Goal: Answer question/provide support: Share knowledge or assist other users

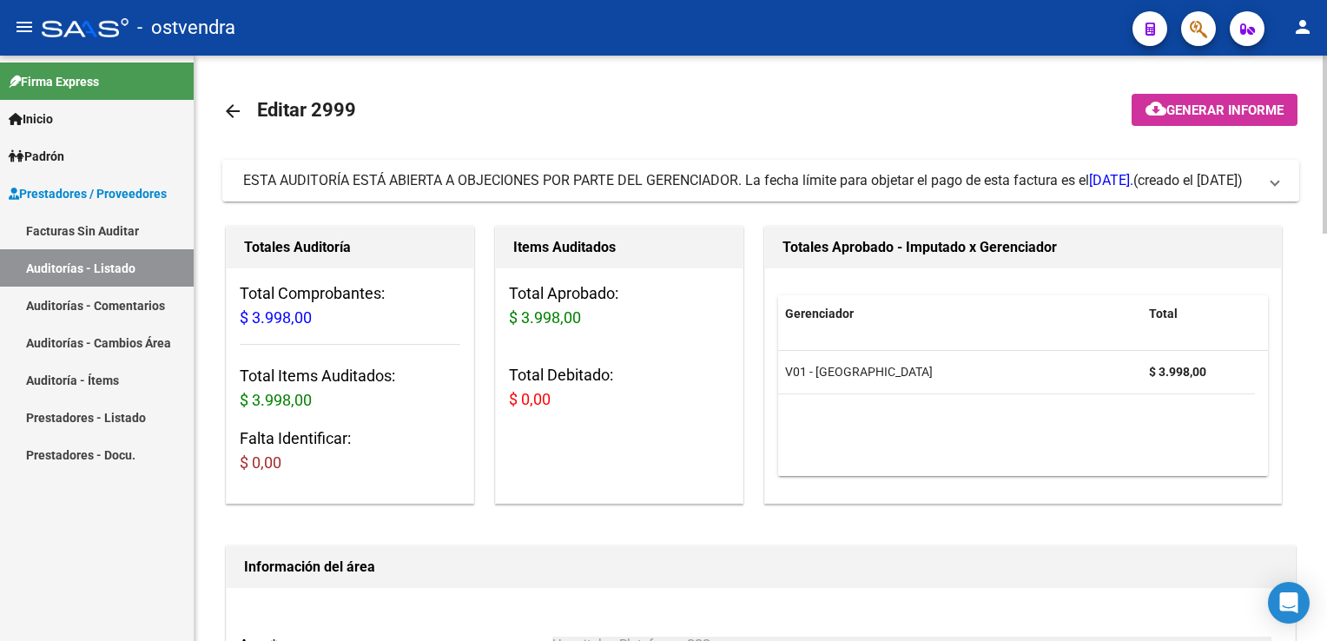
click at [1271, 190] on span "ESTA AUDITORÍA ESTÁ ABIERTA A OBJECIONES POR PARTE DEL GERENCIADOR. La fecha lí…" at bounding box center [757, 180] width 1029 height 19
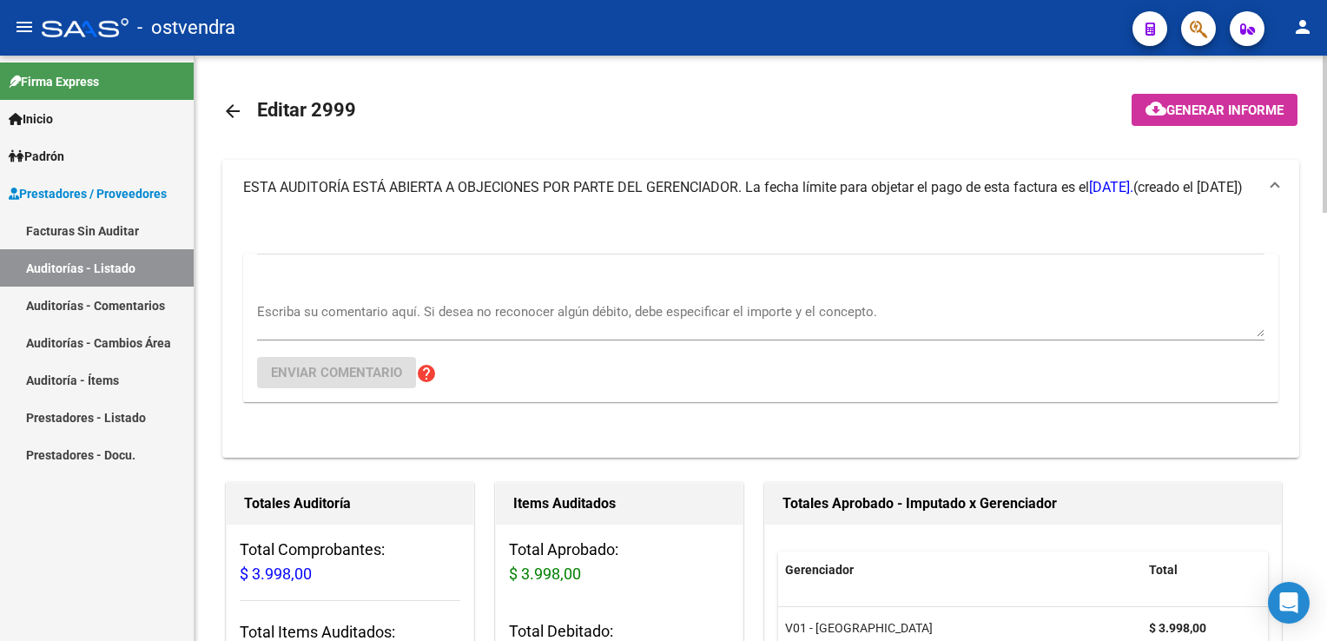
click at [518, 280] on div "Escriba su comentario aquí. Si desea no reconocer algún débito, debe especifica…" at bounding box center [761, 328] width 1008 height 149
click at [504, 301] on div "Escriba su comentario aquí. Si desea no reconocer algún débito, debe especifica…" at bounding box center [761, 314] width 1008 height 53
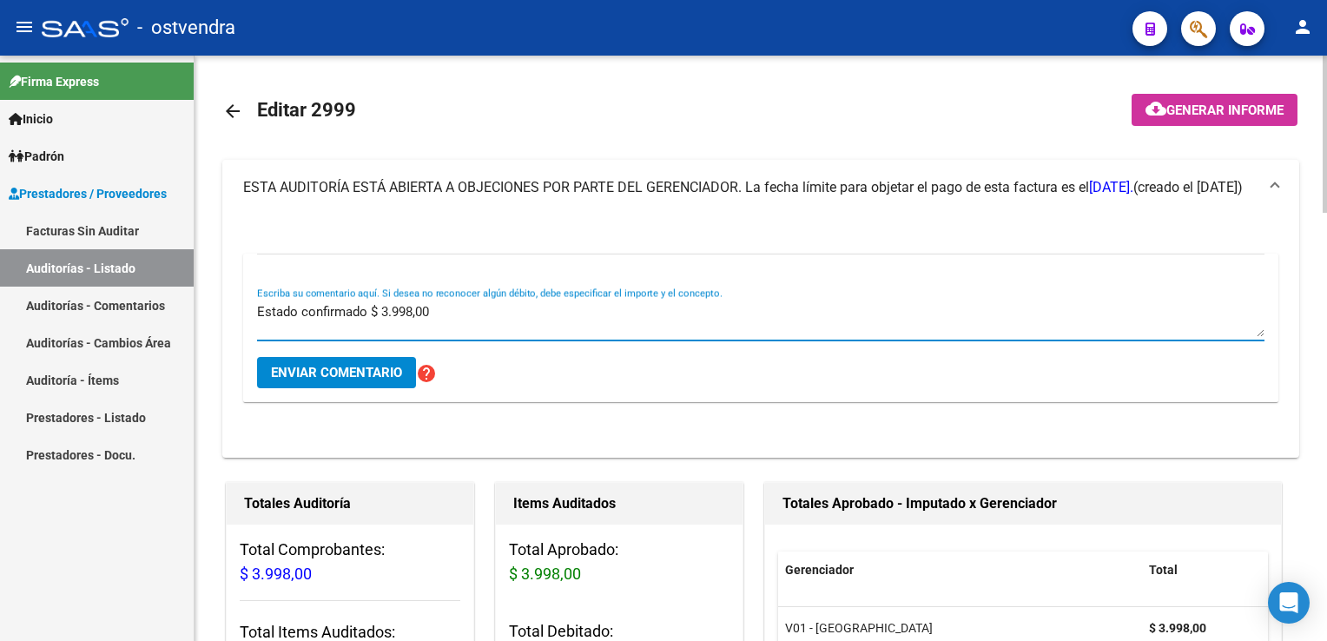
type textarea "Estado confirmado $ 3.998,00"
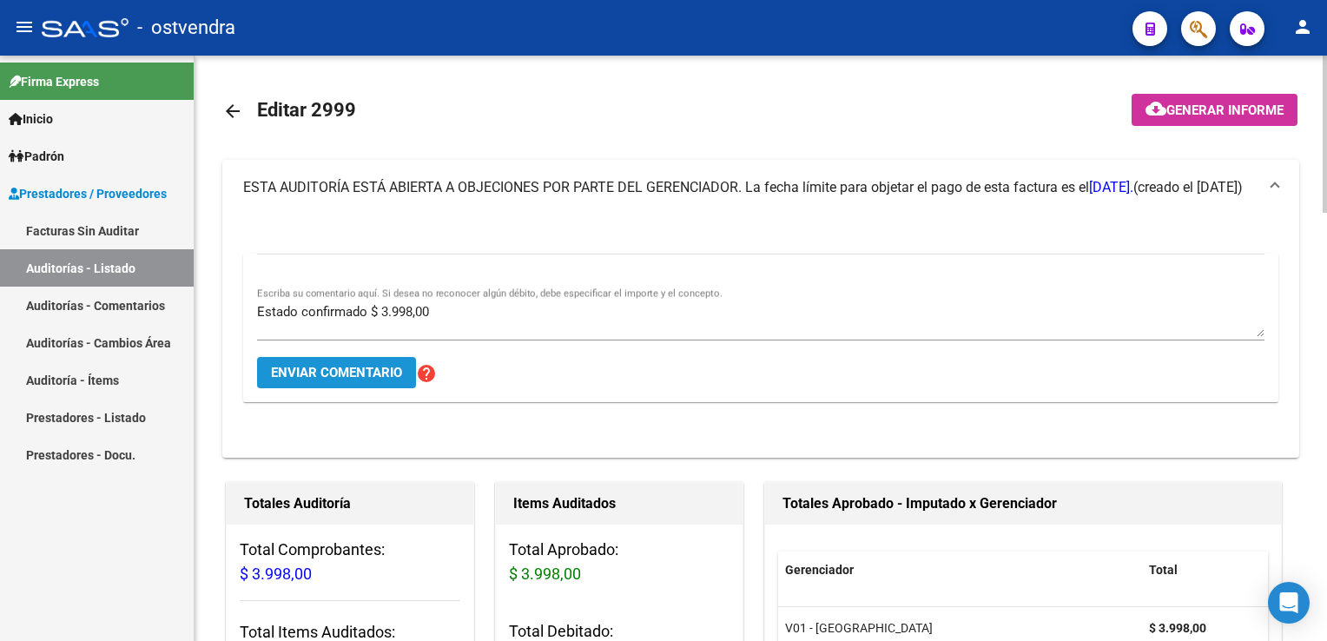
click at [374, 362] on button "Enviar comentario" at bounding box center [336, 372] width 159 height 31
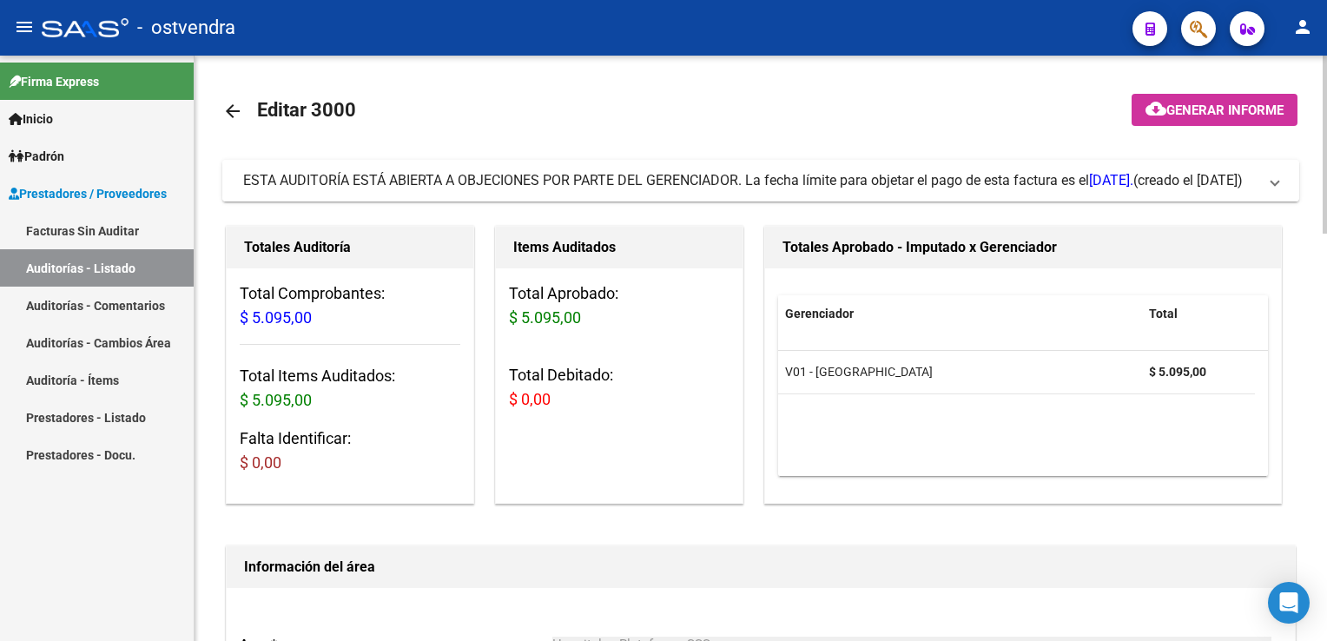
click at [1280, 193] on mat-expansion-panel-header "ESTA AUDITORÍA ESTÁ ABIERTA A OBJECIONES POR PARTE DEL GERENCIADOR. La fecha lí…" at bounding box center [760, 181] width 1077 height 42
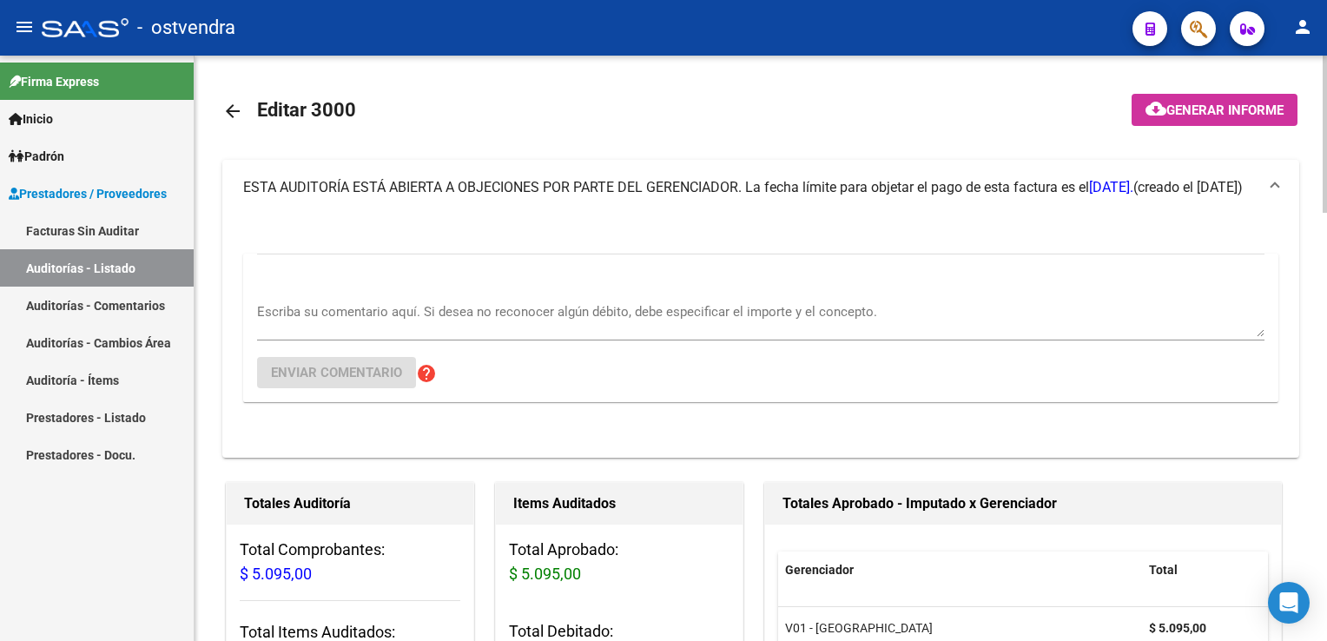
click at [448, 325] on textarea "Escriba su comentario aquí. Si desea no reconocer algún débito, debe especifica…" at bounding box center [761, 319] width 1008 height 35
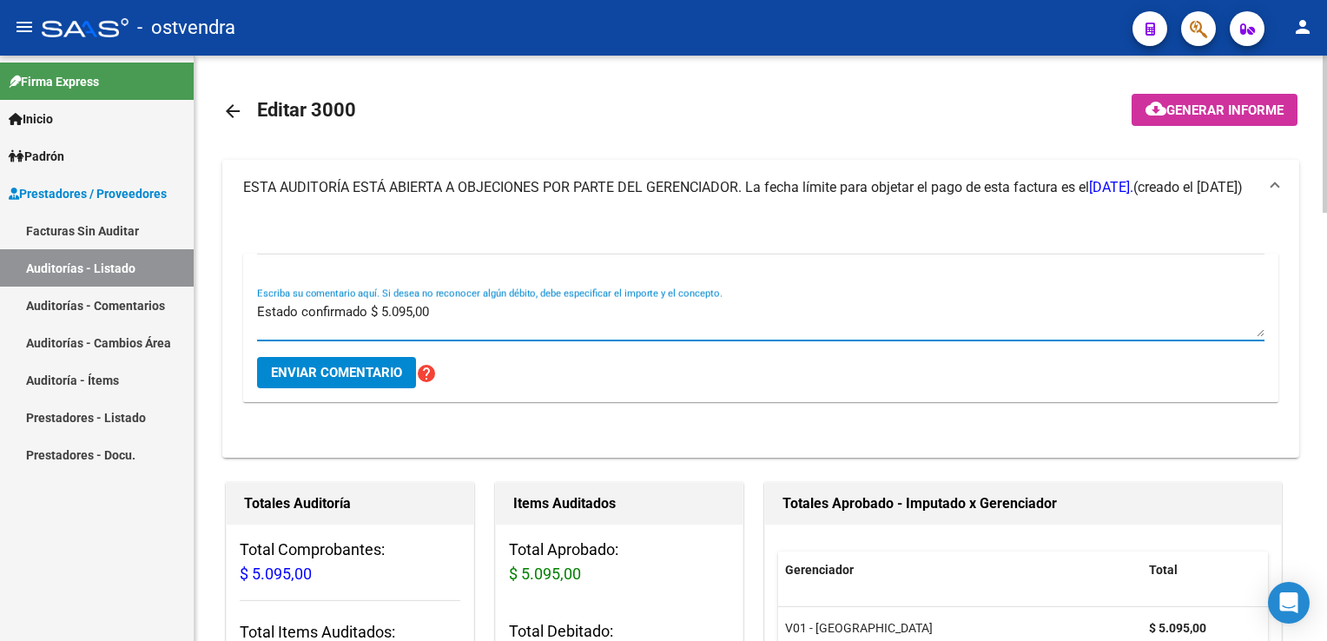
type textarea "Estado confirmado $ 5.095,00"
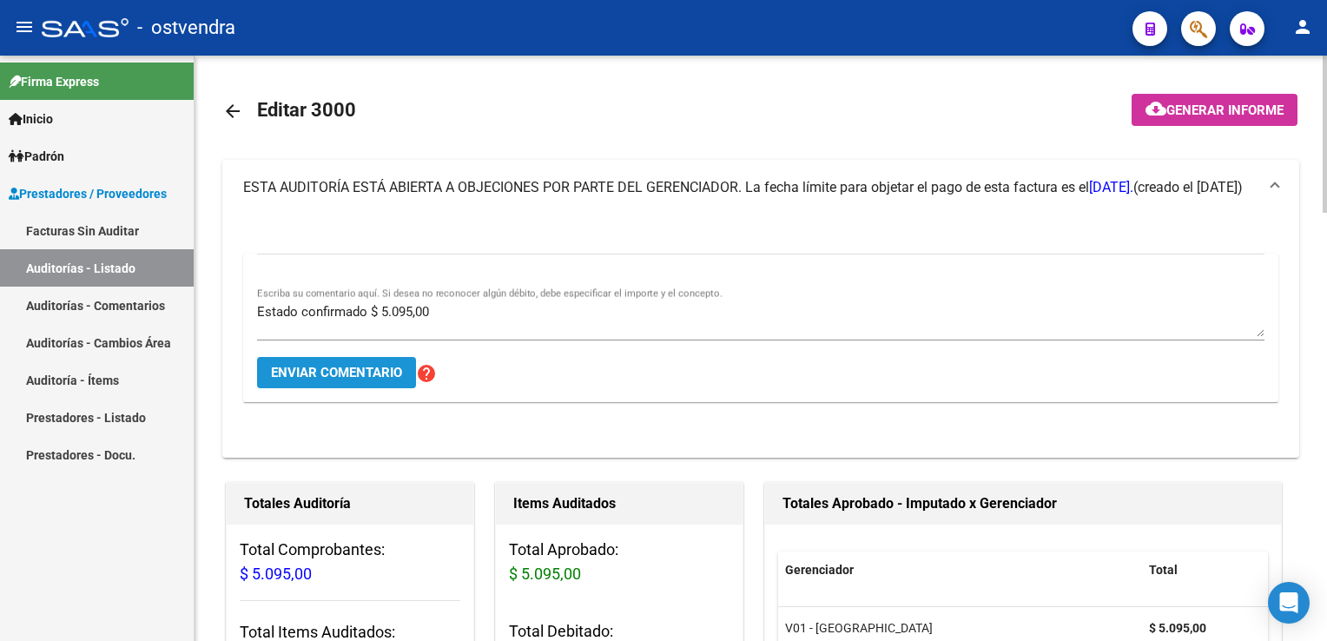
click at [346, 383] on button "Enviar comentario" at bounding box center [336, 372] width 159 height 31
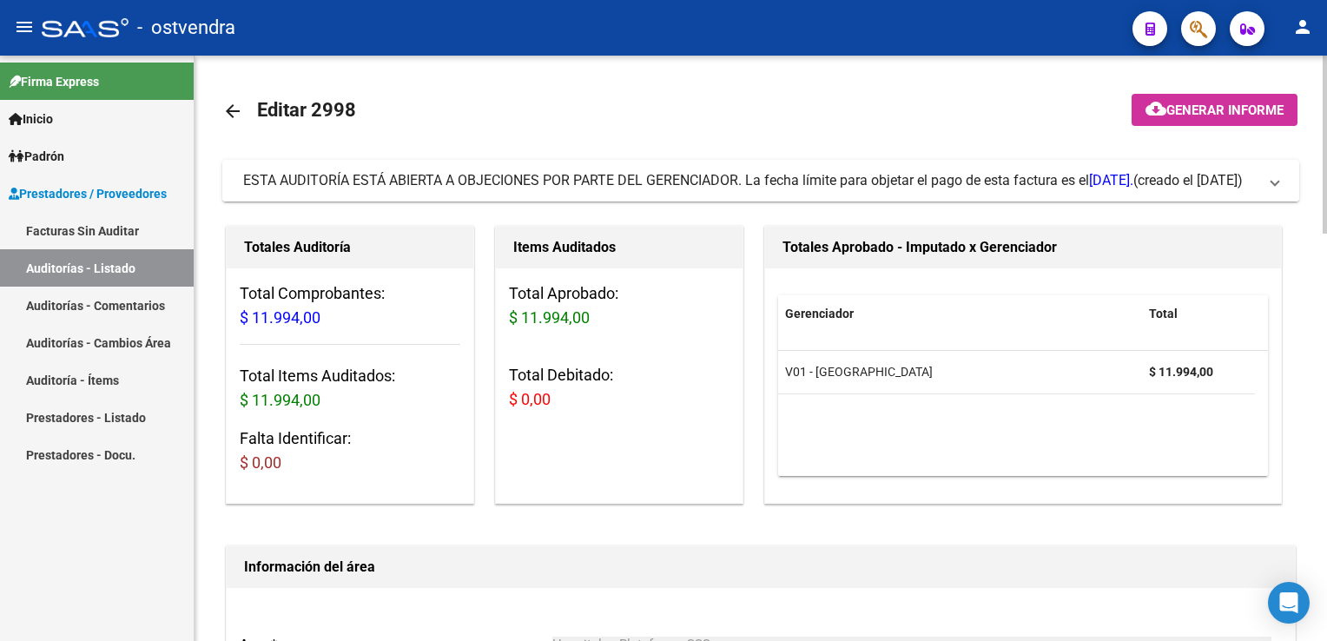
click at [1287, 185] on mat-expansion-panel-header "ESTA AUDITORÍA ESTÁ ABIERTA A OBJECIONES POR PARTE DEL GERENCIADOR. La fecha lí…" at bounding box center [760, 181] width 1077 height 42
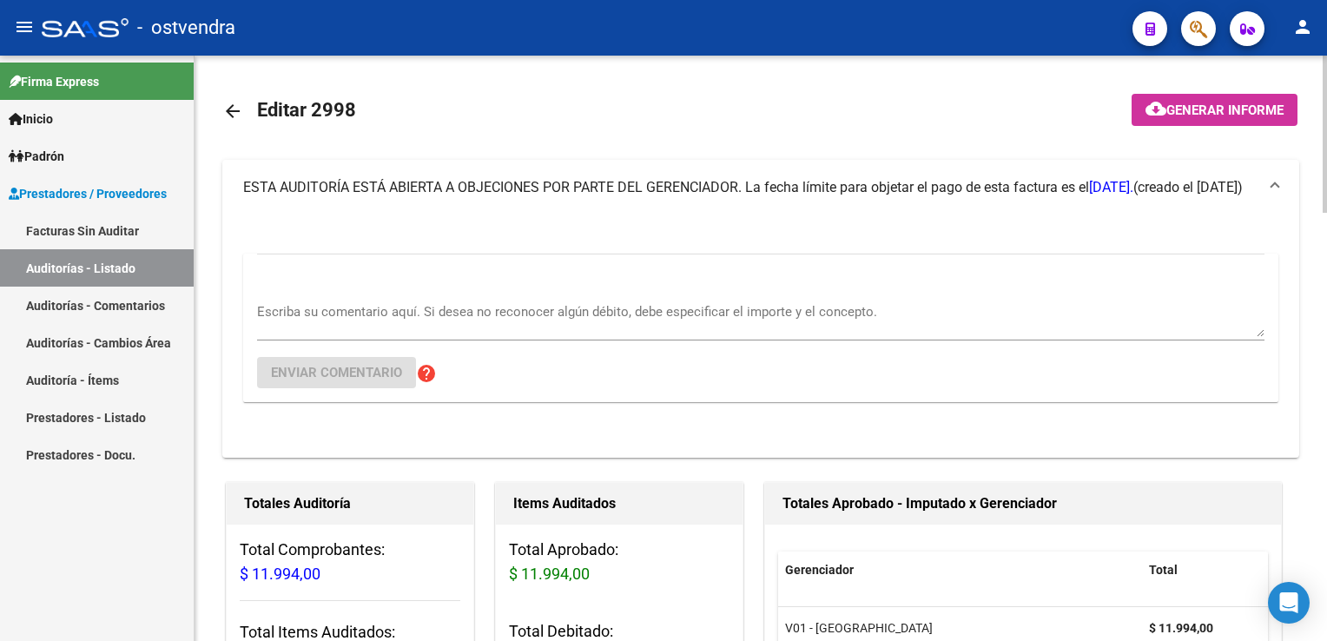
drag, startPoint x: 598, startPoint y: 318, endPoint x: 606, endPoint y: 297, distance: 22.6
click at [598, 316] on textarea "Escriba su comentario aquí. Si desea no reconocer algún débito, debe especifica…" at bounding box center [761, 319] width 1008 height 35
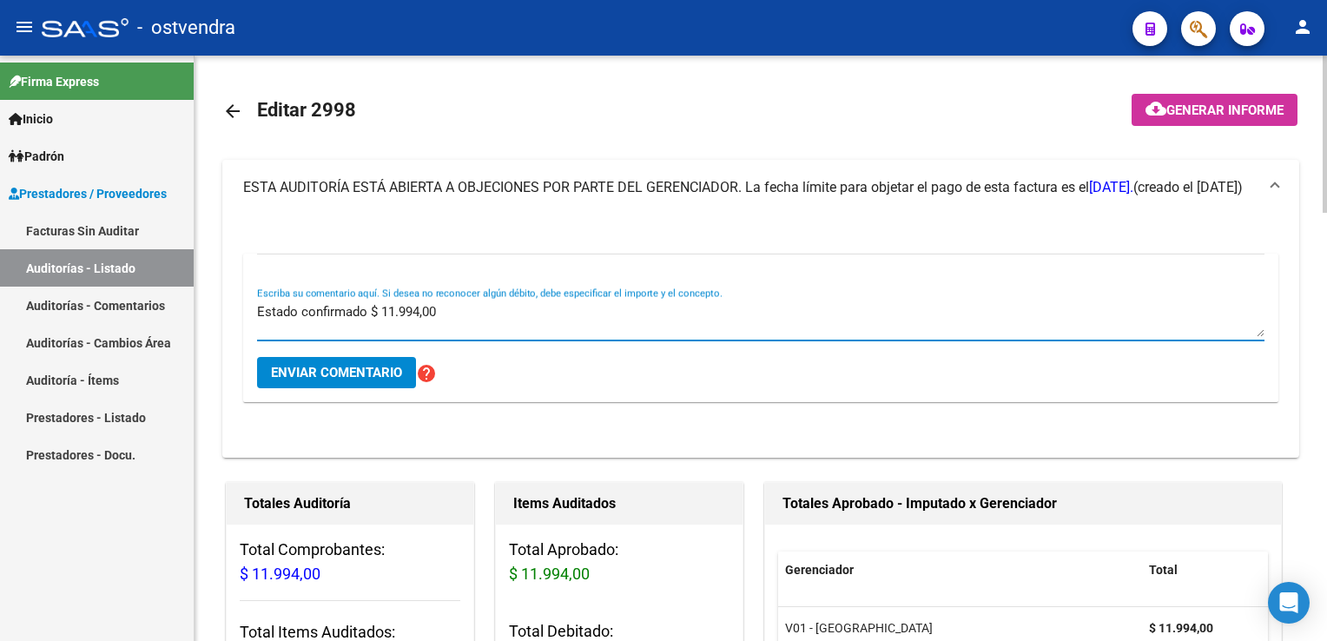
type textarea "Estado confirmado $ 11.994,00"
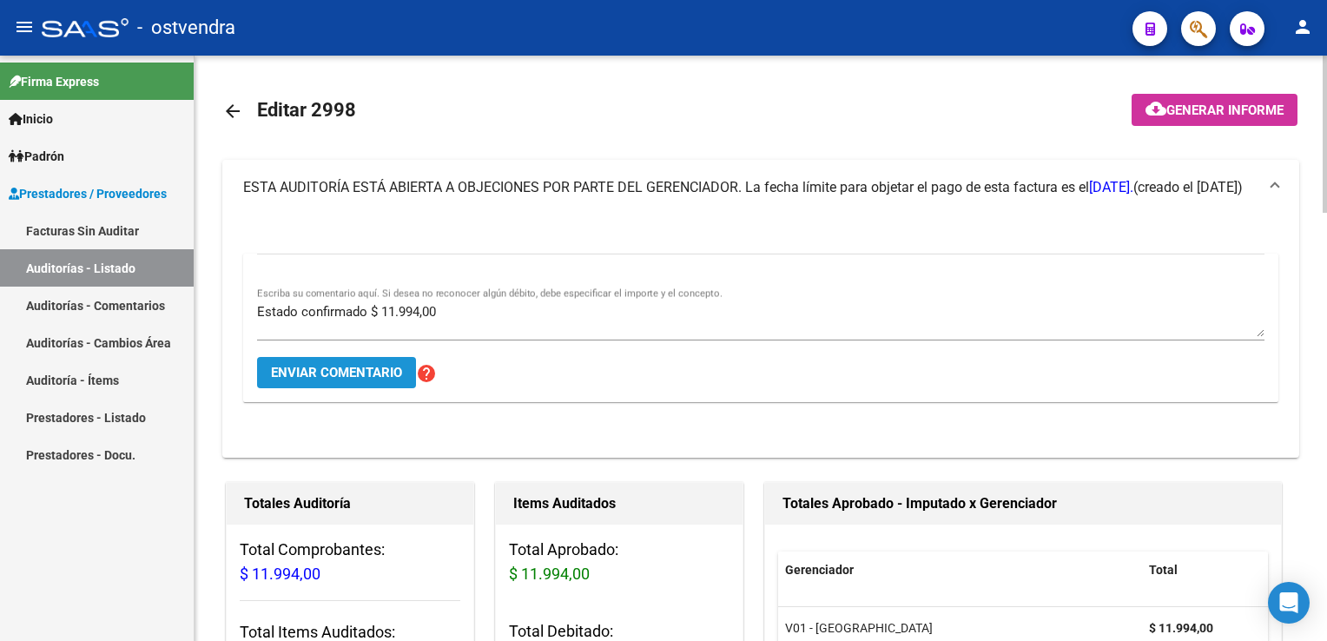
click at [344, 370] on span "Enviar comentario" at bounding box center [336, 373] width 131 height 16
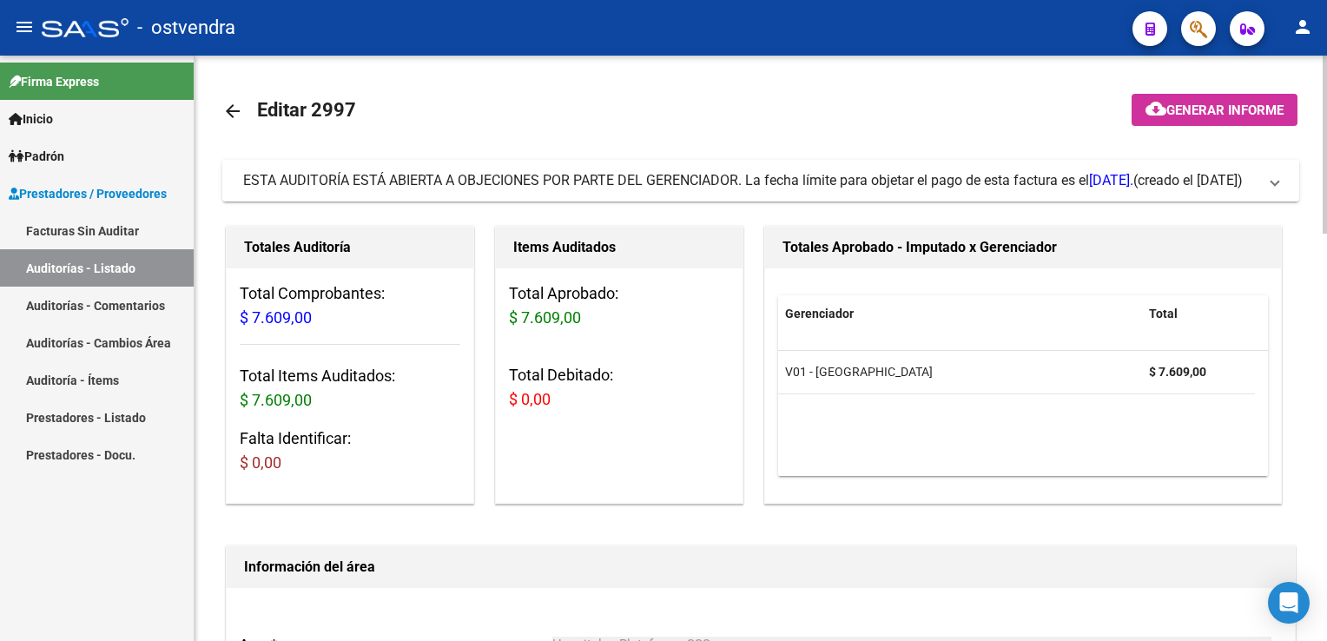
click at [1279, 184] on mat-expansion-panel-header "ESTA AUDITORÍA ESTÁ ABIERTA A OBJECIONES POR PARTE DEL GERENCIADOR. La fecha lí…" at bounding box center [760, 181] width 1077 height 42
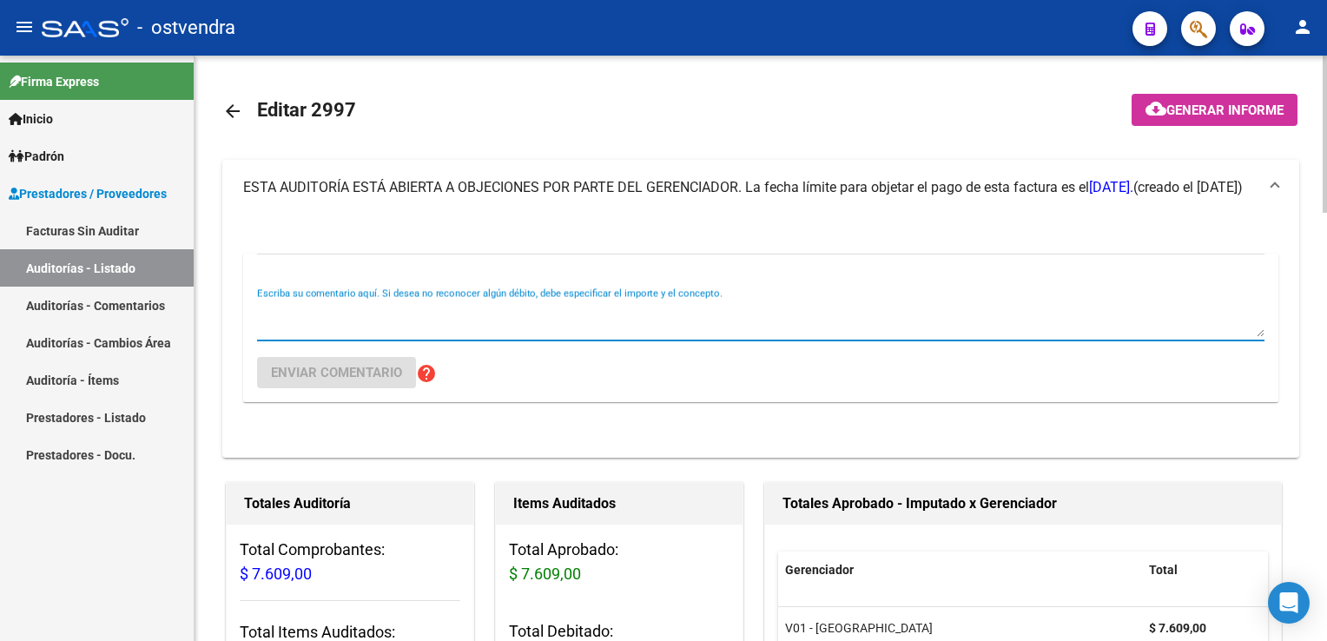
drag, startPoint x: 572, startPoint y: 301, endPoint x: 579, endPoint y: 311, distance: 12.3
click at [579, 311] on textarea "Escriba su comentario aquí. Si desea no reconocer algún débito, debe especifica…" at bounding box center [761, 319] width 1008 height 35
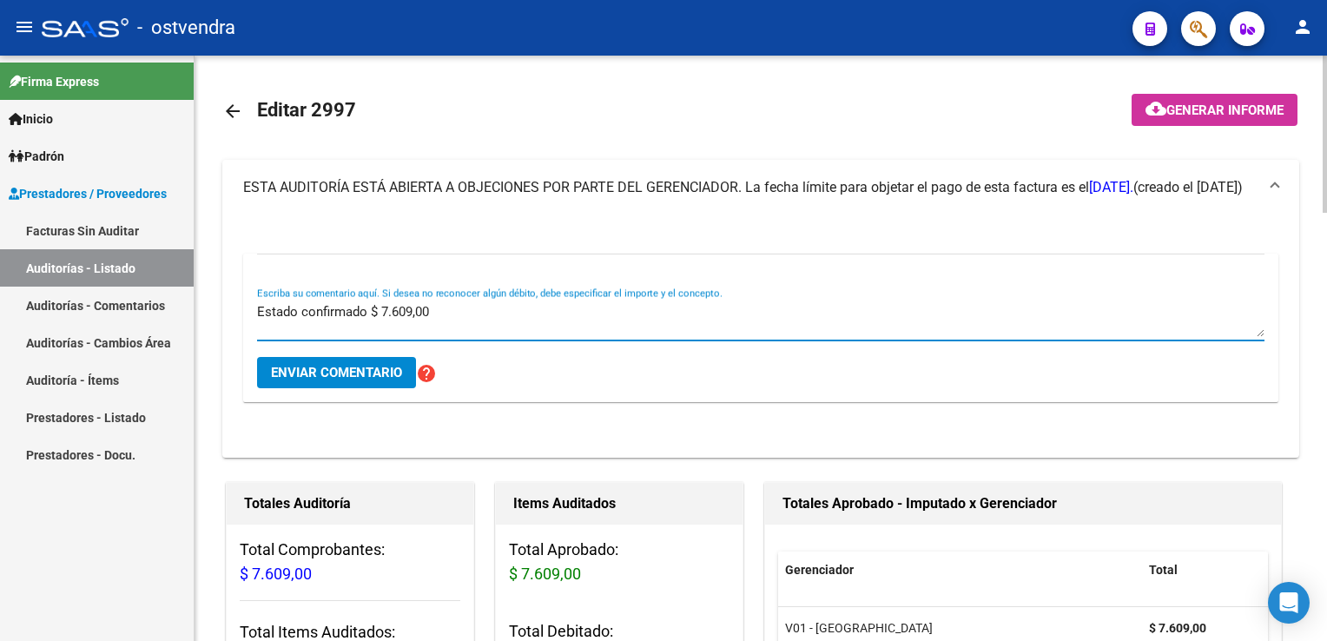
type textarea "Estado confirmado $ 7.609,00"
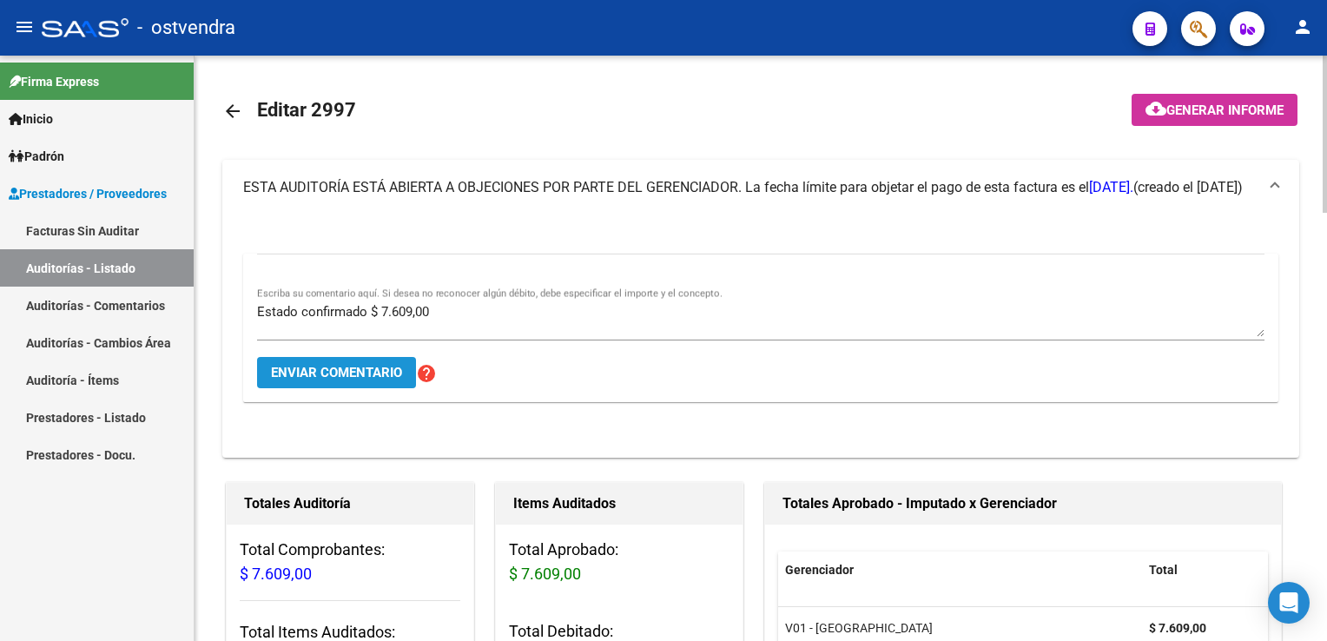
click at [354, 376] on span "Enviar comentario" at bounding box center [336, 373] width 131 height 16
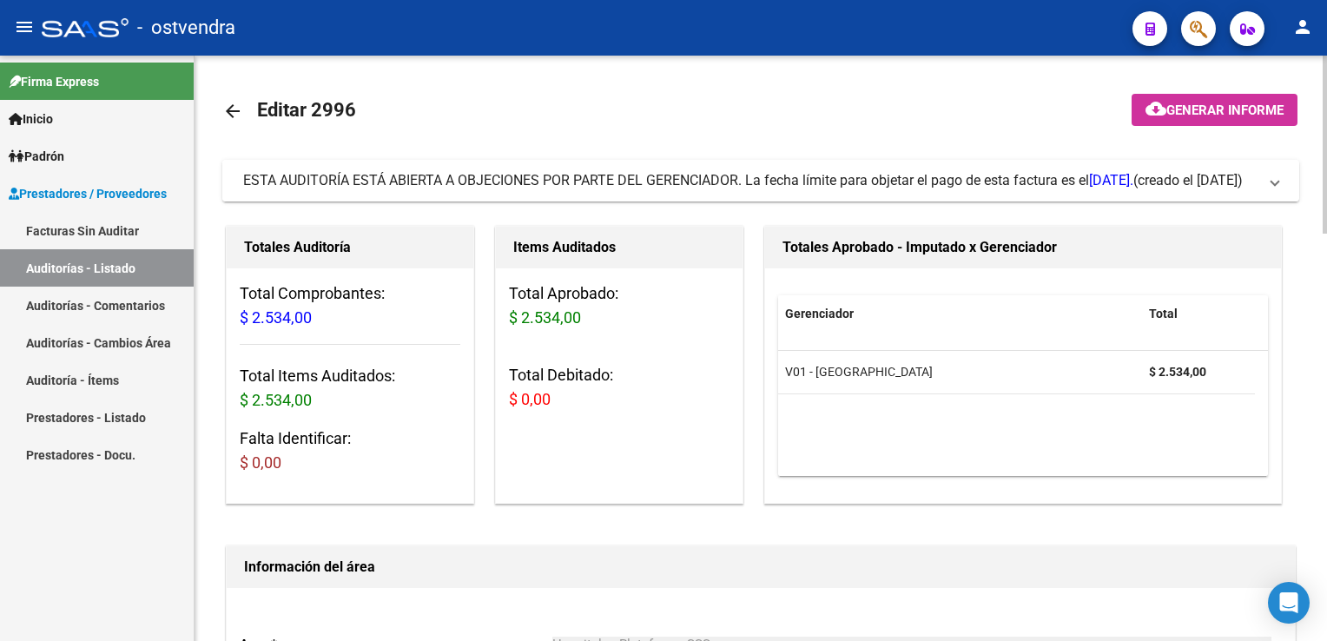
click at [1268, 185] on span "ESTA AUDITORÍA ESTÁ ABIERTA A OBJECIONES POR PARTE DEL GERENCIADOR. La fecha lí…" at bounding box center [757, 180] width 1029 height 19
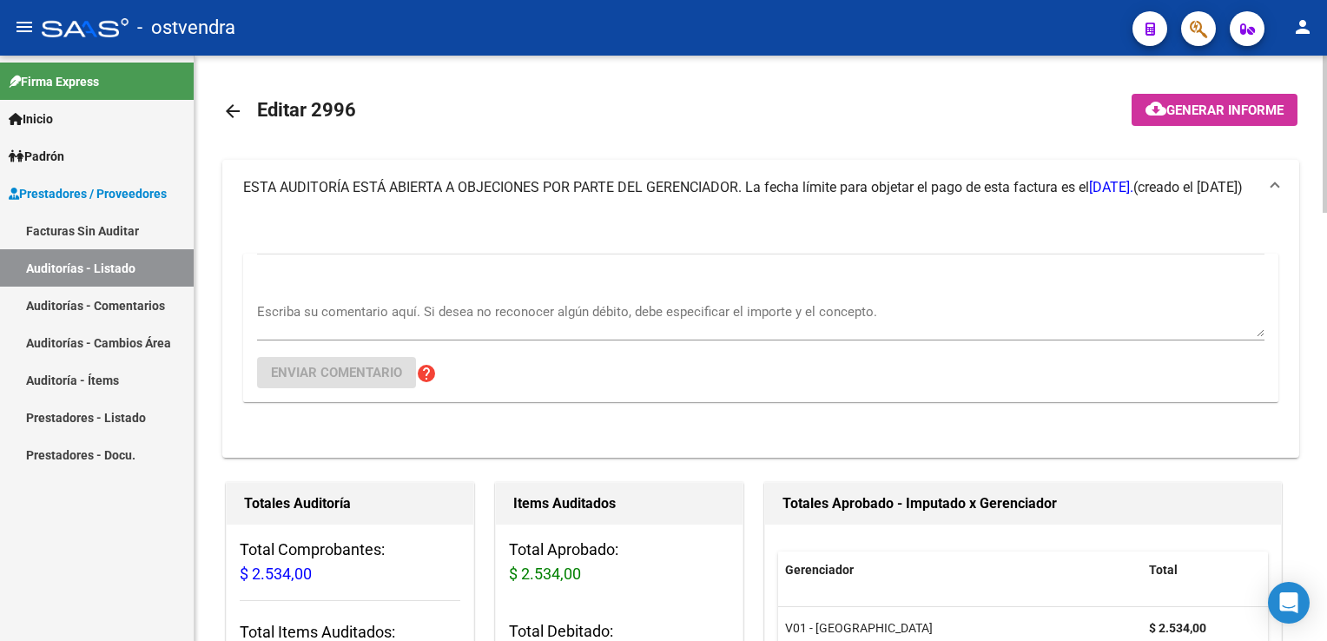
click at [421, 294] on div "Escriba su comentario aquí. Si desea no reconocer algún débito, debe especifica…" at bounding box center [761, 314] width 1008 height 53
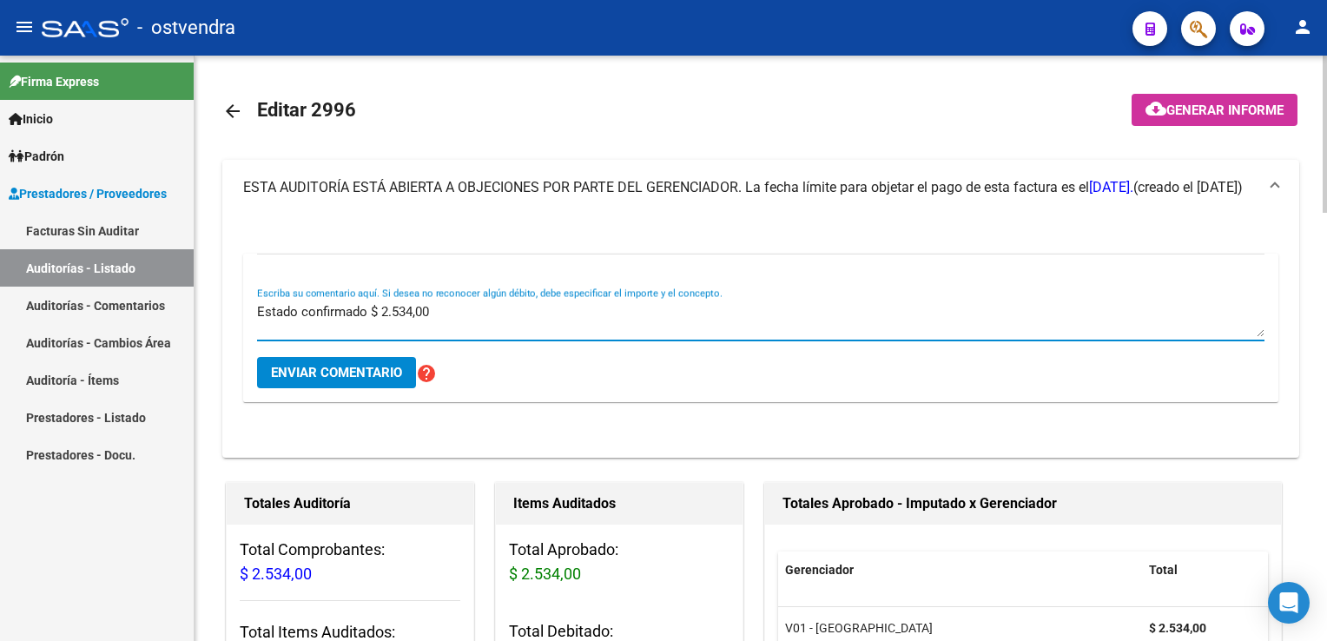
type textarea "Estado confirmado $ 2.534,00"
click at [334, 382] on button "Enviar comentario" at bounding box center [336, 372] width 159 height 31
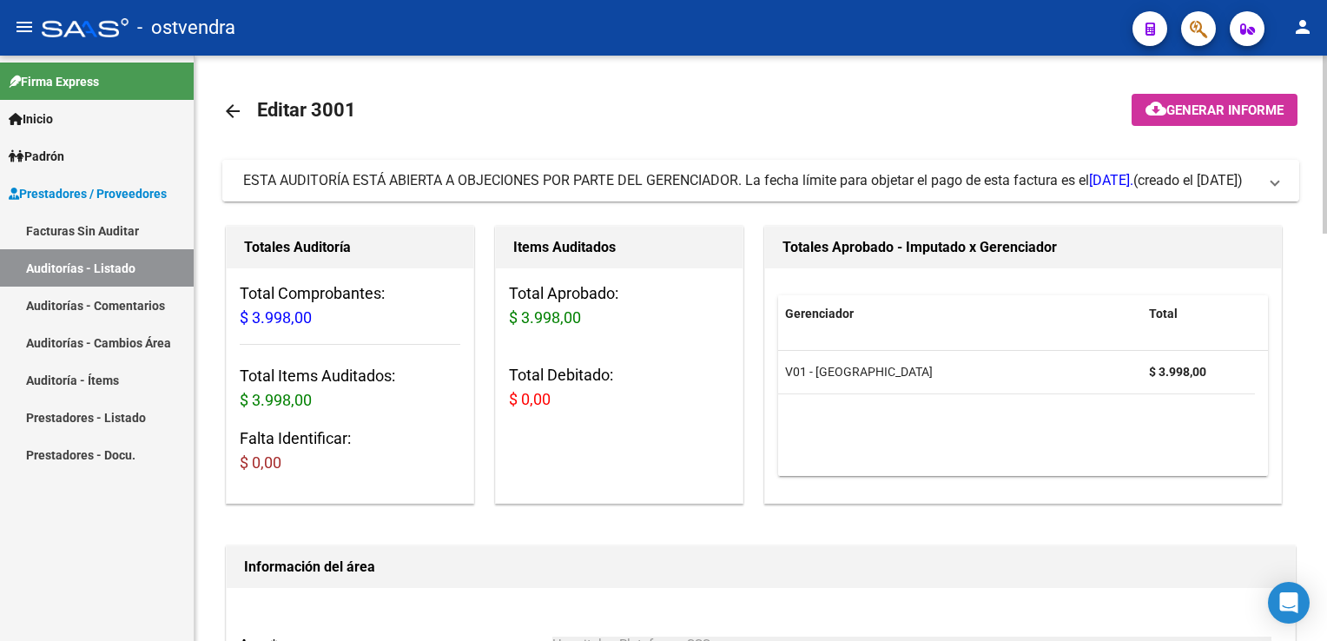
drag, startPoint x: 1274, startPoint y: 189, endPoint x: 1266, endPoint y: 193, distance: 9.4
click at [1274, 189] on span at bounding box center [1275, 180] width 7 height 19
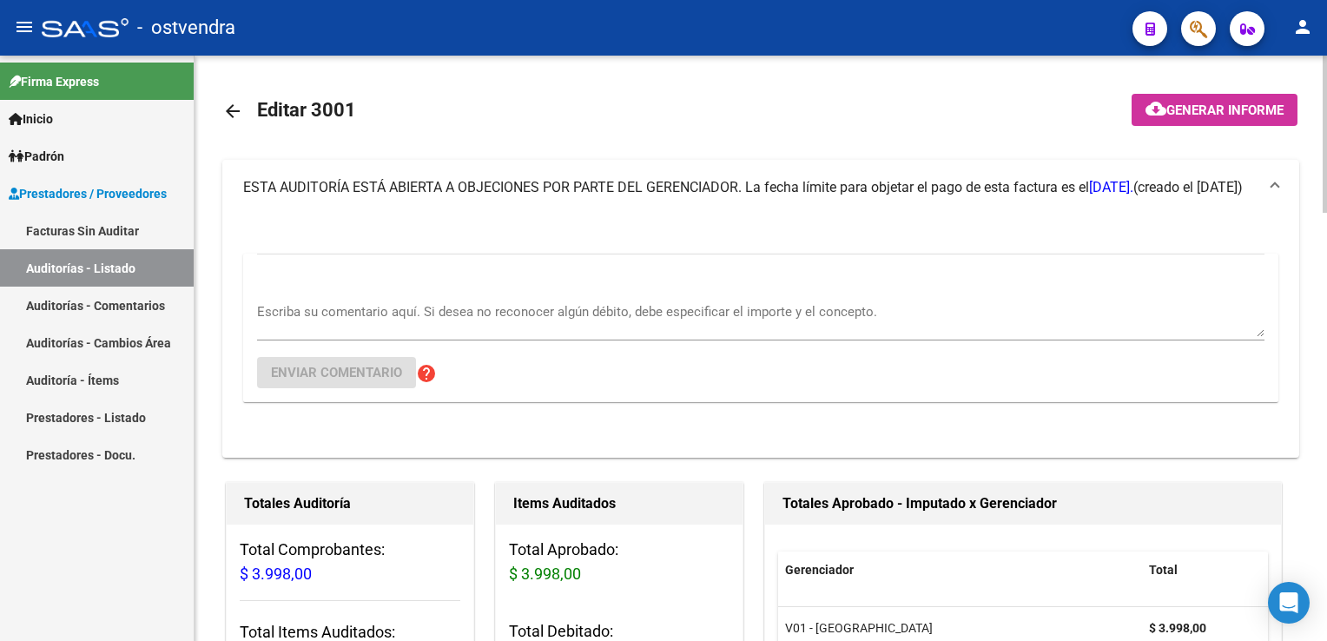
drag, startPoint x: 618, startPoint y: 357, endPoint x: 606, endPoint y: 328, distance: 30.8
click at [618, 356] on div "Escriba su comentario aquí. Si desea no reconocer algún débito, debe especifica…" at bounding box center [761, 328] width 1008 height 149
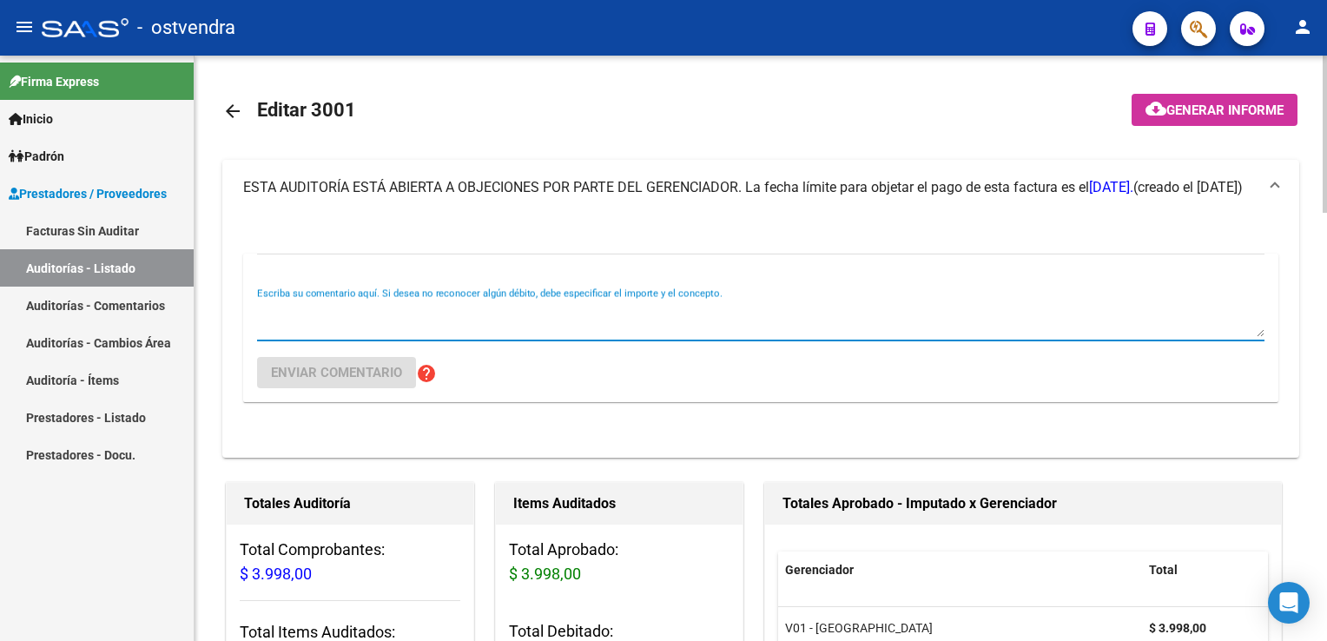
click at [596, 308] on textarea "Escriba su comentario aquí. Si desea no reconocer algún débito, debe especifica…" at bounding box center [761, 319] width 1008 height 35
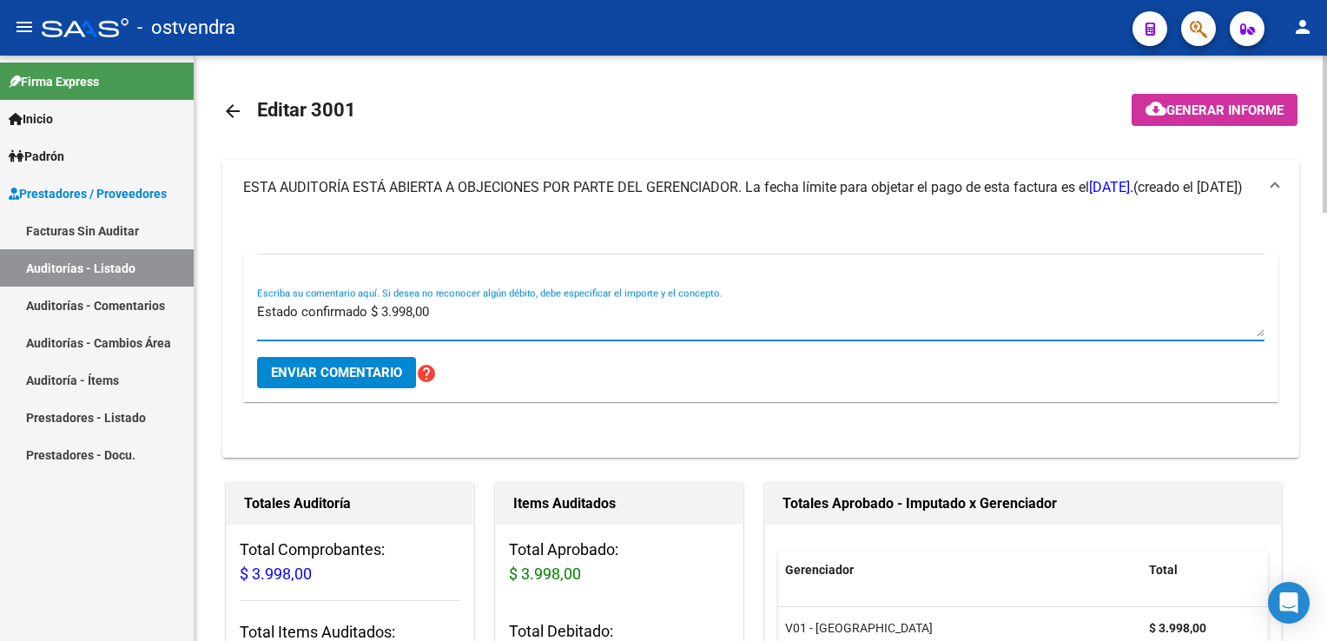
type textarea "Estado confirmado $ 3.998,00"
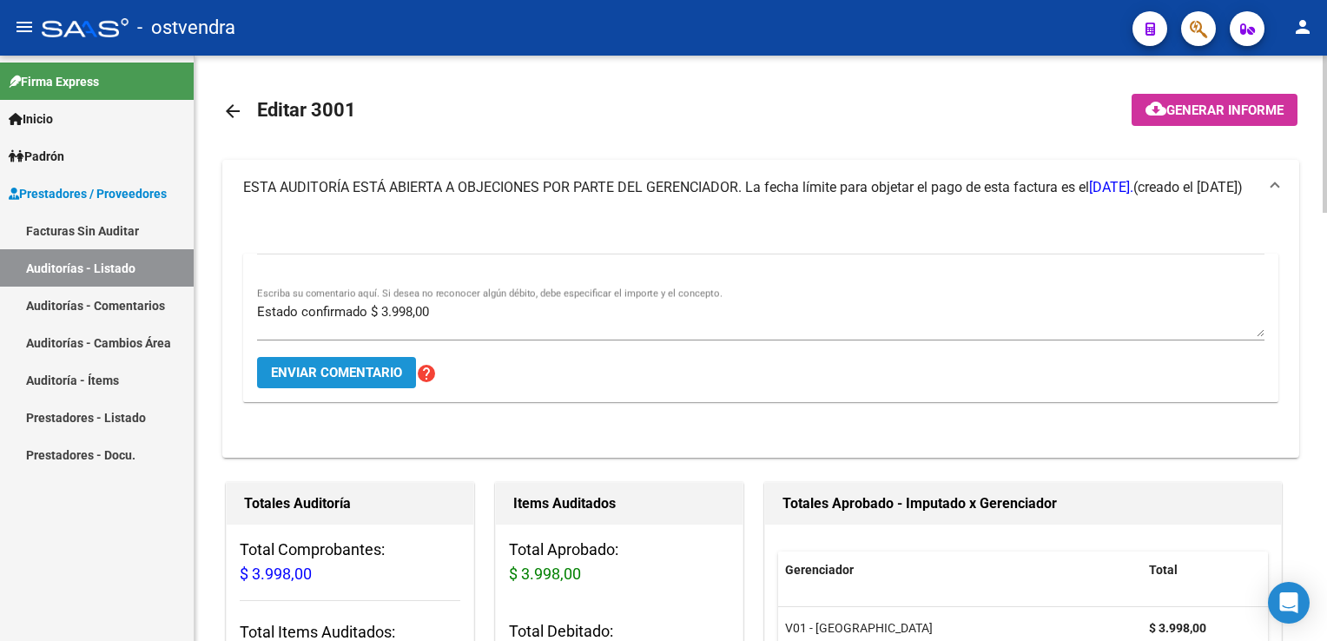
click at [337, 370] on span "Enviar comentario" at bounding box center [336, 373] width 131 height 16
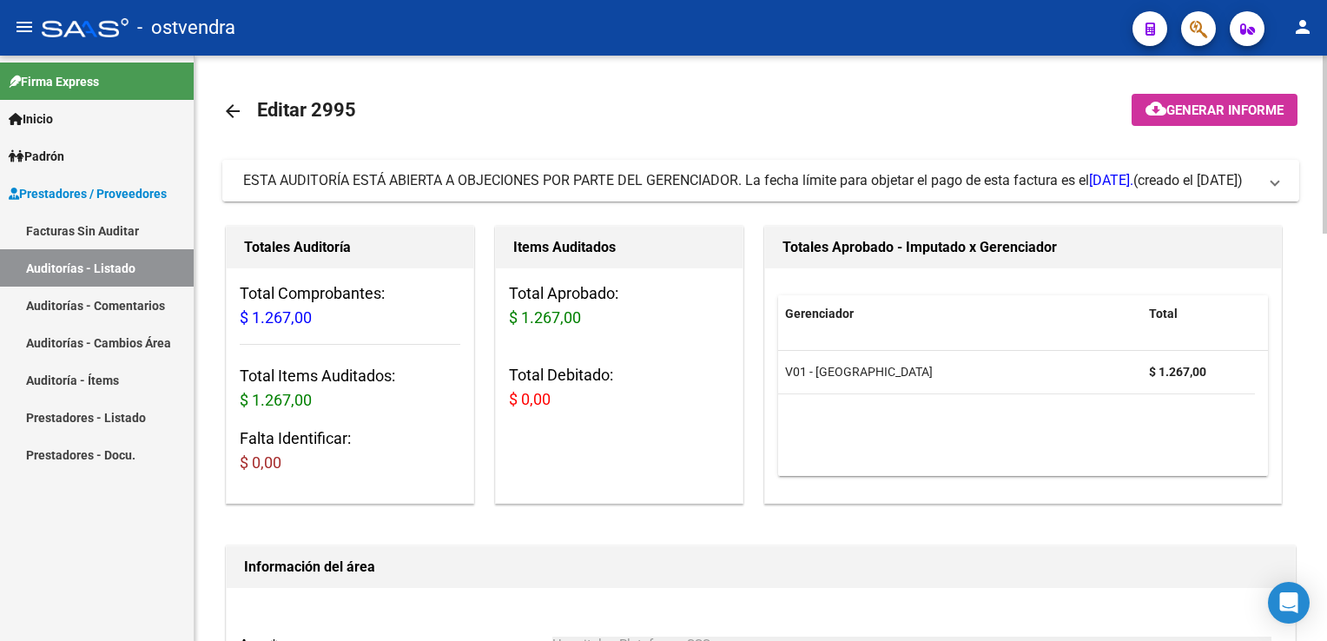
click at [1266, 186] on span "ESTA AUDITORÍA ESTÁ ABIERTA A OBJECIONES POR PARTE DEL GERENCIADOR. La fecha lí…" at bounding box center [757, 180] width 1029 height 19
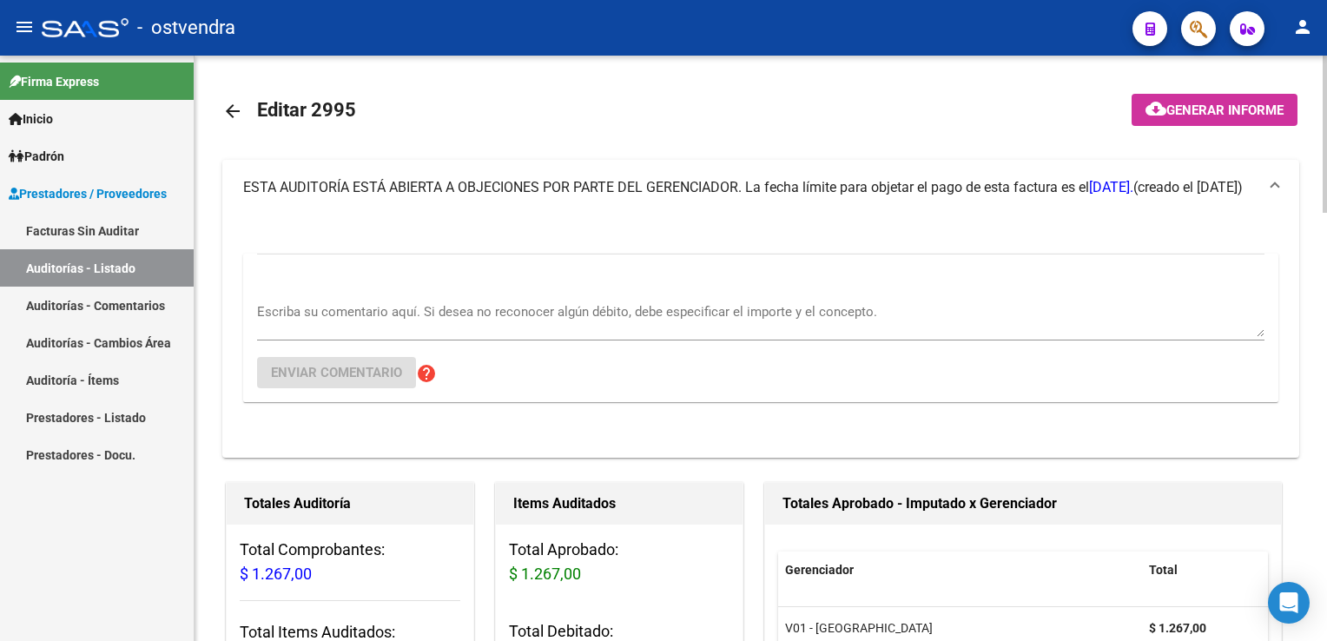
click at [486, 294] on div "Escriba su comentario aquí. Si desea no reconocer algún débito, debe especifica…" at bounding box center [761, 314] width 1008 height 53
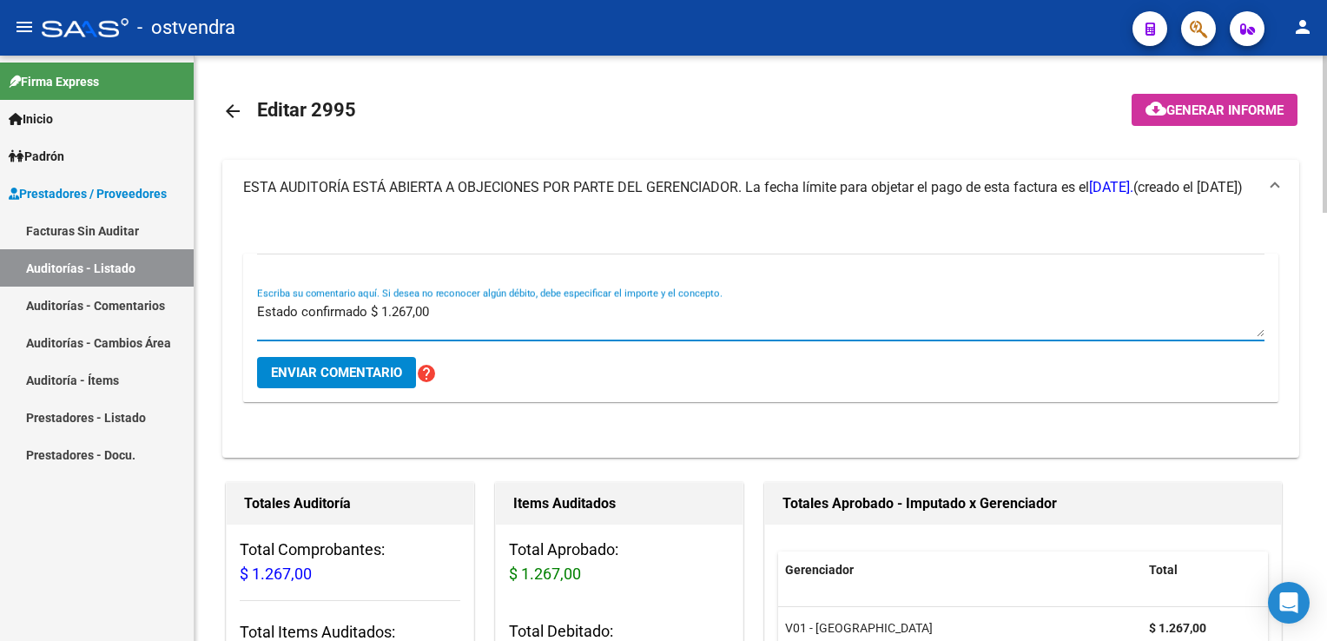
type textarea "Estado confirmado $ 1.267,00"
click at [361, 361] on button "Enviar comentario" at bounding box center [336, 372] width 159 height 31
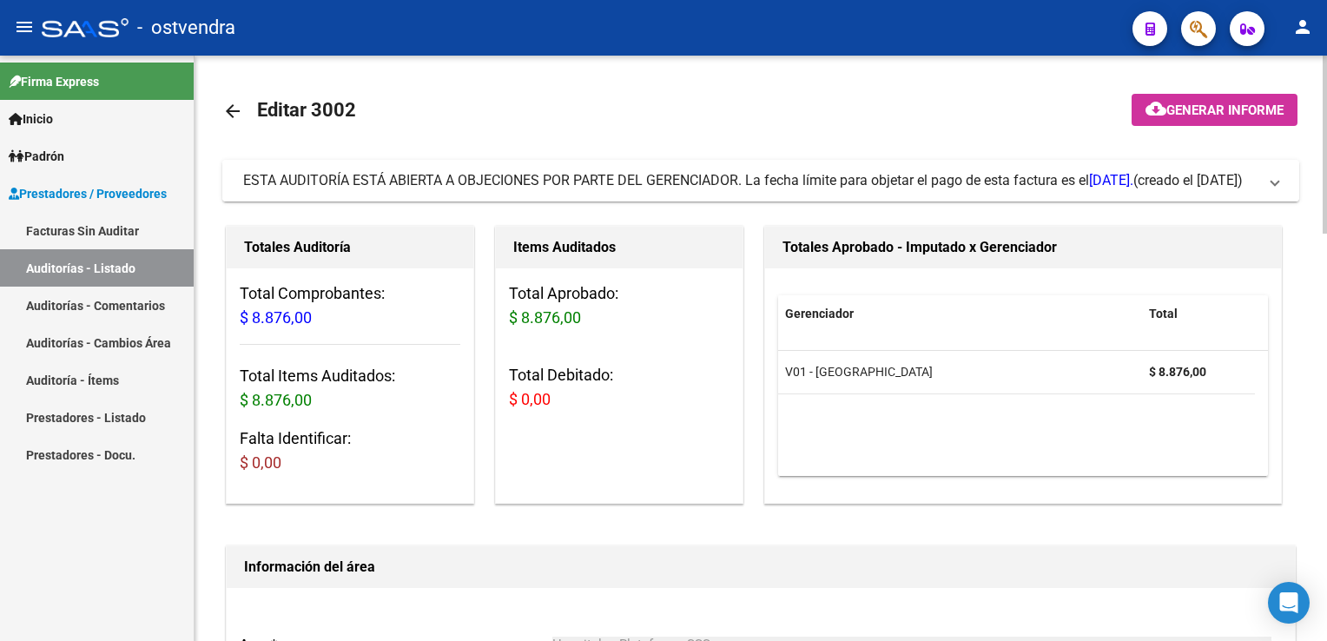
click at [1288, 184] on mat-expansion-panel-header "ESTA AUDITORÍA ESTÁ ABIERTA A OBJECIONES POR PARTE DEL GERENCIADOR. La fecha lí…" at bounding box center [760, 181] width 1077 height 42
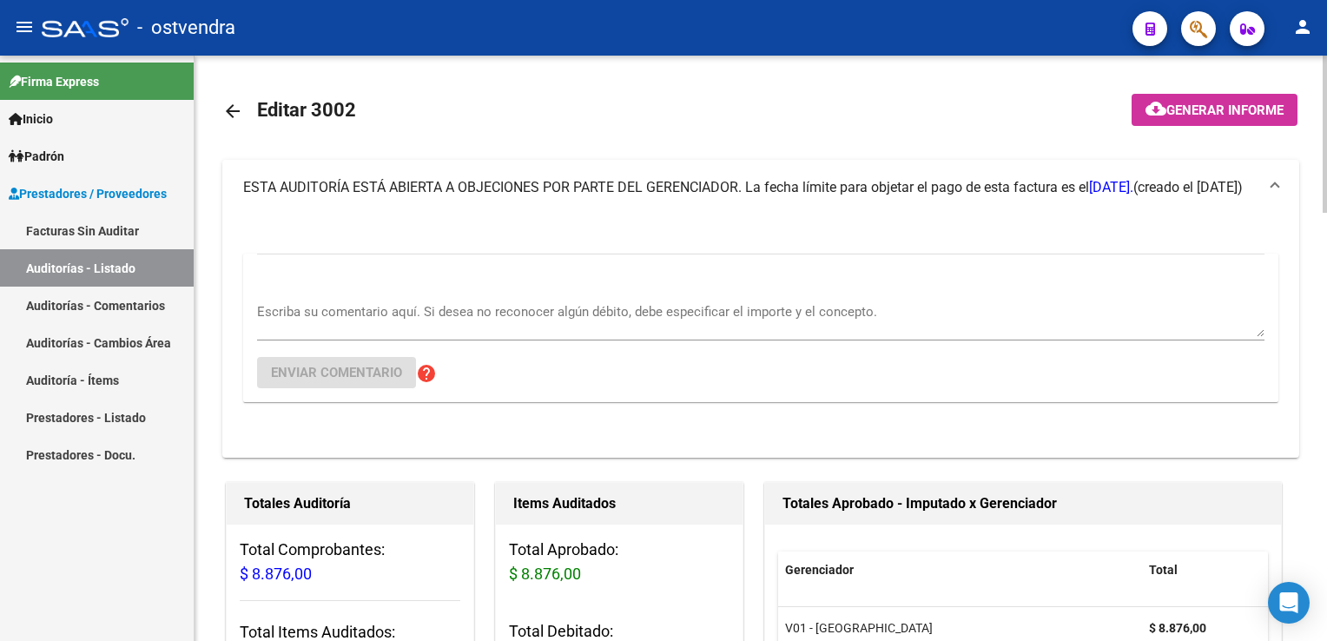
click at [740, 308] on textarea "Escriba su comentario aquí. Si desea no reconocer algún débito, debe especifica…" at bounding box center [761, 319] width 1008 height 35
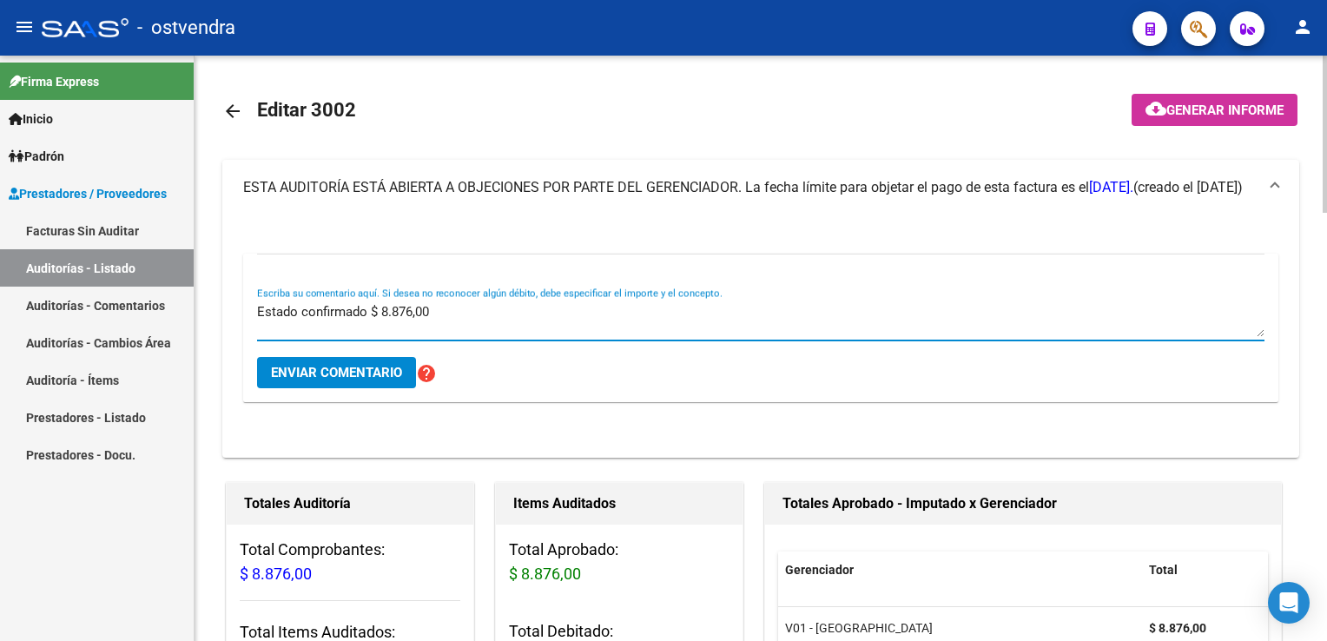
type textarea "Estado confirmado $ 8.876,00"
click at [362, 381] on button "Enviar comentario" at bounding box center [336, 372] width 159 height 31
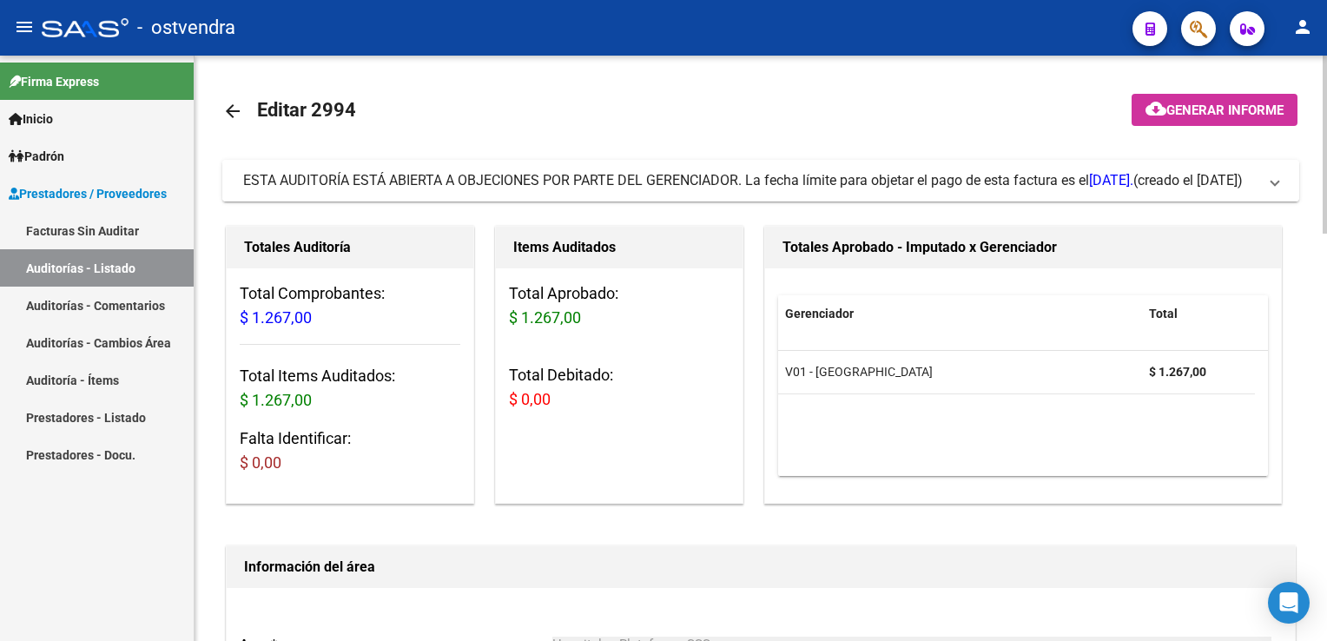
click at [1289, 196] on mat-expansion-panel-header "ESTA AUDITORÍA ESTÁ ABIERTA A OBJECIONES POR PARTE DEL GERENCIADOR. La fecha lí…" at bounding box center [760, 181] width 1077 height 42
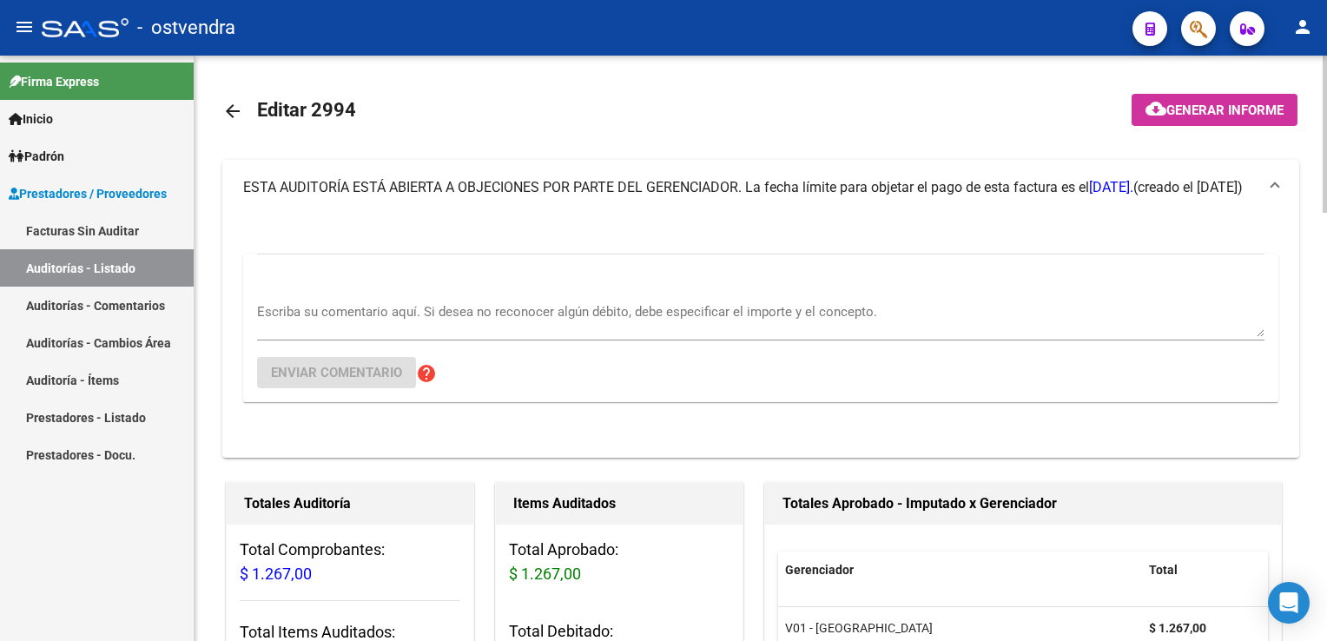
click at [550, 325] on textarea "Escriba su comentario aquí. Si desea no reconocer algún débito, debe especifica…" at bounding box center [761, 319] width 1008 height 35
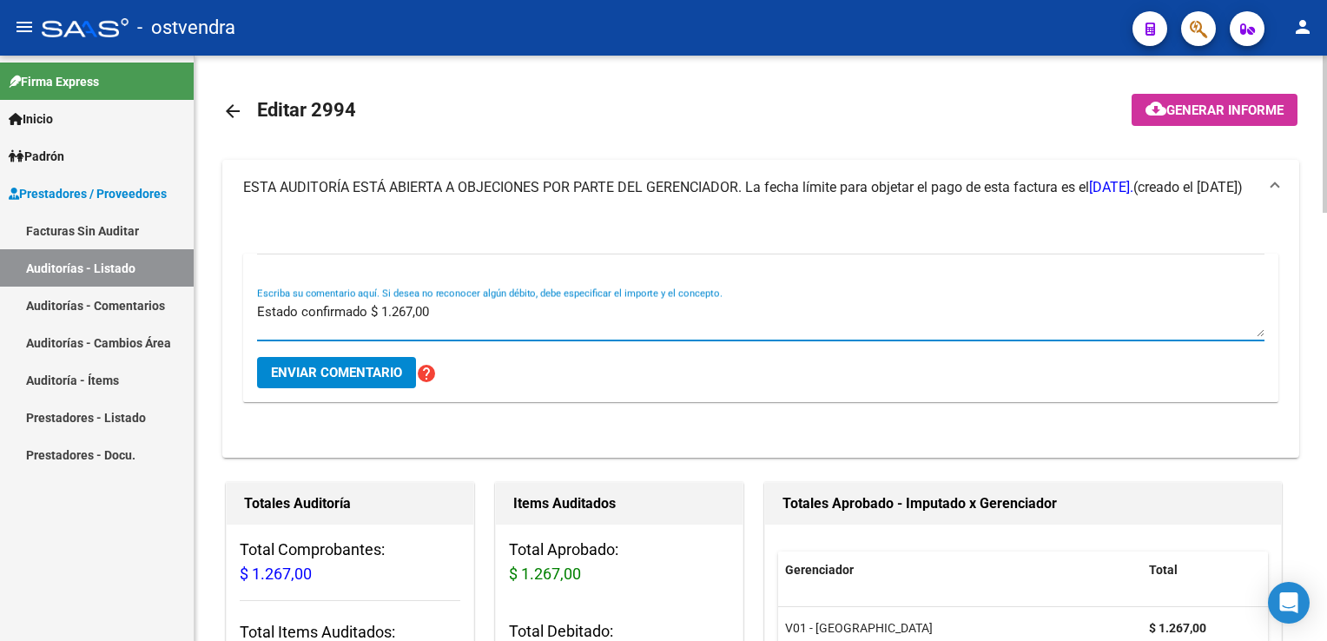
type textarea "Estado confirmado $ 1.267,00"
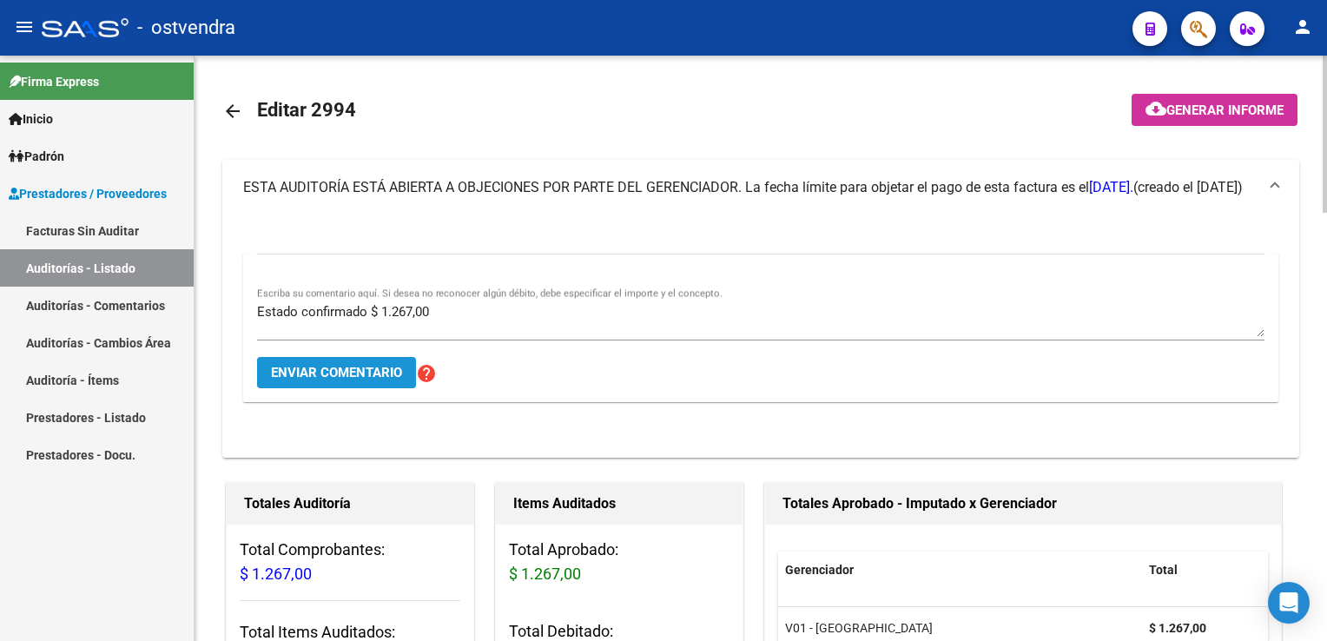
click at [330, 369] on span "Enviar comentario" at bounding box center [336, 373] width 131 height 16
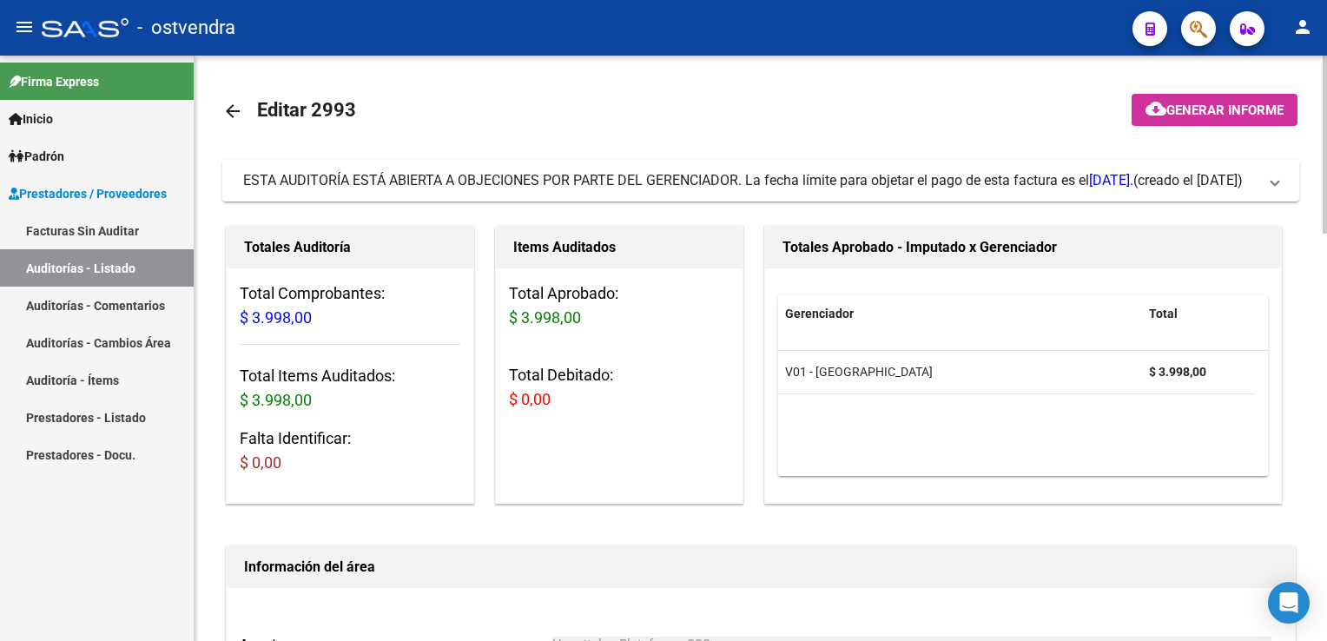
drag, startPoint x: 1271, startPoint y: 184, endPoint x: 1103, endPoint y: 247, distance: 178.9
click at [1270, 185] on span "ESTA AUDITORÍA ESTÁ ABIERTA A OBJECIONES POR PARTE DEL GERENCIADOR. La fecha lí…" at bounding box center [757, 180] width 1029 height 19
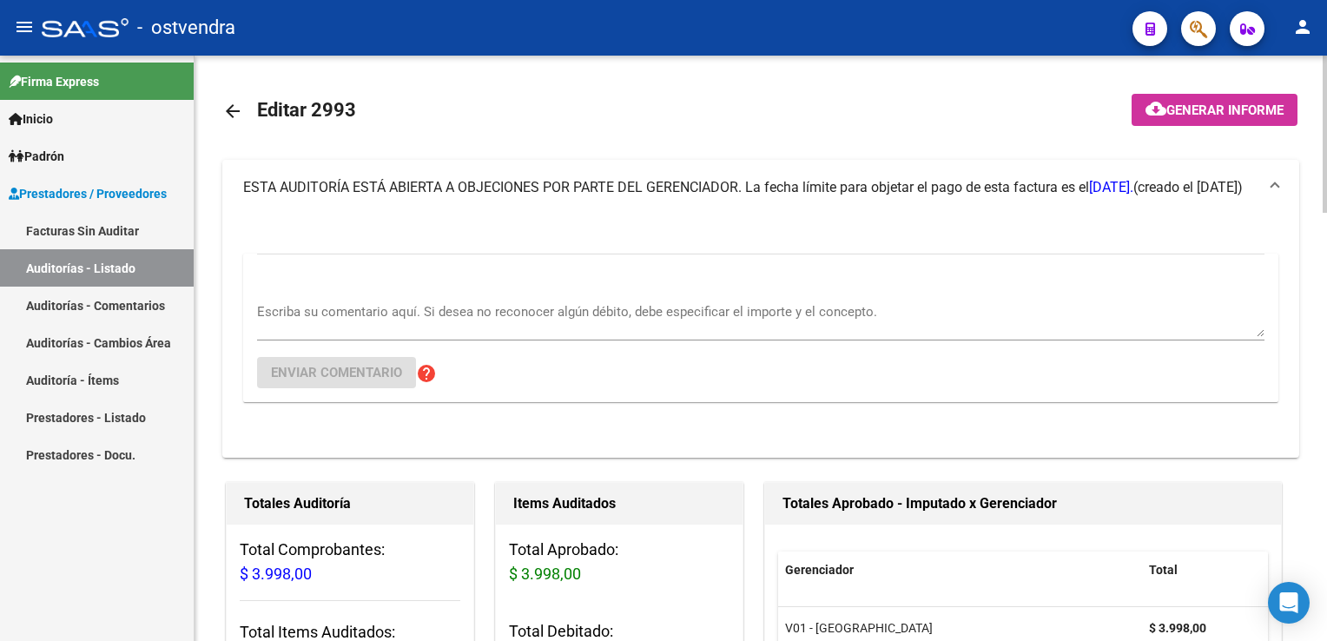
click at [519, 314] on textarea "Escriba su comentario aquí. Si desea no reconocer algún débito, debe especifica…" at bounding box center [761, 319] width 1008 height 35
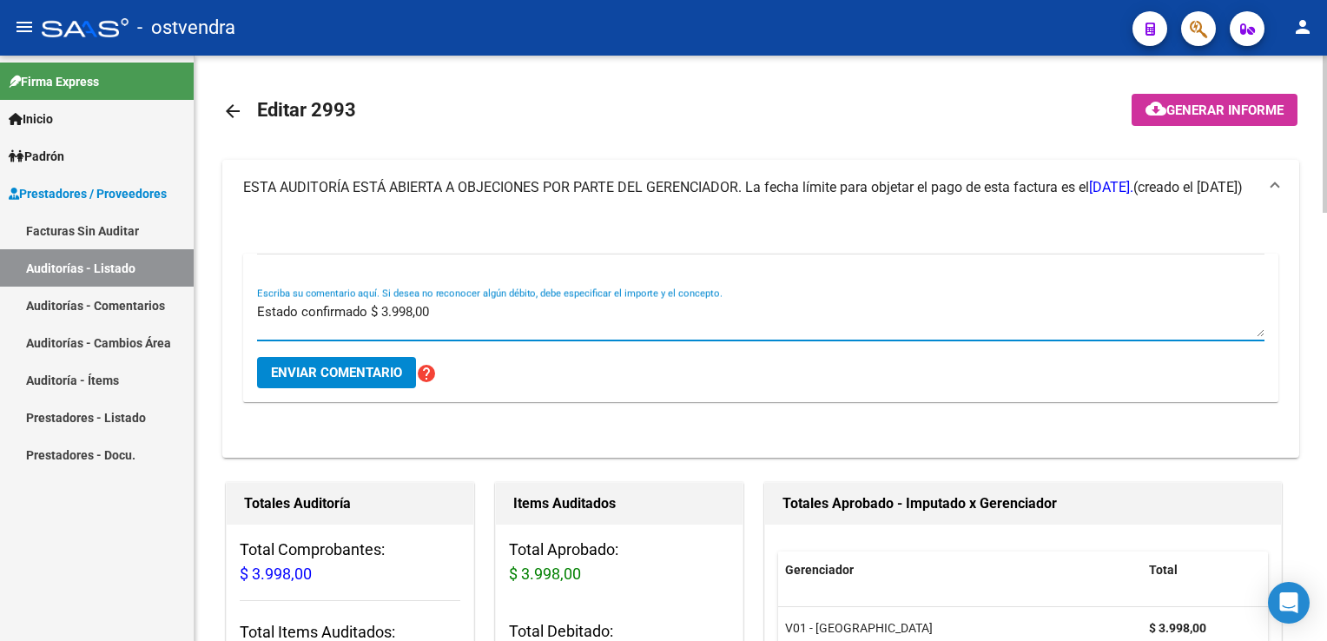
type textarea "Estado confirmado $ 3.998,00"
click at [393, 378] on span "Enviar comentario" at bounding box center [336, 373] width 131 height 16
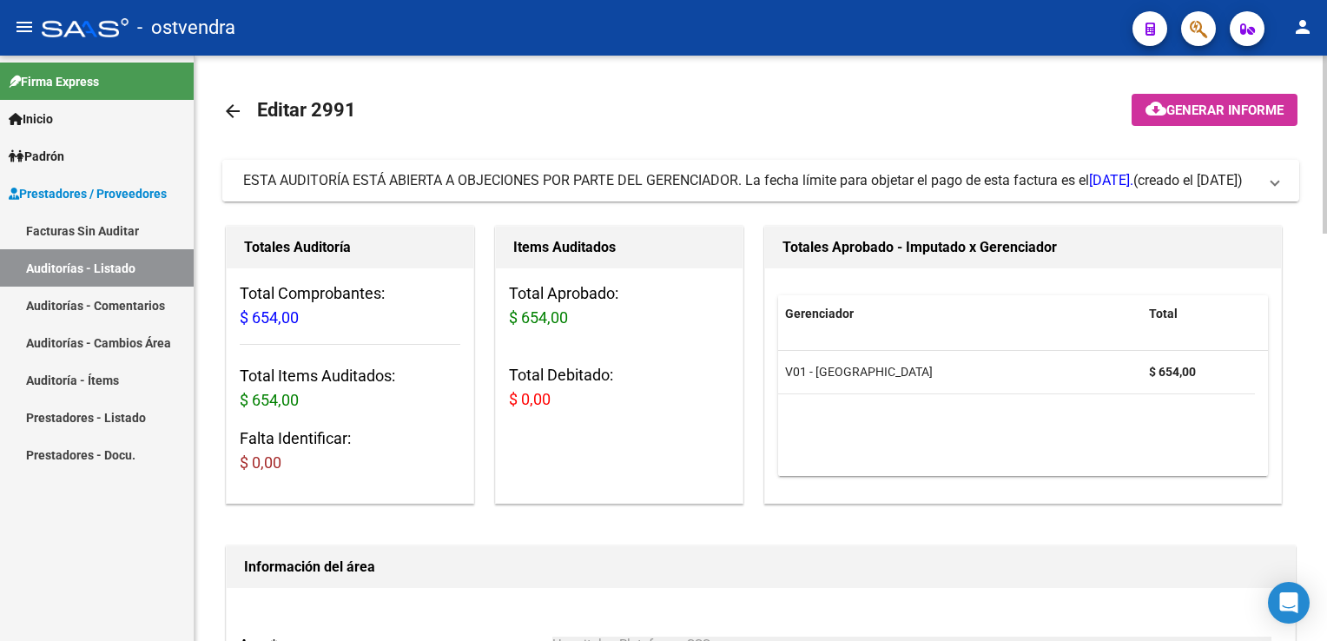
click at [1280, 187] on mat-expansion-panel-header "ESTA AUDITORÍA ESTÁ ABIERTA A OBJECIONES POR PARTE DEL GERENCIADOR. La fecha lí…" at bounding box center [760, 181] width 1077 height 42
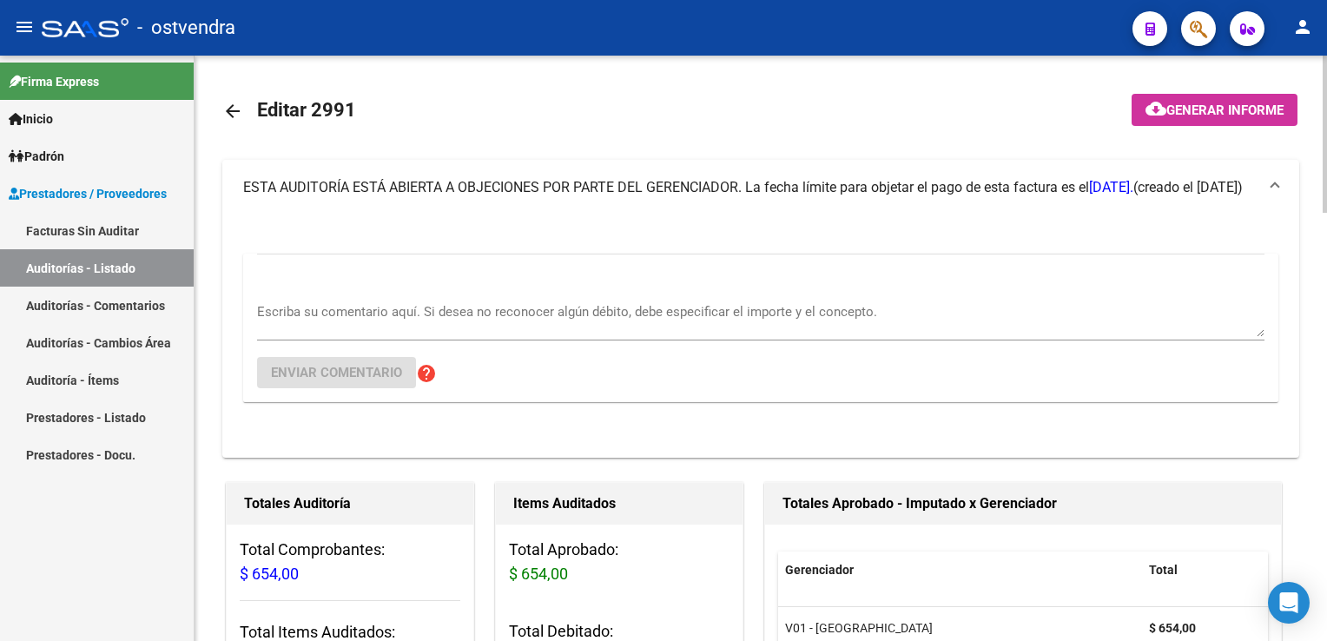
click at [445, 309] on textarea "Escriba su comentario aquí. Si desea no reconocer algún débito, debe especifica…" at bounding box center [761, 319] width 1008 height 35
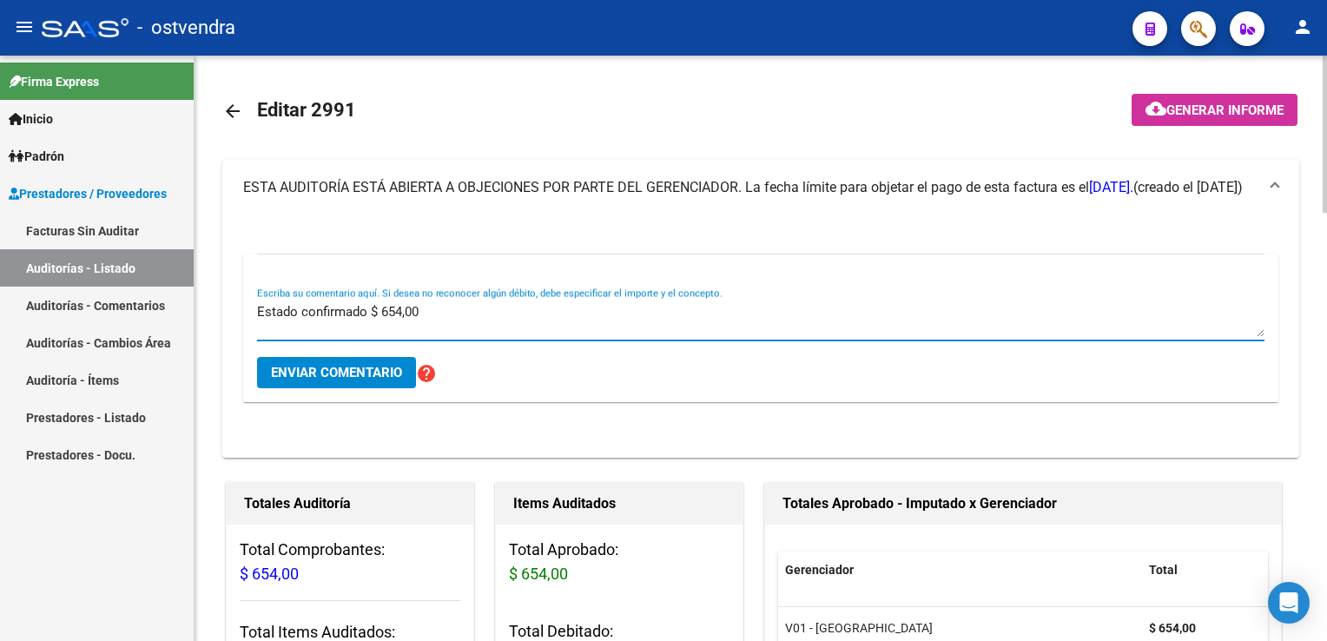
type textarea "Estado confirmado $ 654,00"
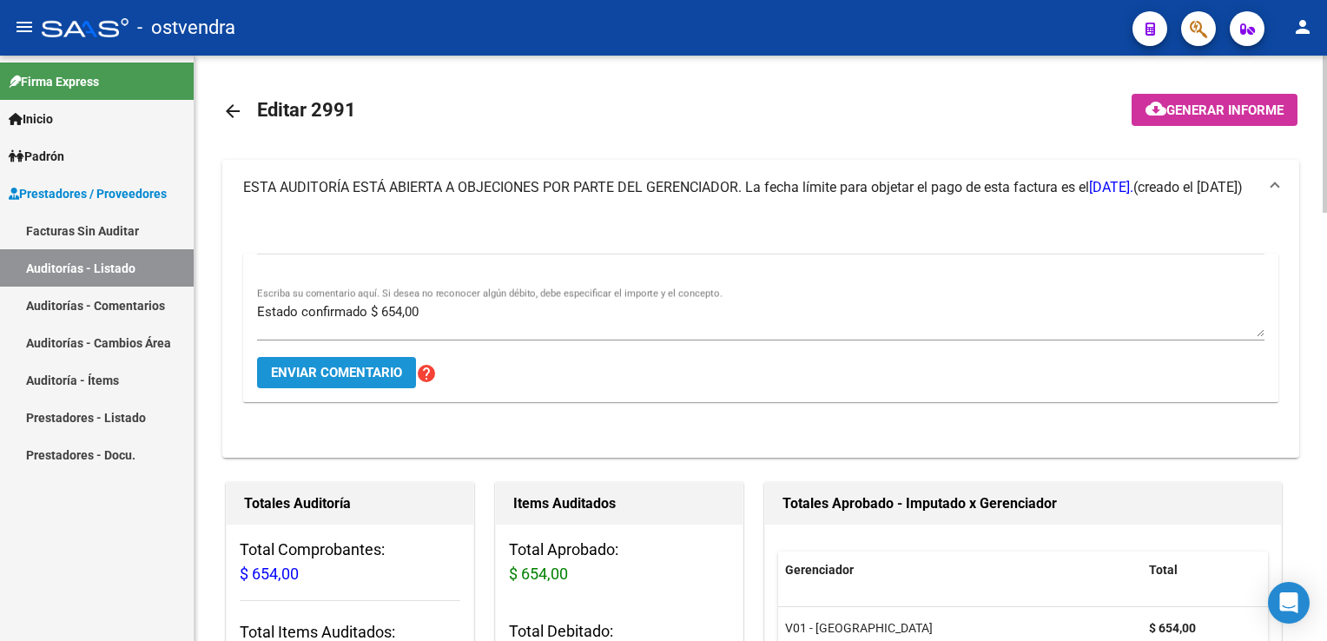
click at [361, 370] on span "Enviar comentario" at bounding box center [336, 373] width 131 height 16
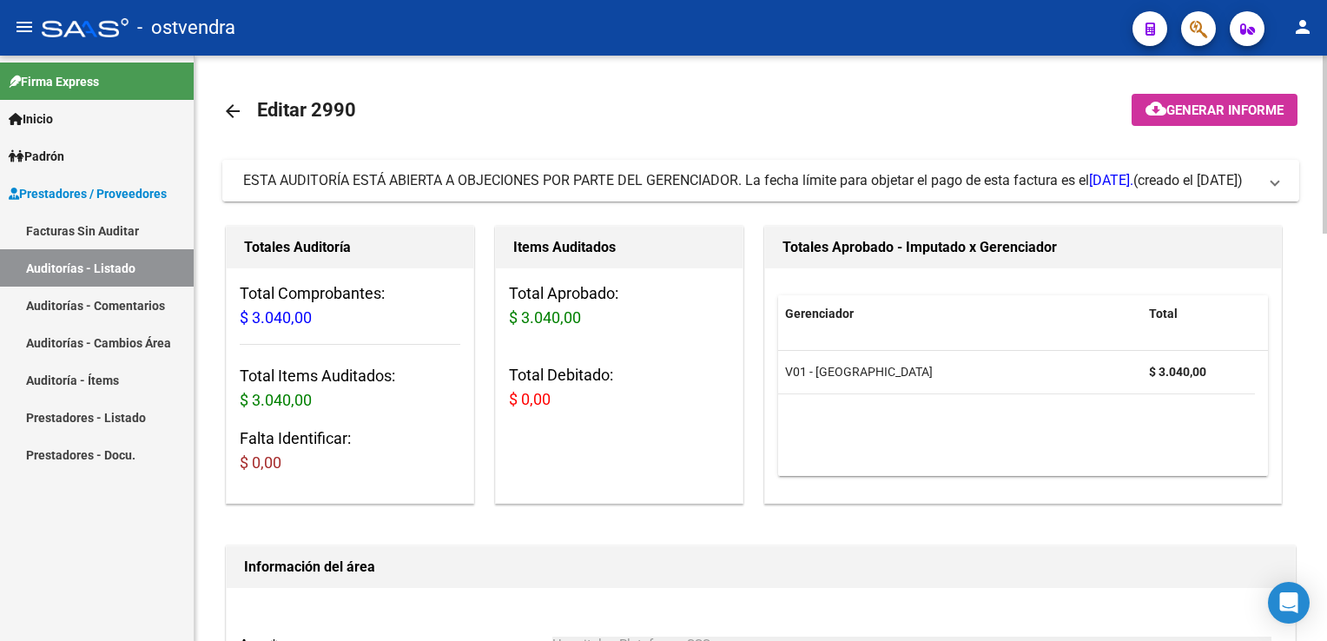
click at [1277, 190] on mat-expansion-panel-header "ESTA AUDITORÍA ESTÁ ABIERTA A OBJECIONES POR PARTE DEL GERENCIADOR. La fecha lí…" at bounding box center [760, 181] width 1077 height 42
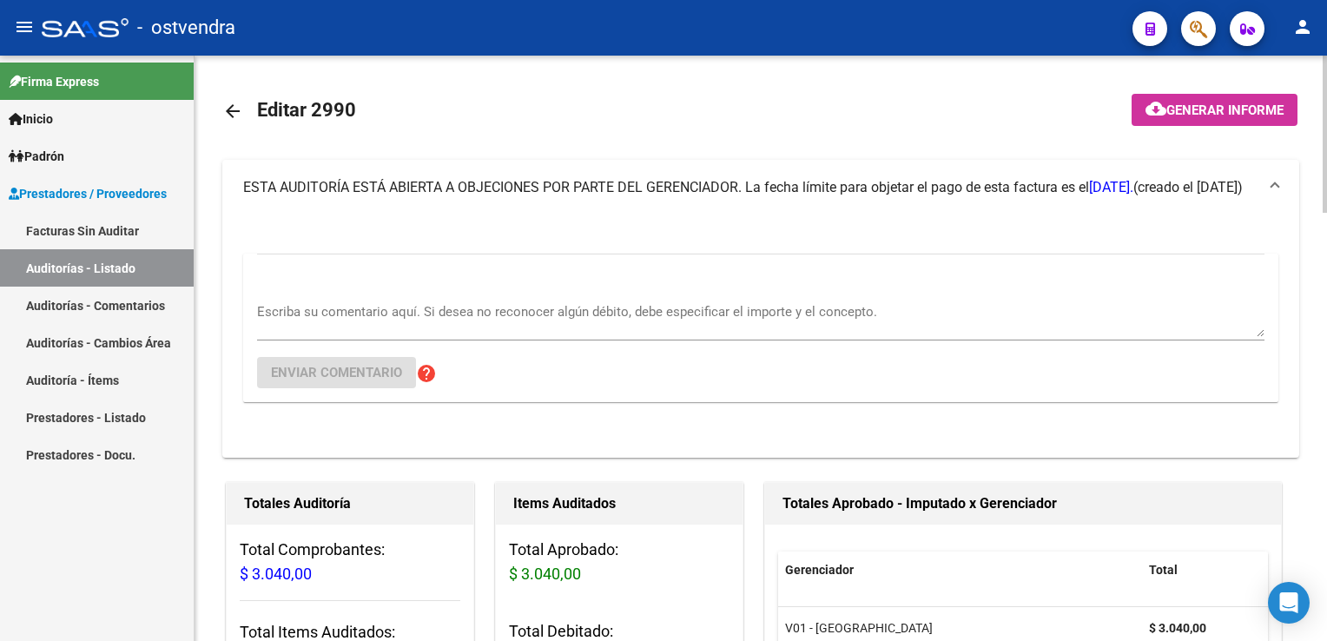
click at [563, 307] on textarea "Escriba su comentario aquí. Si desea no reconocer algún débito, debe especifica…" at bounding box center [761, 319] width 1008 height 35
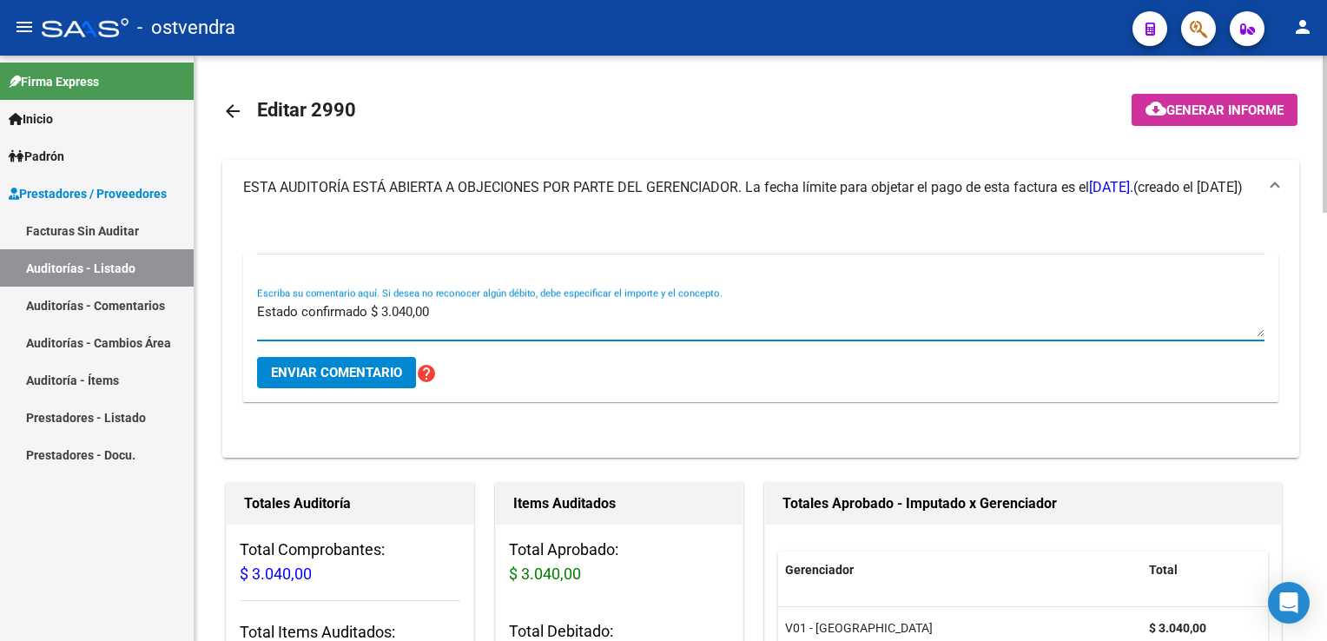
type textarea "Estado confirmado $ 3.040,00"
click at [360, 380] on span "Enviar comentario" at bounding box center [336, 373] width 131 height 16
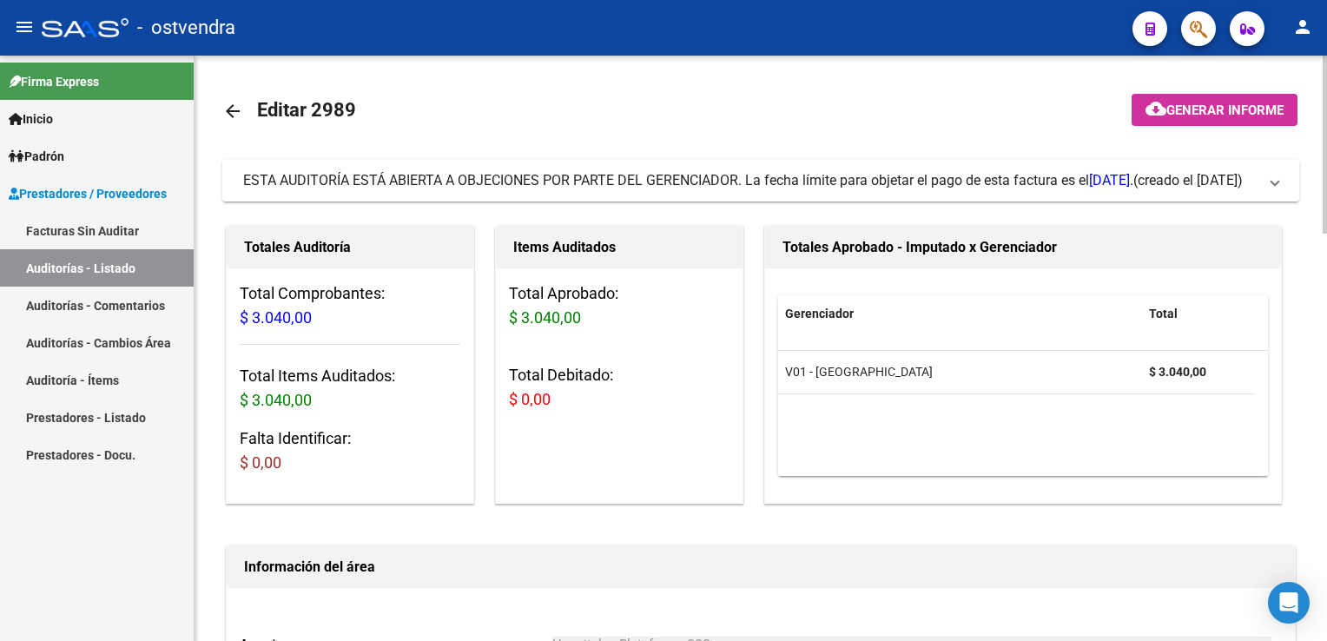
click at [1276, 188] on span at bounding box center [1275, 180] width 7 height 19
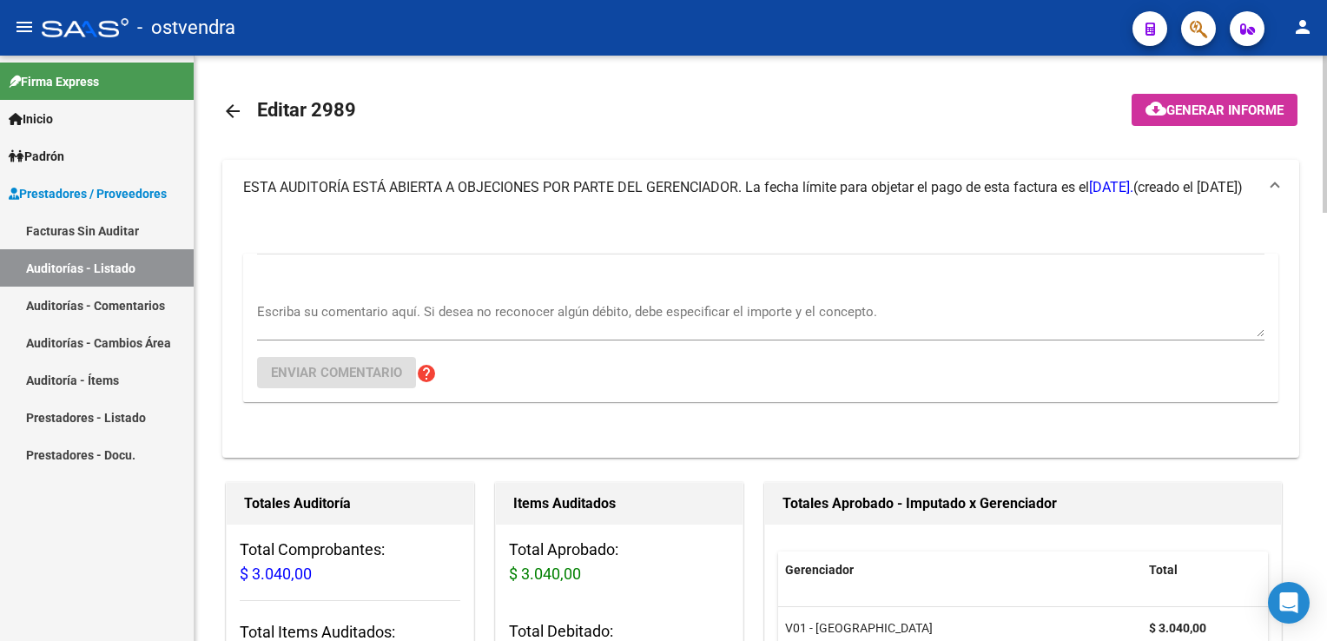
click at [492, 298] on div "Escriba su comentario aquí. Si desea no reconocer algún débito, debe especifica…" at bounding box center [761, 314] width 1008 height 53
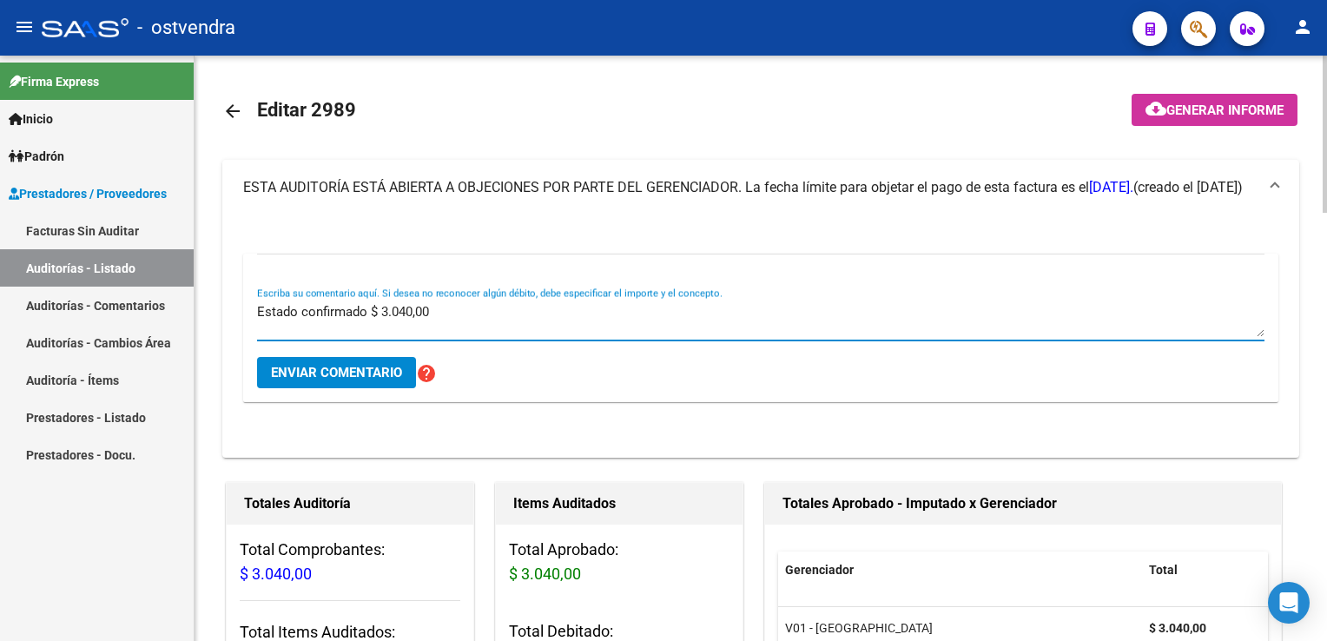
type textarea "Estado confirmado $ 3.040,00"
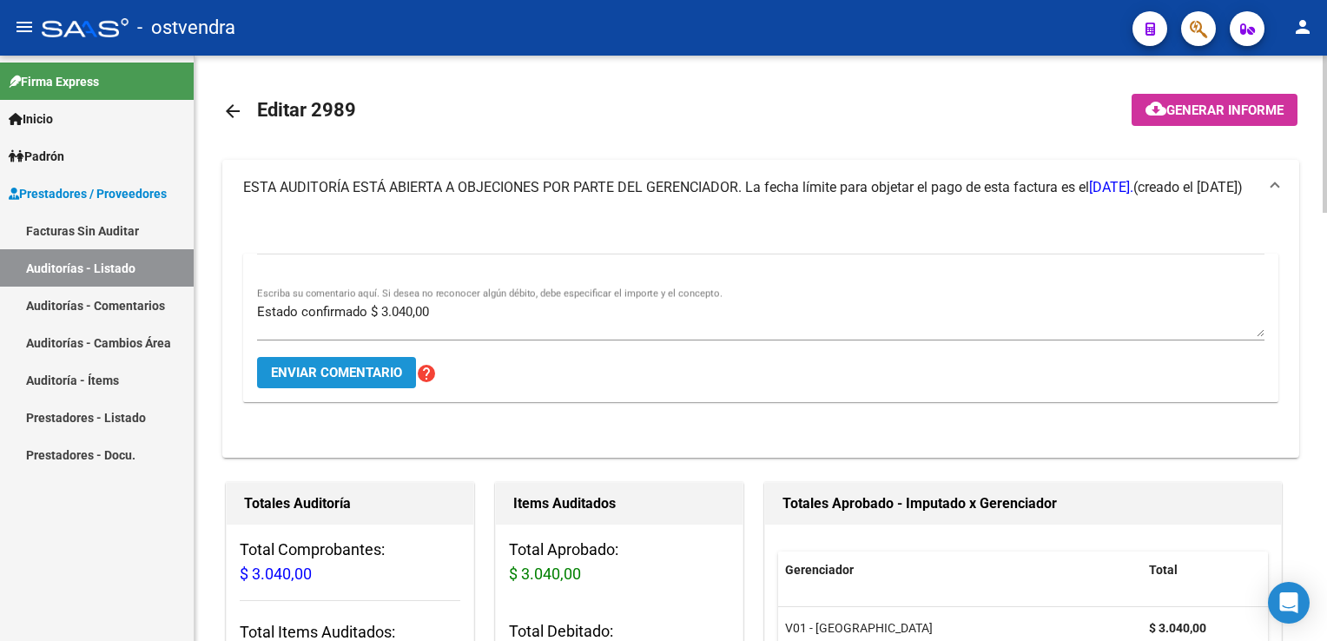
click at [317, 362] on button "Enviar comentario" at bounding box center [336, 372] width 159 height 31
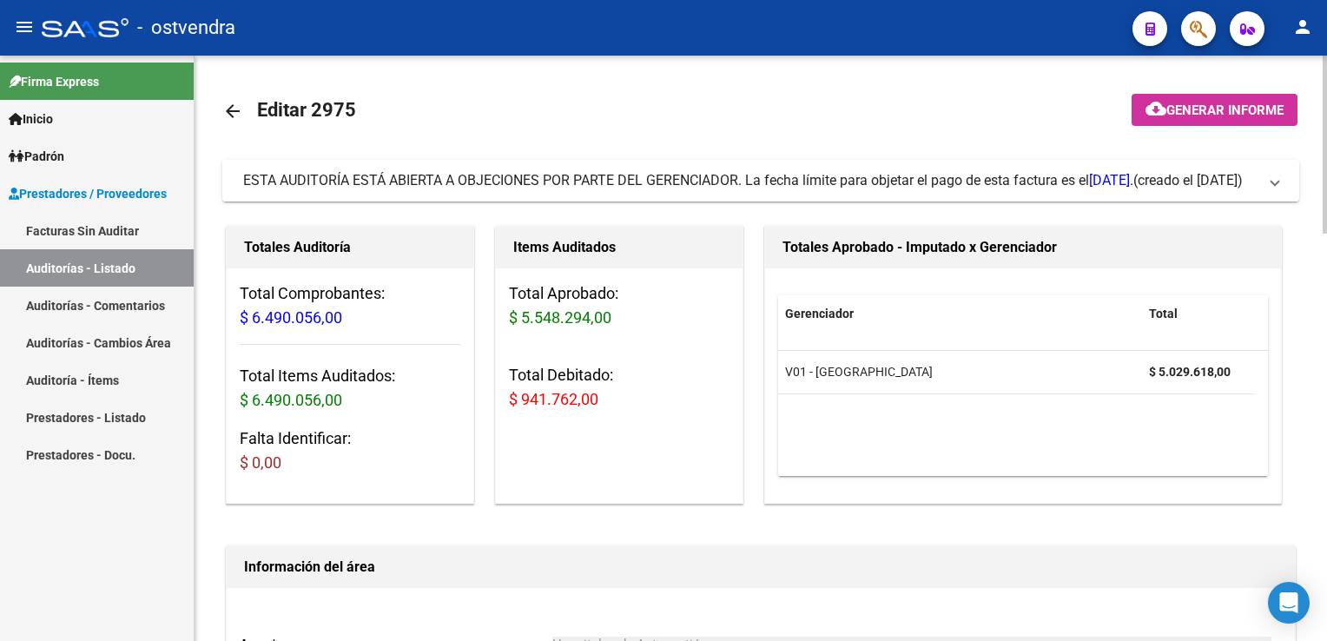
click at [1271, 183] on span "ESTA AUDITORÍA ESTÁ ABIERTA A OBJECIONES POR PARTE DEL GERENCIADOR. La fecha lí…" at bounding box center [757, 180] width 1029 height 19
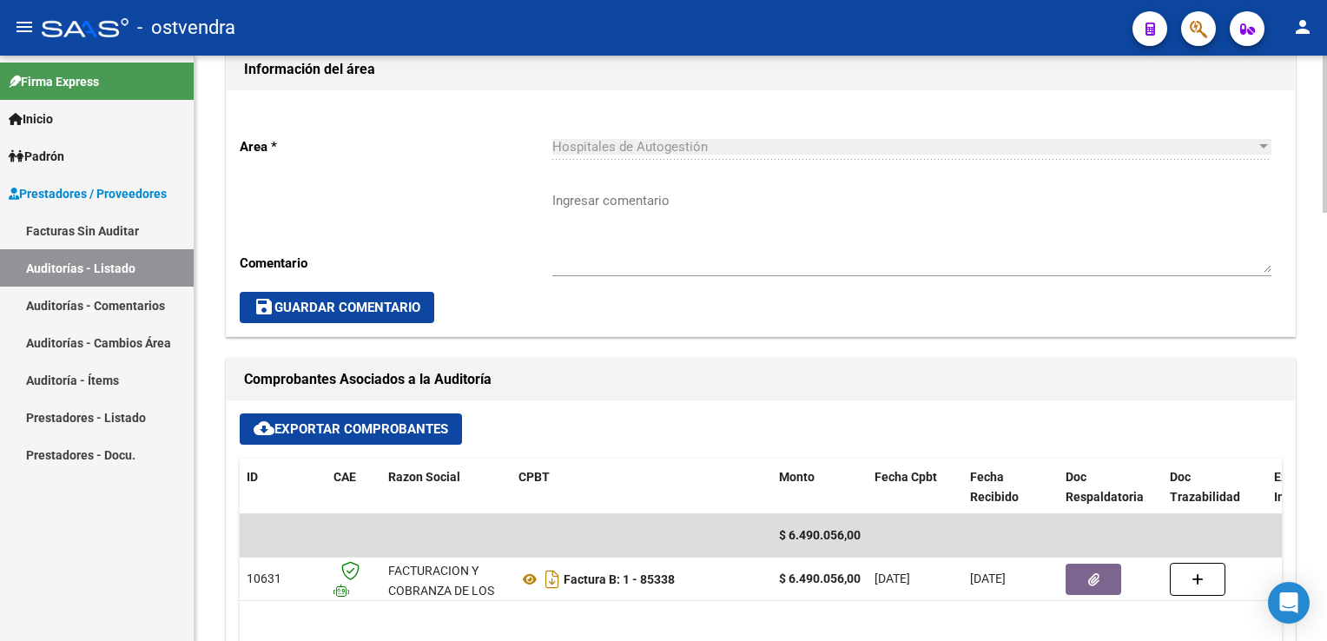
scroll to position [782, 0]
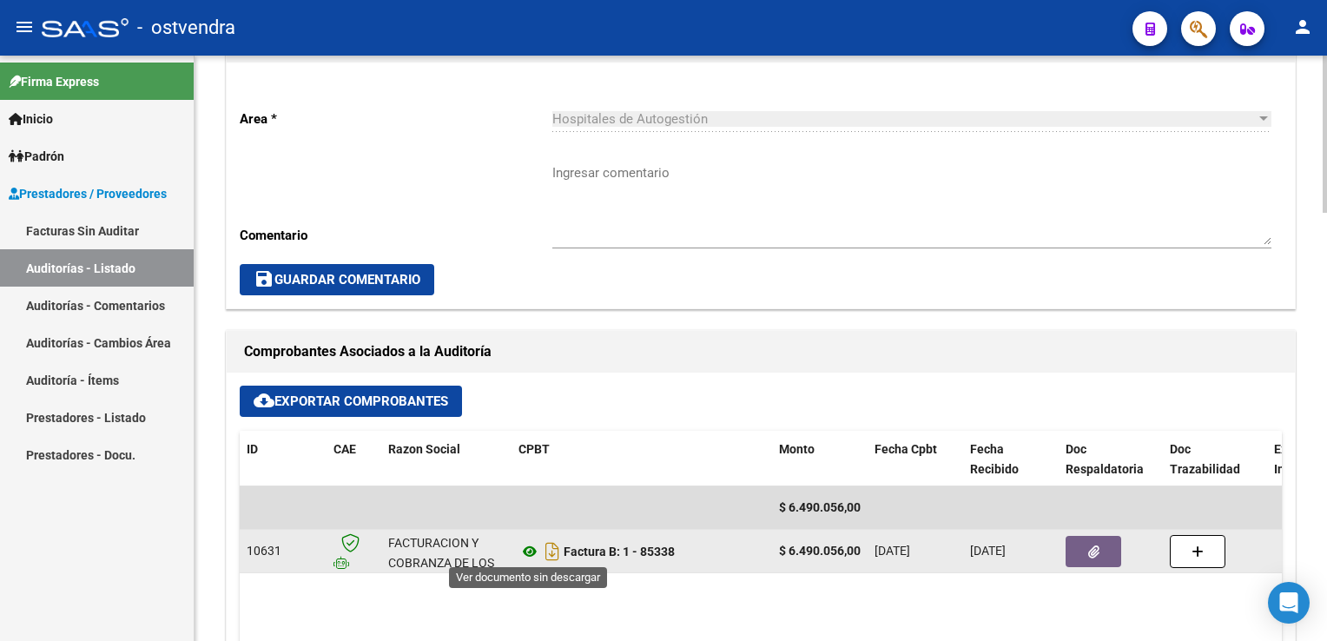
click at [524, 551] on icon at bounding box center [530, 551] width 23 height 21
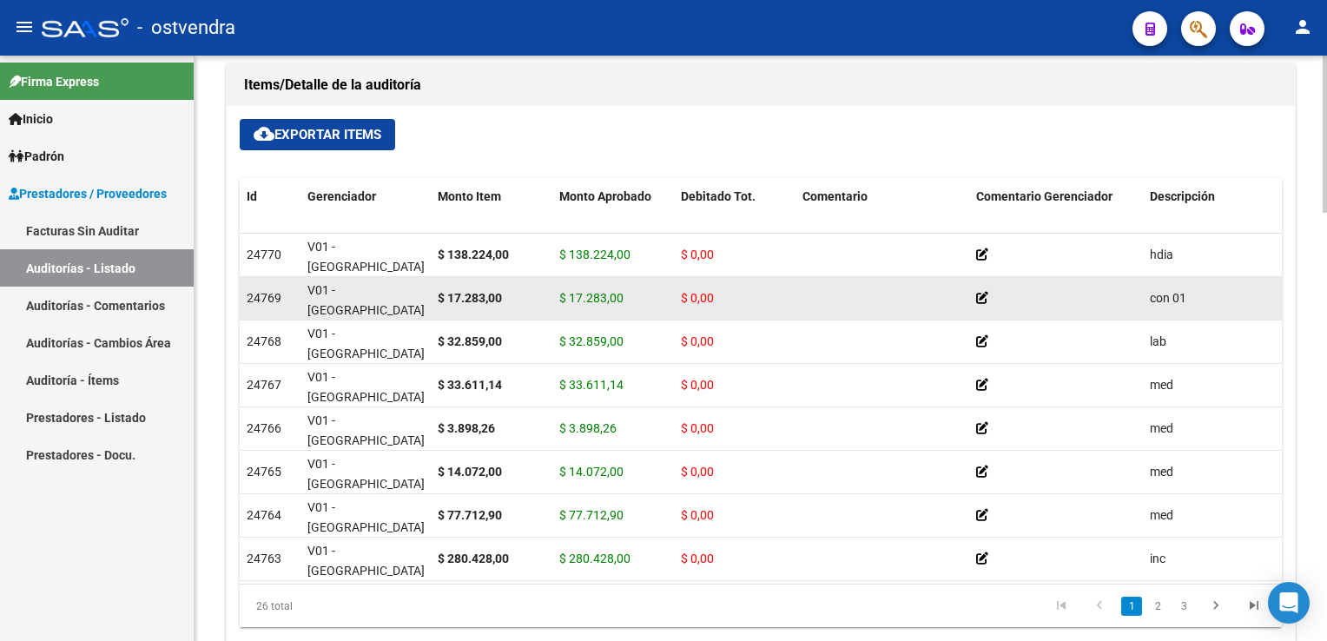
scroll to position [1477, 0]
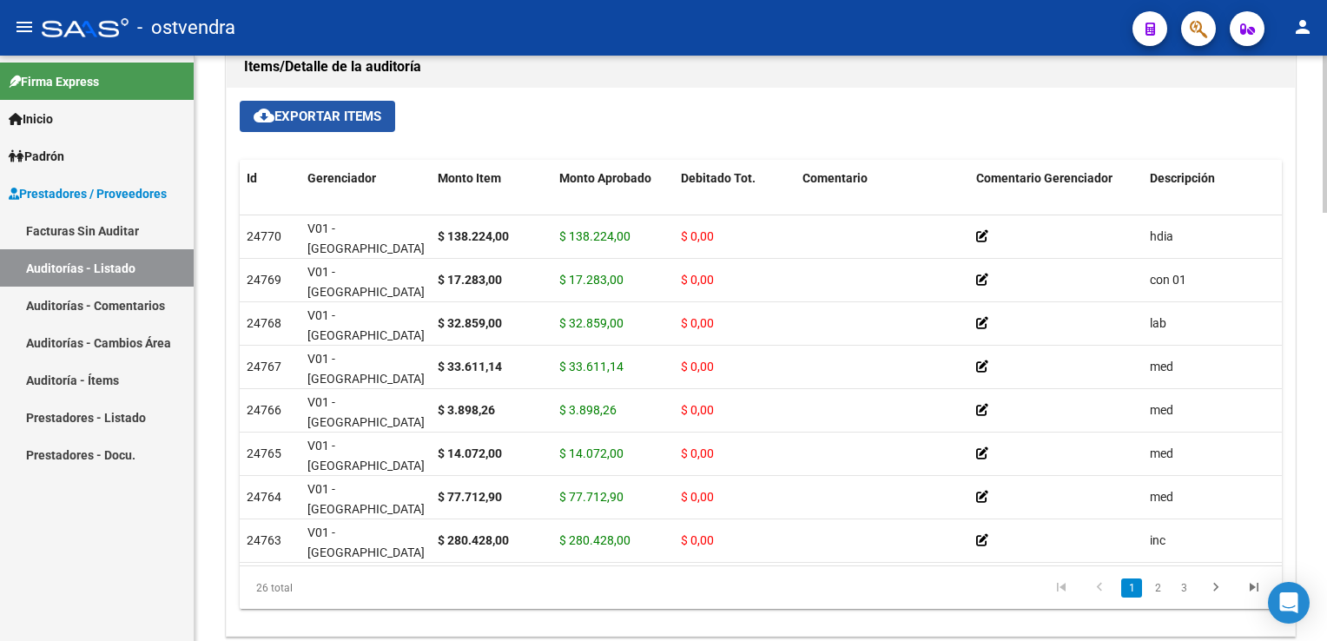
click at [351, 112] on span "cloud_download Exportar Items" at bounding box center [318, 117] width 128 height 16
click at [799, 106] on div "cloud_download Exportar Items Id Gerenciador Monto Item Monto Aprobado Debitado…" at bounding box center [761, 362] width 1069 height 548
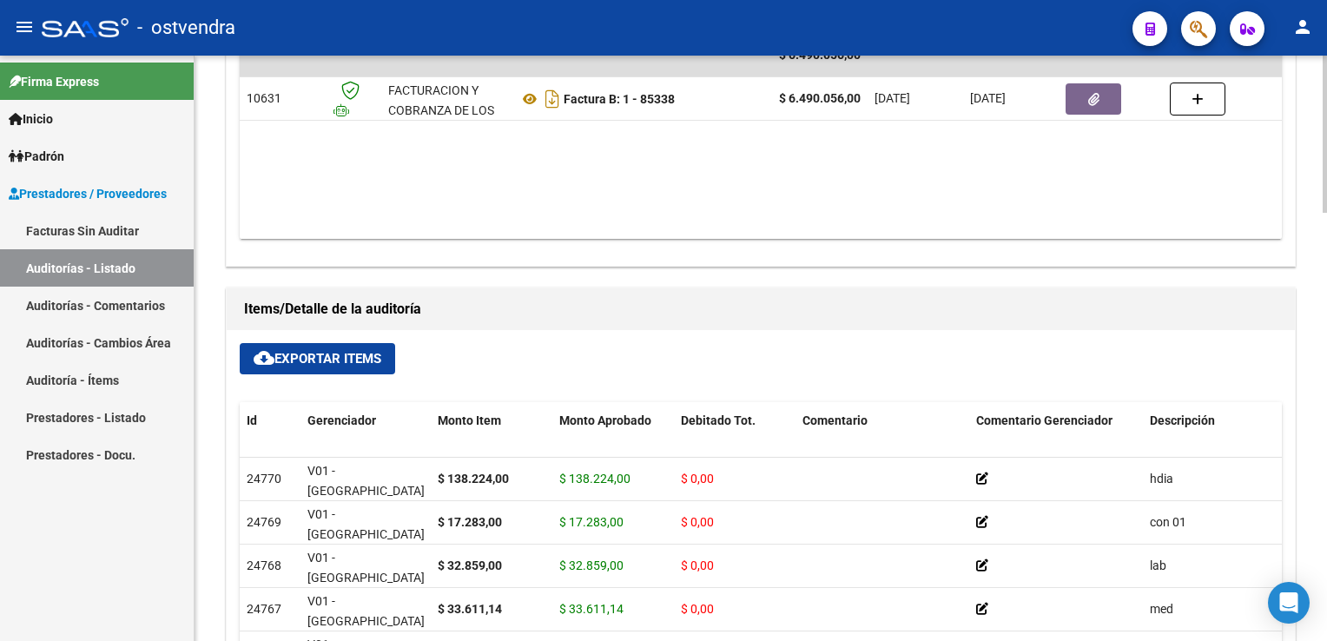
scroll to position [1216, 0]
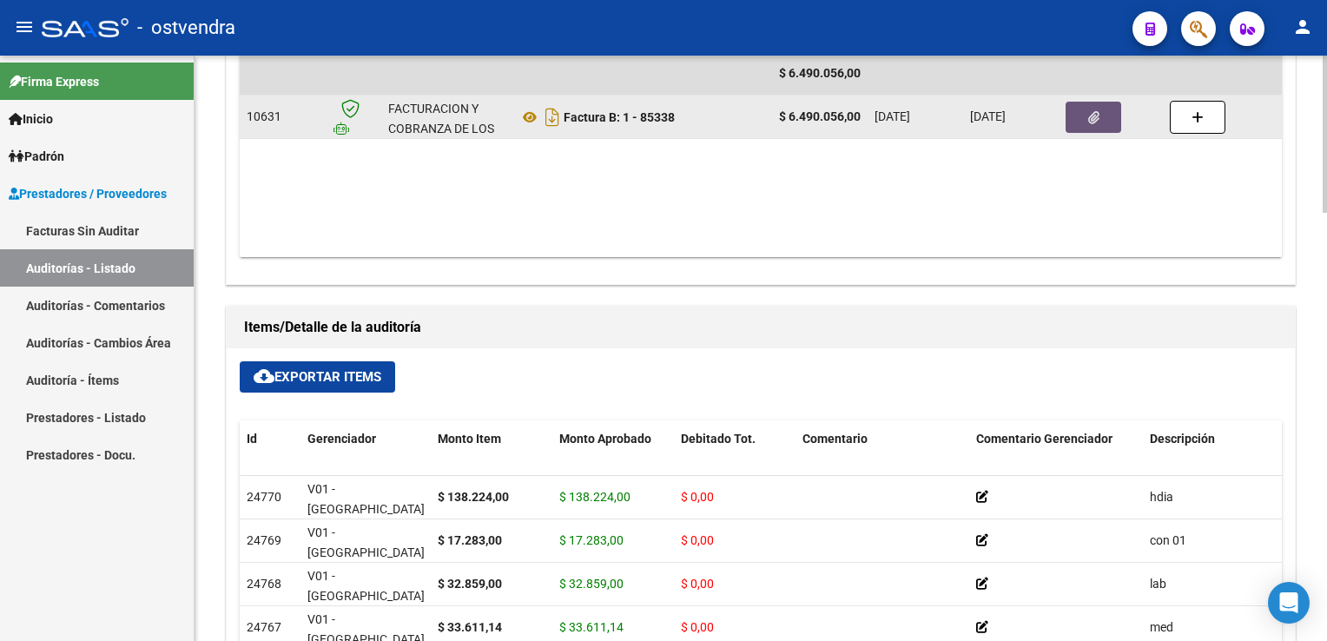
click at [1107, 113] on button "button" at bounding box center [1094, 117] width 56 height 31
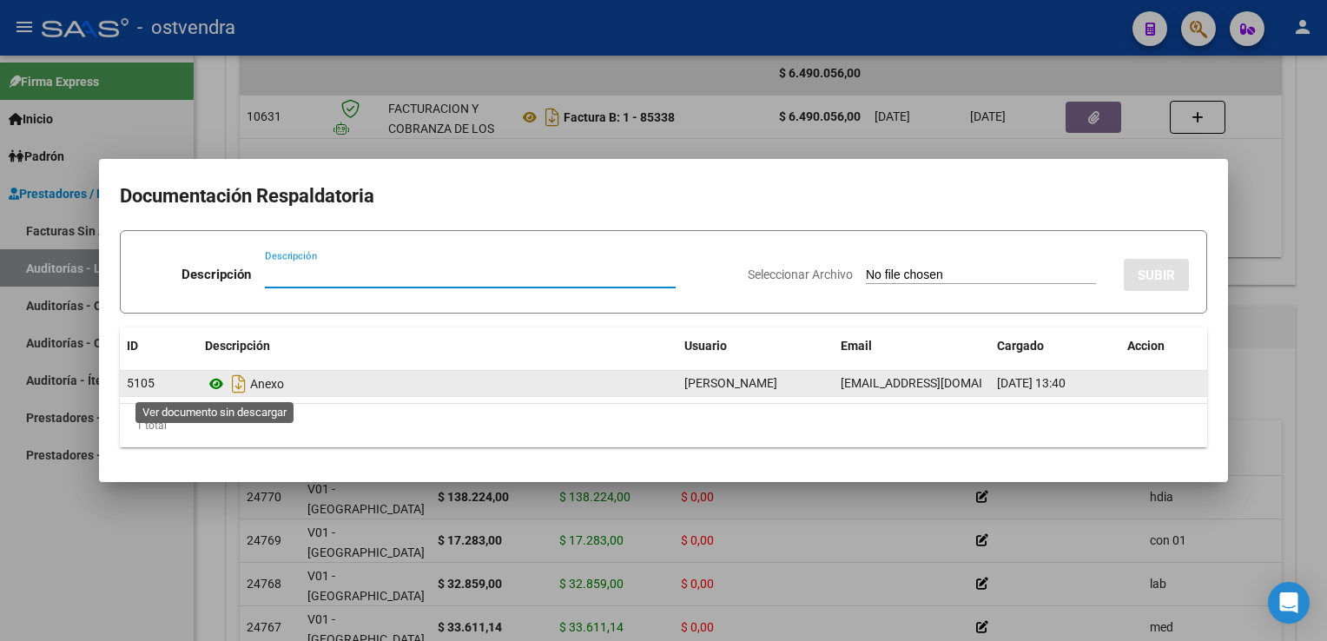
click at [222, 386] on icon at bounding box center [216, 384] width 23 height 21
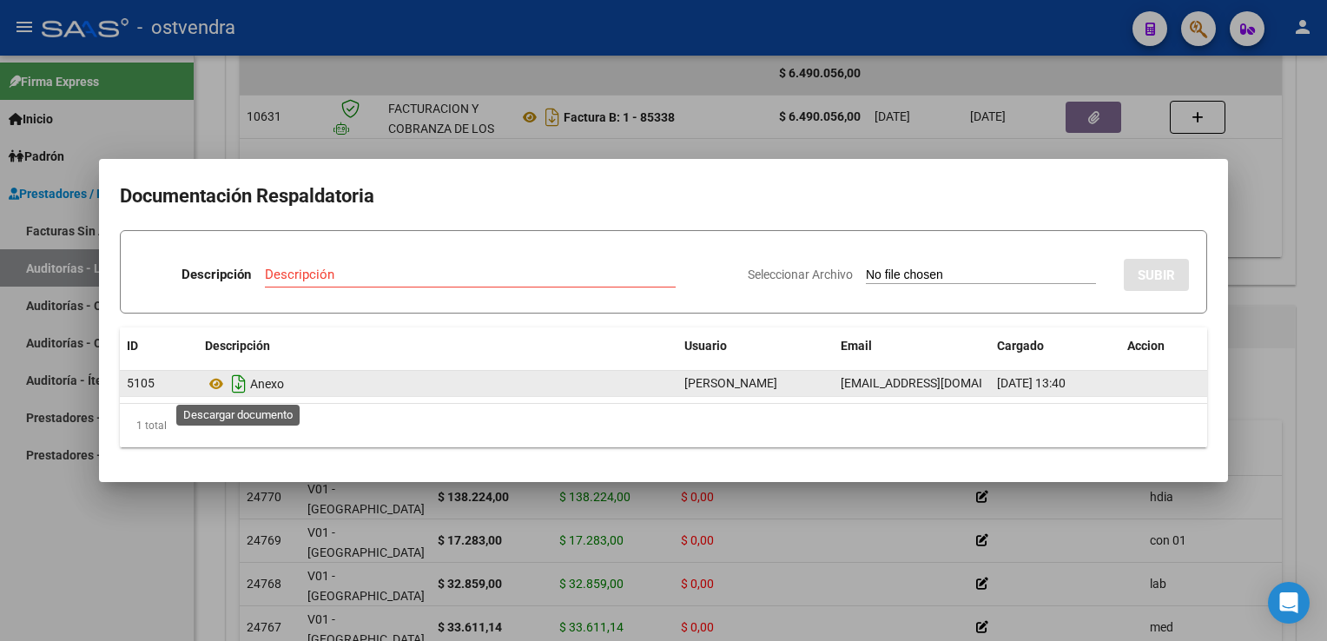
click at [240, 387] on icon "Descargar documento" at bounding box center [239, 384] width 23 height 28
click at [1317, 171] on div at bounding box center [663, 320] width 1327 height 641
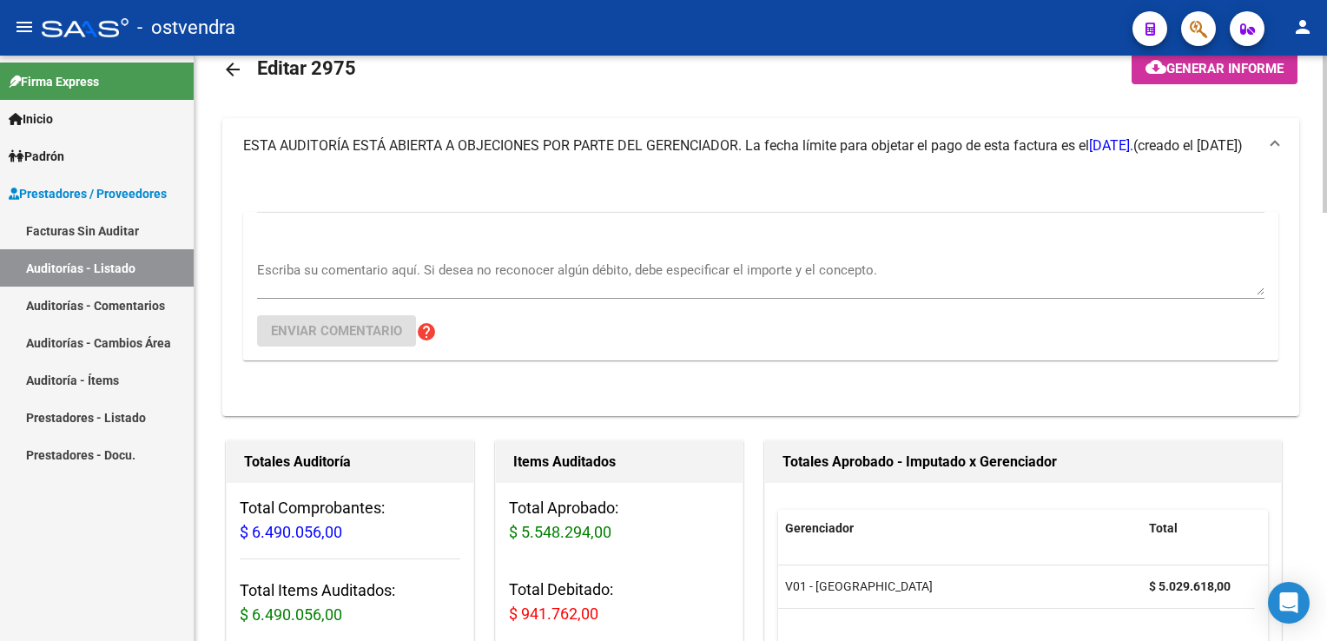
scroll to position [0, 0]
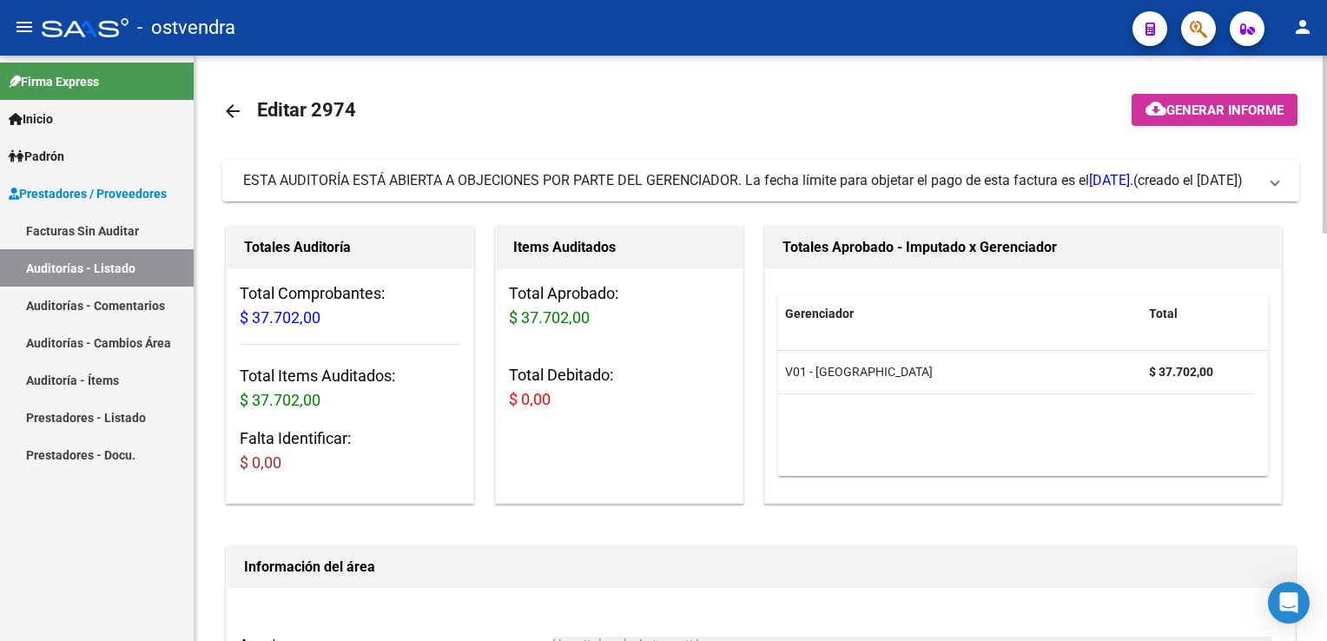
click at [1285, 191] on mat-expansion-panel-header "ESTA AUDITORÍA ESTÁ ABIERTA A OBJECIONES POR PARTE DEL GERENCIADOR. La fecha lí…" at bounding box center [760, 181] width 1077 height 42
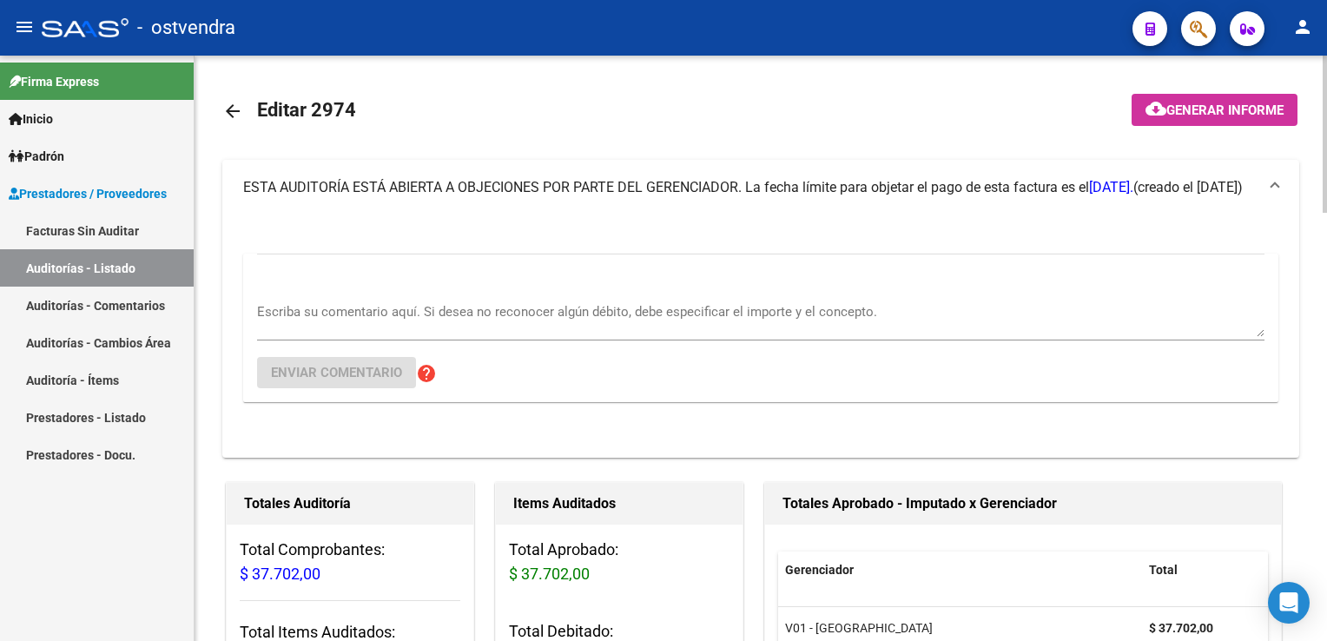
drag, startPoint x: 491, startPoint y: 319, endPoint x: 490, endPoint y: 303, distance: 15.7
click at [490, 312] on textarea "Escriba su comentario aquí. Si desea no reconocer algún débito, debe especifica…" at bounding box center [761, 319] width 1008 height 35
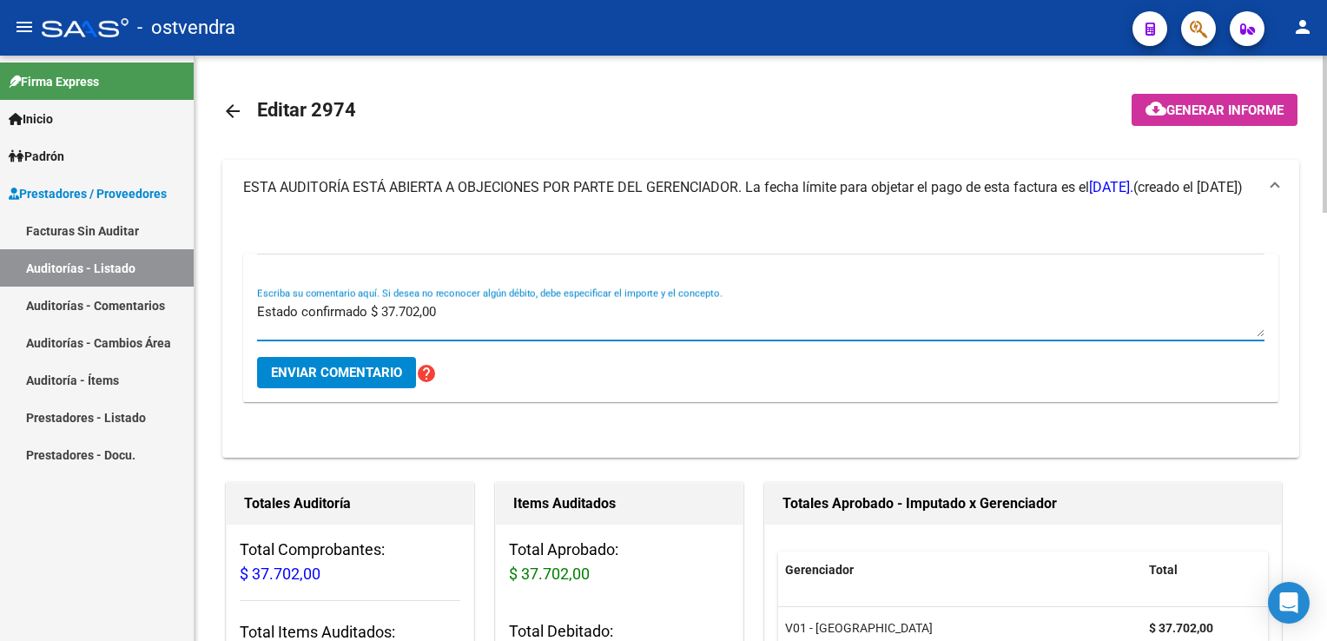
type textarea "Estado confirmado $ 37.702,00"
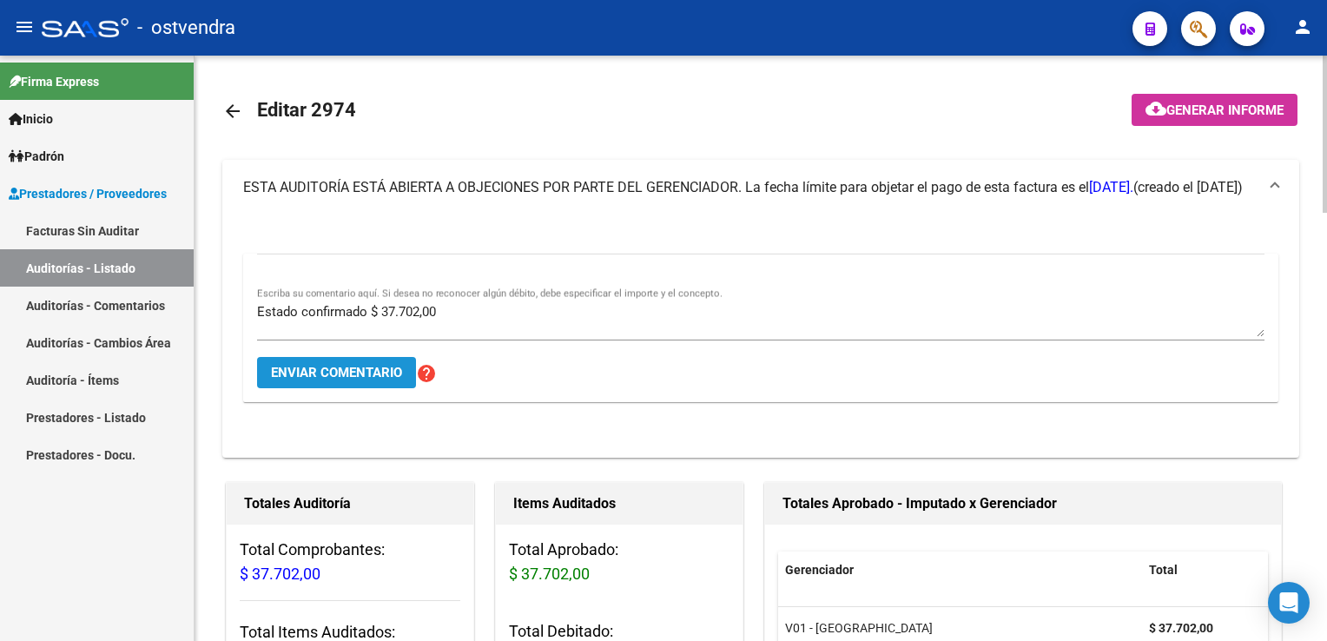
click at [378, 377] on span "Enviar comentario" at bounding box center [336, 373] width 131 height 16
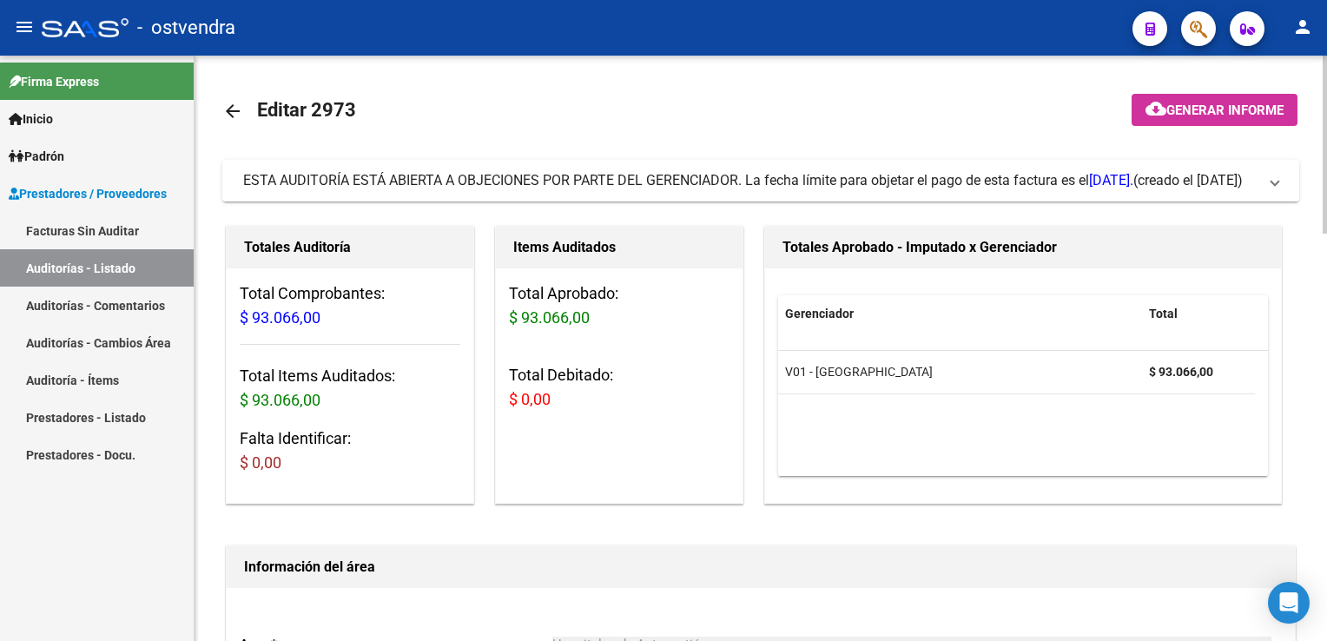
click at [1272, 181] on span at bounding box center [1275, 180] width 7 height 19
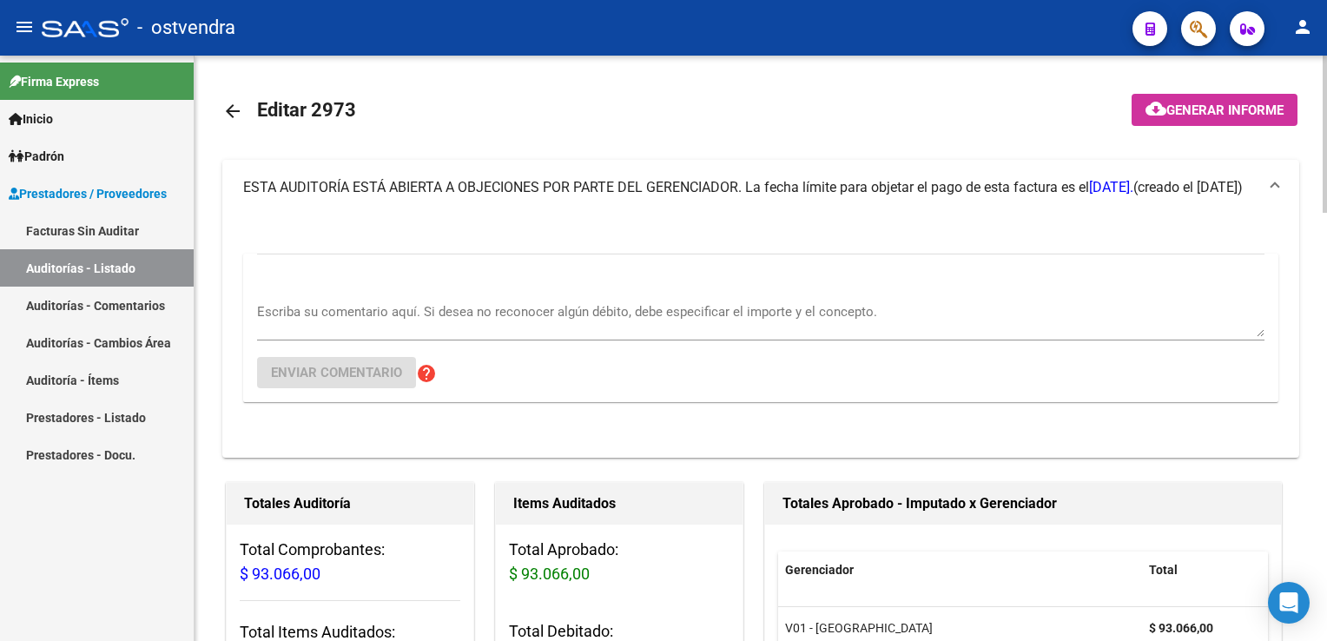
click at [483, 328] on textarea "Escriba su comentario aquí. Si desea no reconocer algún débito, debe especifica…" at bounding box center [761, 319] width 1008 height 35
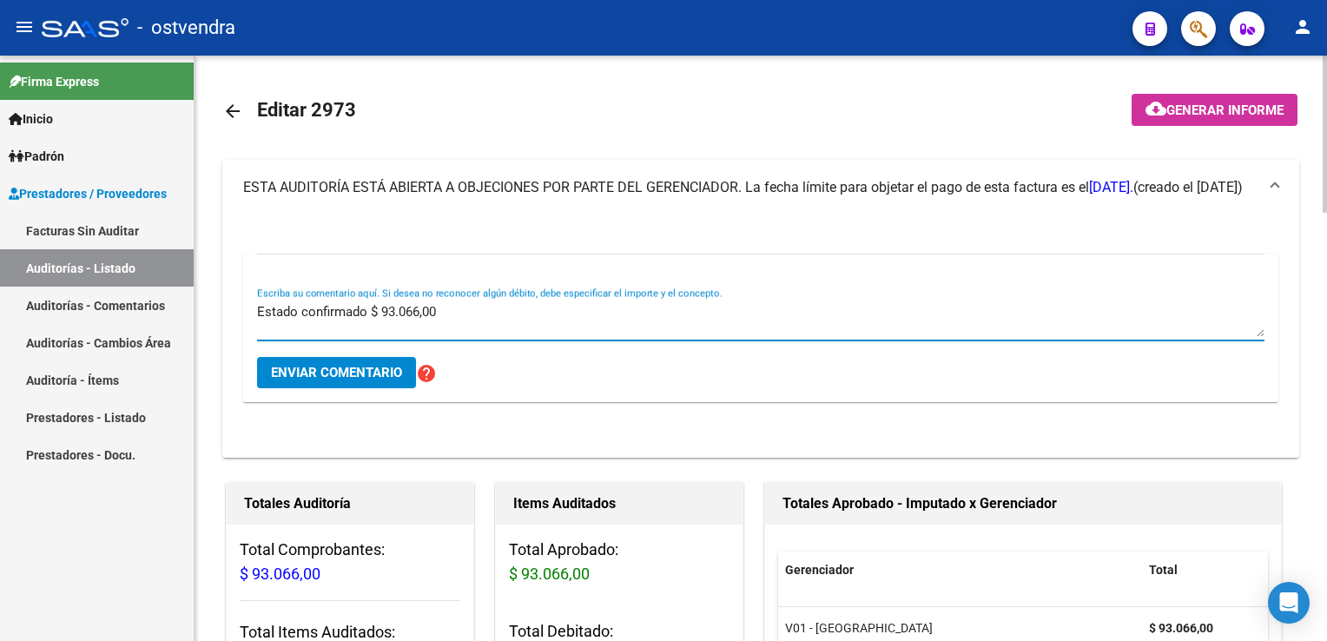
type textarea "Estado confirmado $ 93.066,00"
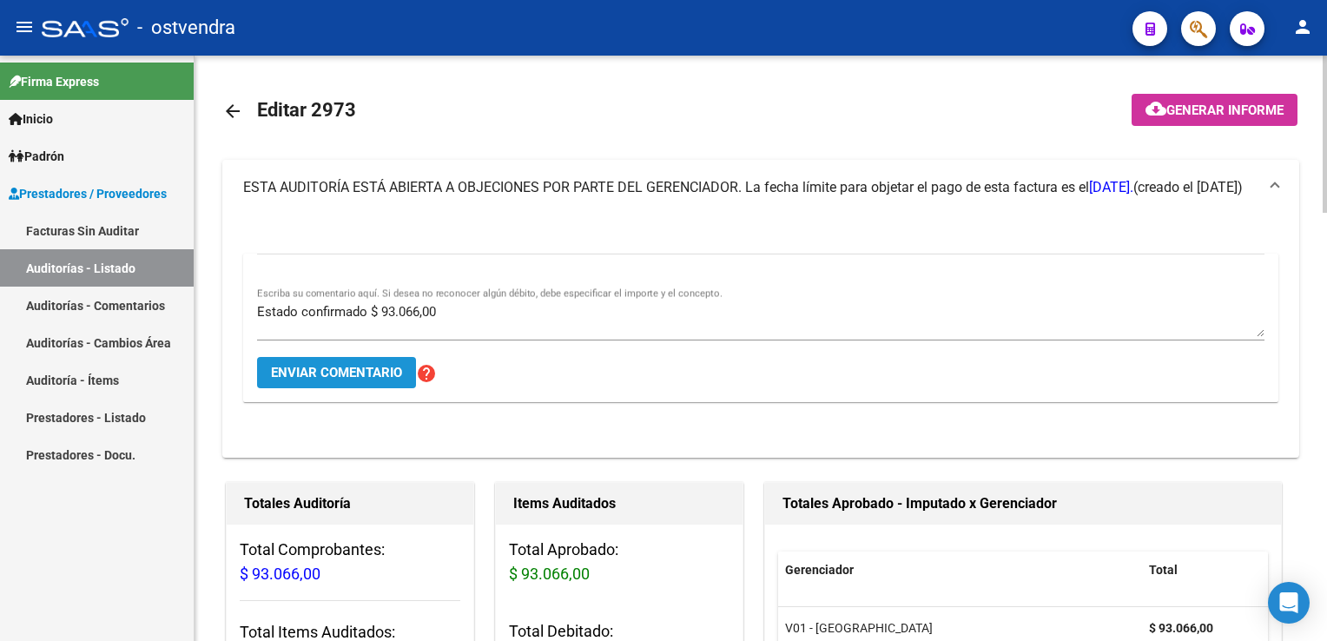
click at [375, 359] on button "Enviar comentario" at bounding box center [336, 372] width 159 height 31
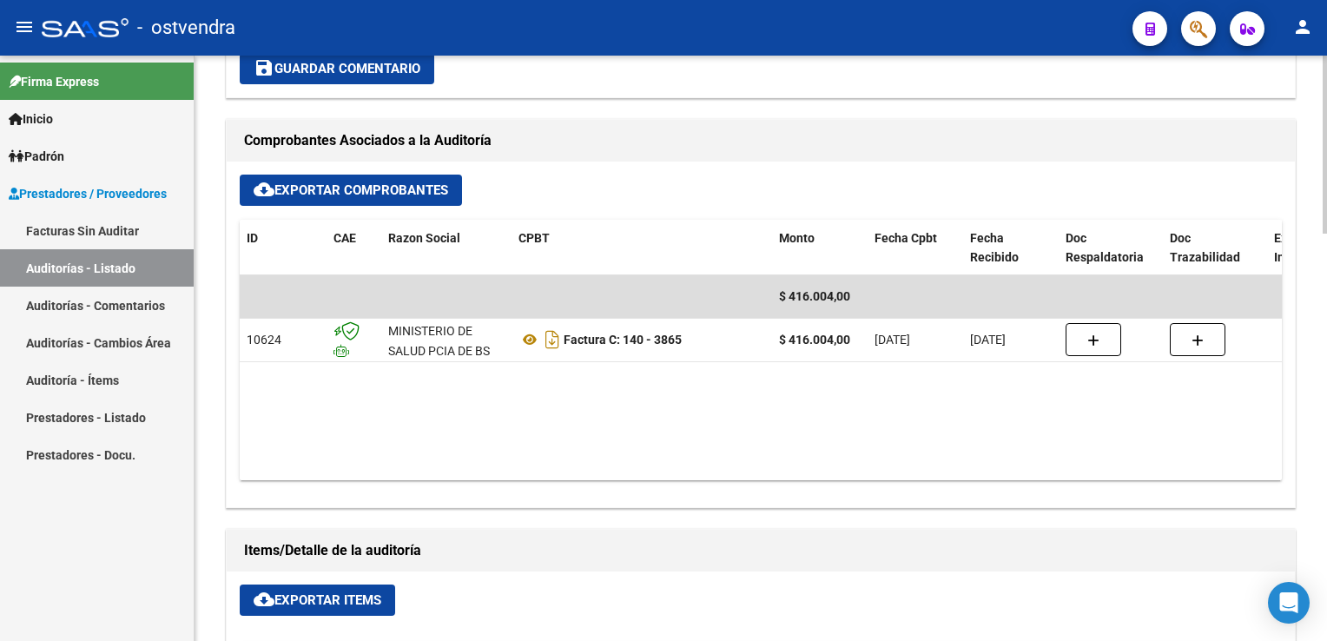
scroll to position [695, 0]
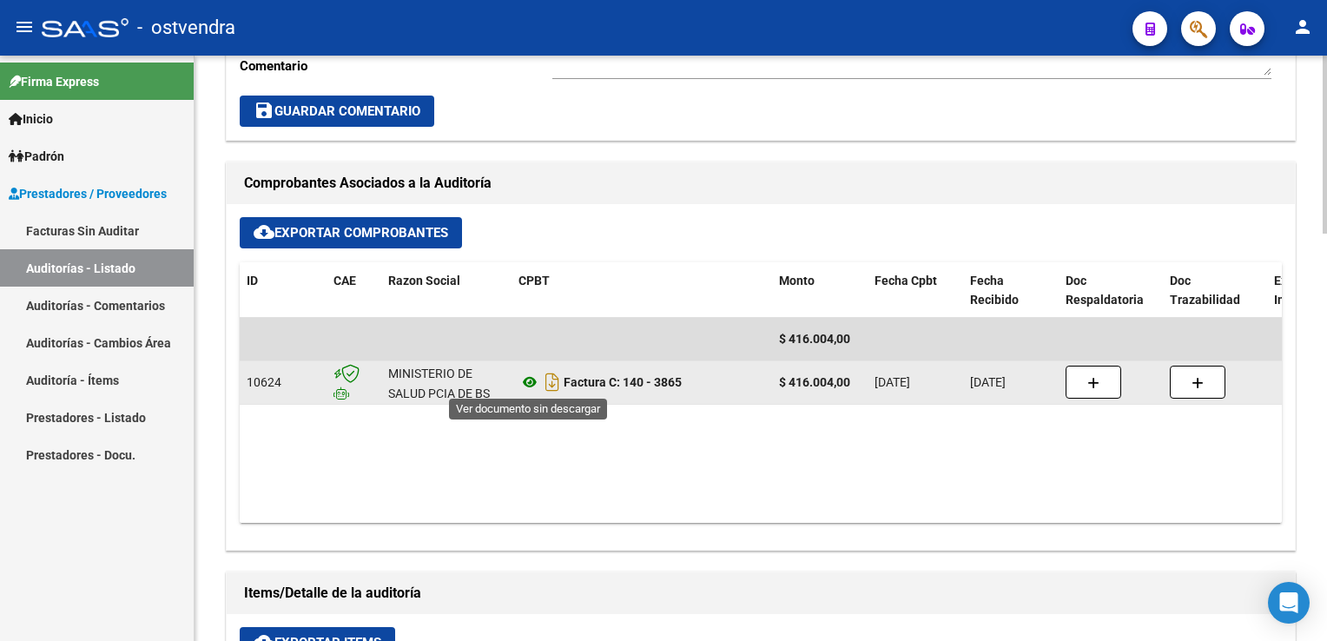
click at [525, 377] on icon at bounding box center [530, 382] width 23 height 21
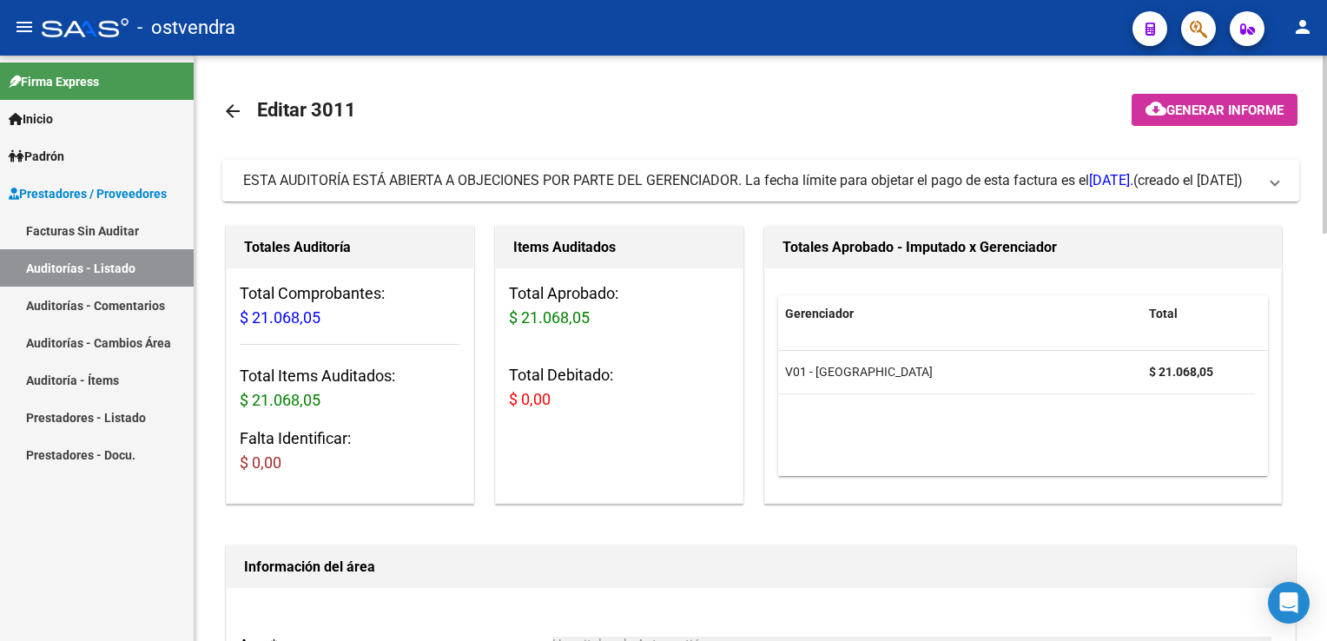
click at [1278, 193] on mat-expansion-panel-header "ESTA AUDITORÍA ESTÁ ABIERTA A OBJECIONES POR PARTE DEL GERENCIADOR. La fecha lí…" at bounding box center [760, 181] width 1077 height 42
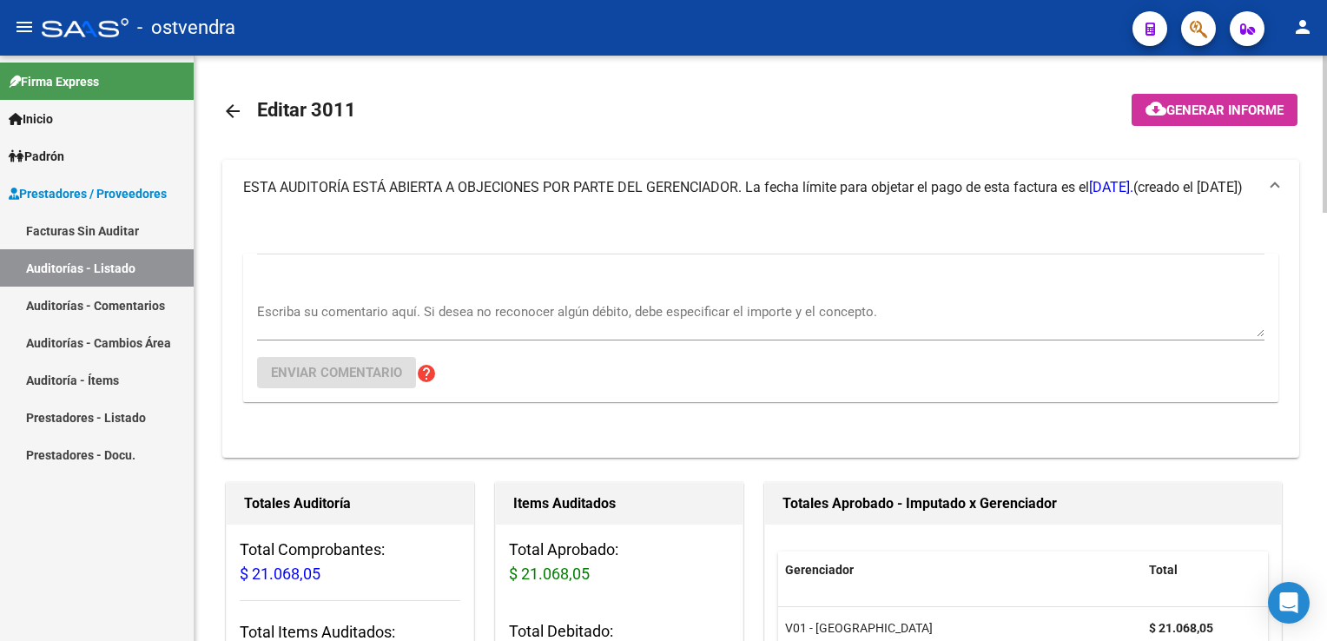
click at [666, 284] on div "Escriba su comentario aquí. Si desea no reconocer algún débito, debe especifica…" at bounding box center [761, 328] width 1008 height 149
click at [493, 314] on textarea "Escriba su comentario aquí. Si desea no reconocer algún débito, debe especifica…" at bounding box center [761, 319] width 1008 height 35
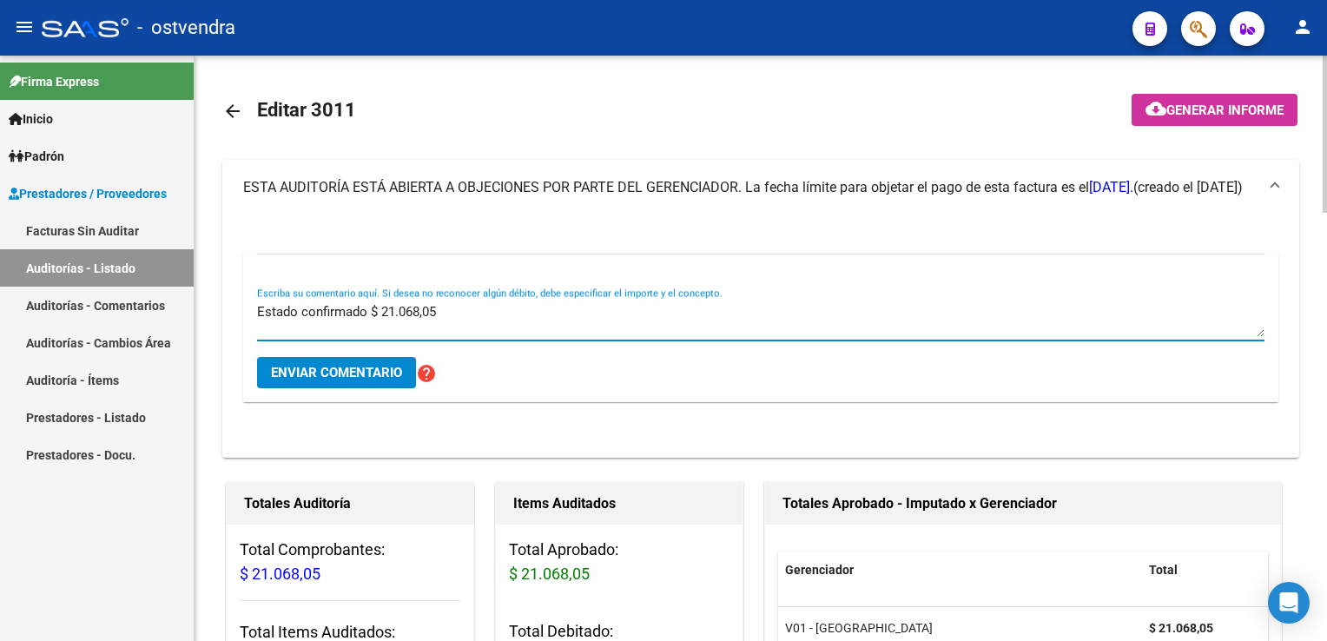
type textarea "Estado confirmado $ 21.068,05"
click at [376, 372] on span "Enviar comentario" at bounding box center [336, 373] width 131 height 16
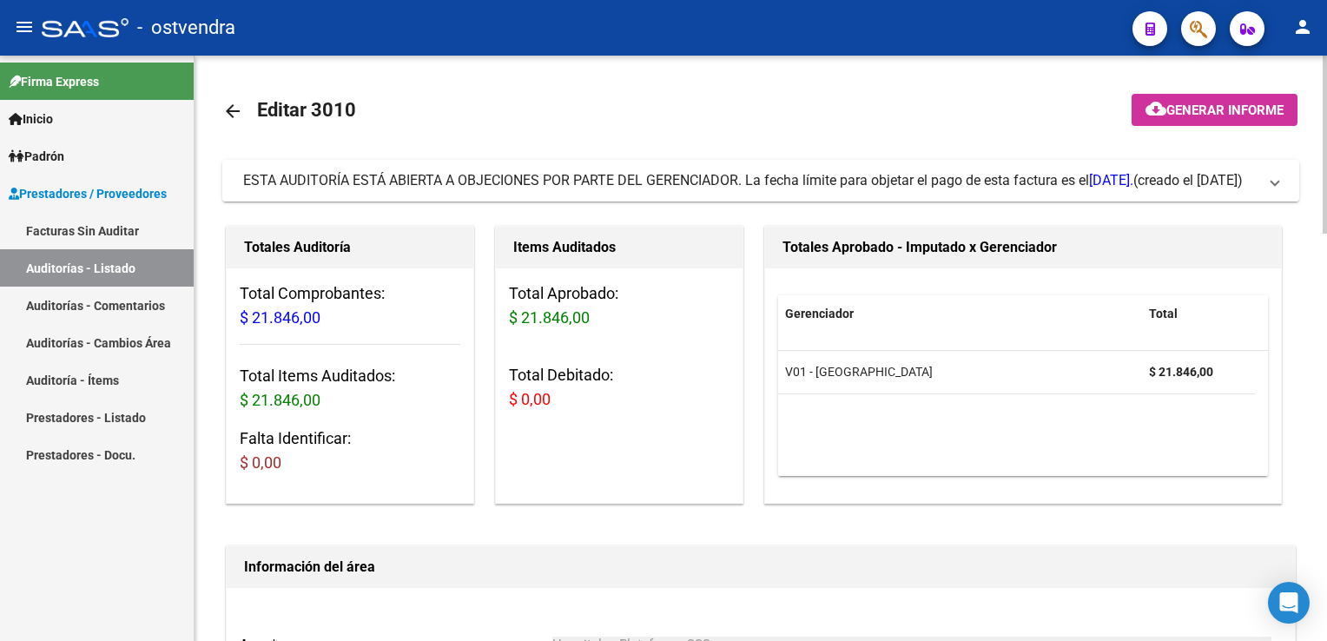
click at [1267, 180] on span "ESTA AUDITORÍA ESTÁ ABIERTA A OBJECIONES POR PARTE DEL GERENCIADOR. La fecha lí…" at bounding box center [757, 180] width 1029 height 19
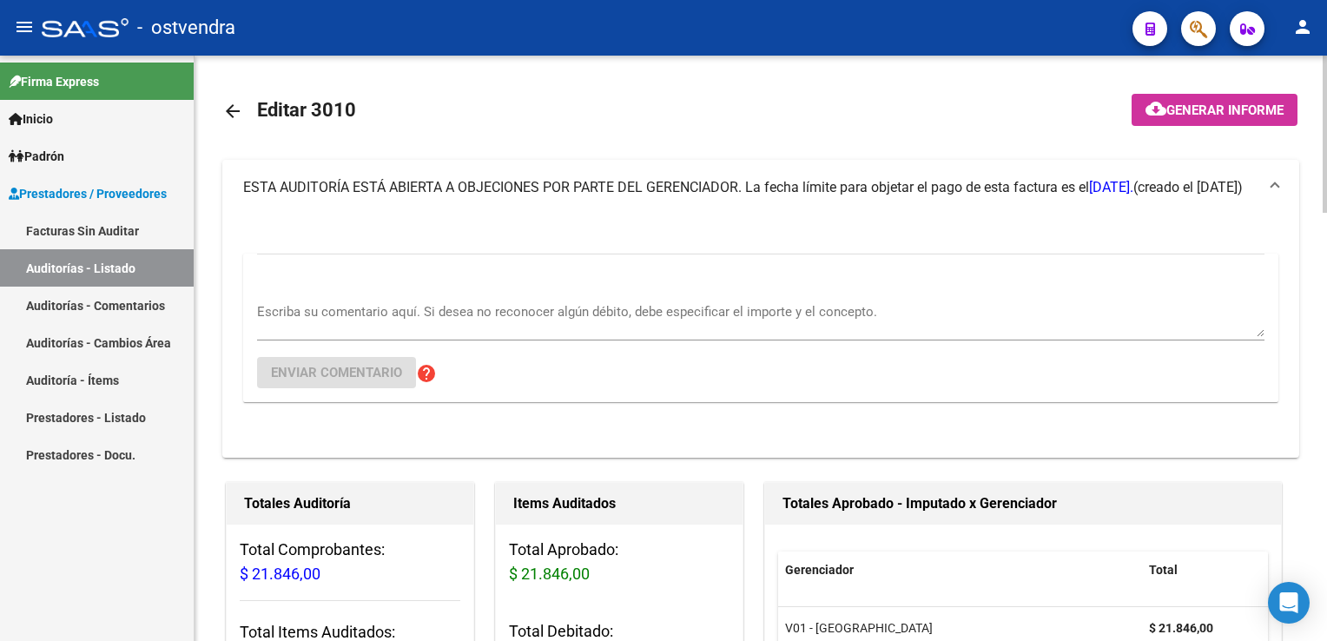
click at [517, 301] on div "Escriba su comentario aquí. Si desea no reconocer algún débito, debe especifica…" at bounding box center [761, 314] width 1008 height 53
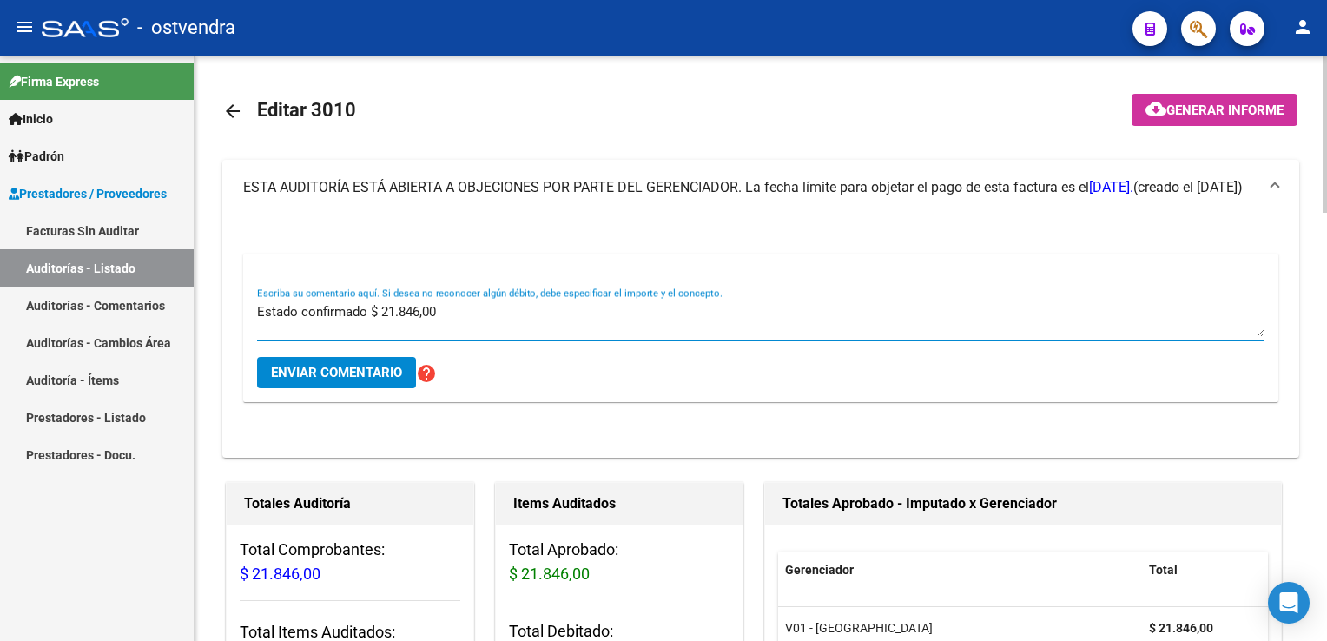
type textarea "Estado confirmado $ 21.846,00"
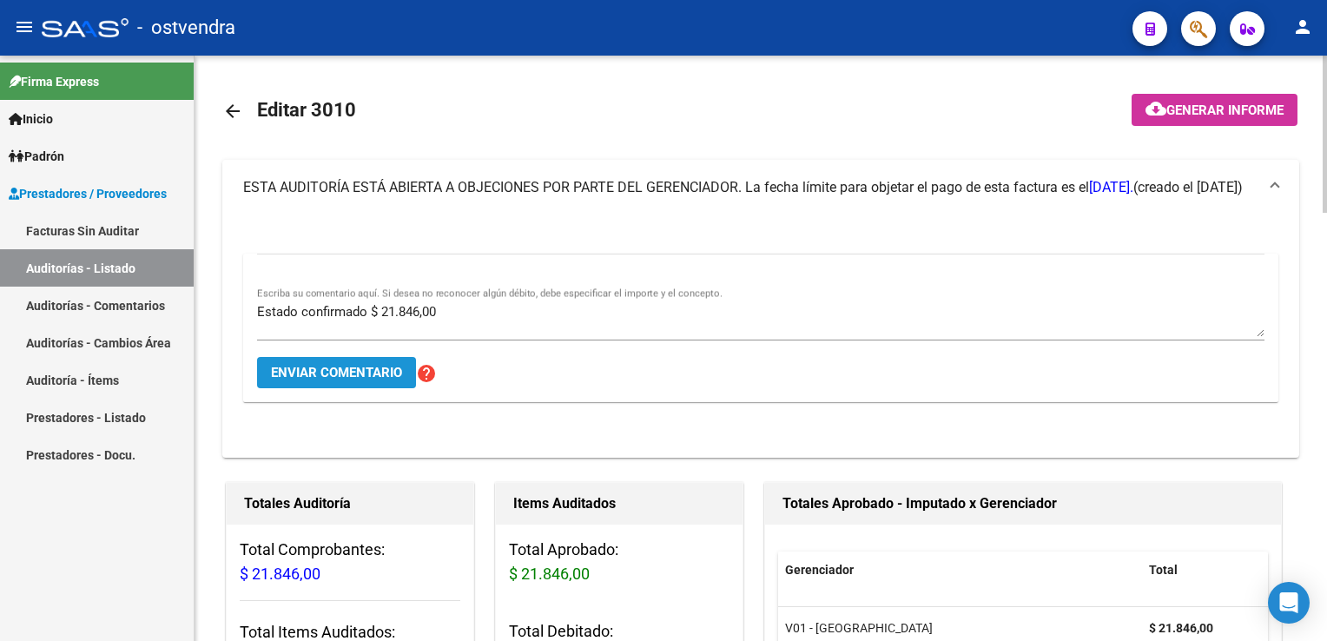
click at [343, 367] on span "Enviar comentario" at bounding box center [336, 373] width 131 height 16
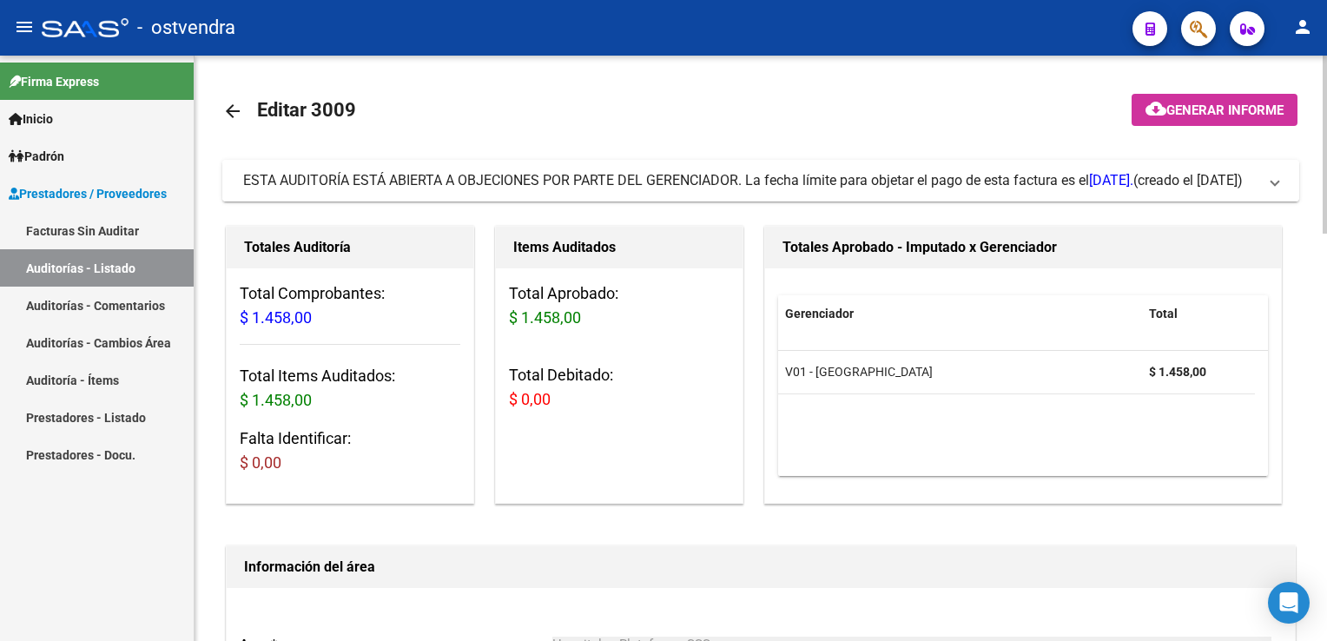
click at [1267, 181] on span "ESTA AUDITORÍA ESTÁ ABIERTA A OBJECIONES POR PARTE DEL GERENCIADOR. La fecha lí…" at bounding box center [757, 180] width 1029 height 19
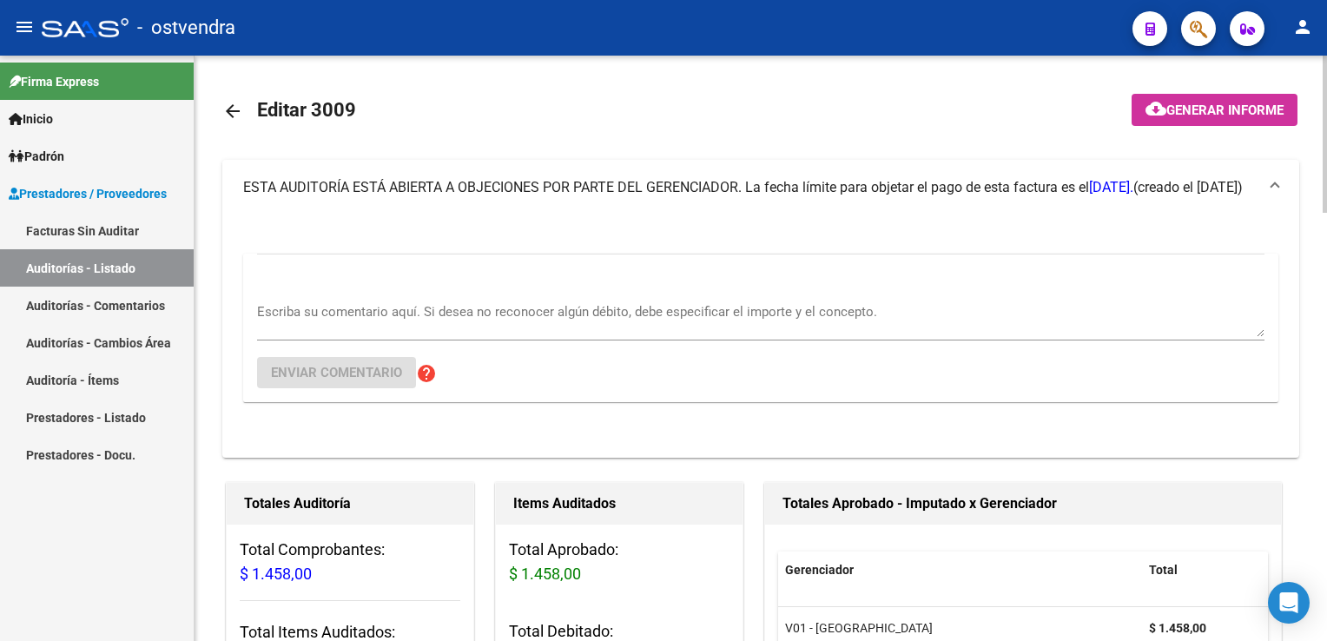
click at [594, 297] on div "Escriba su comentario aquí. Si desea no reconocer algún débito, debe especifica…" at bounding box center [761, 314] width 1008 height 53
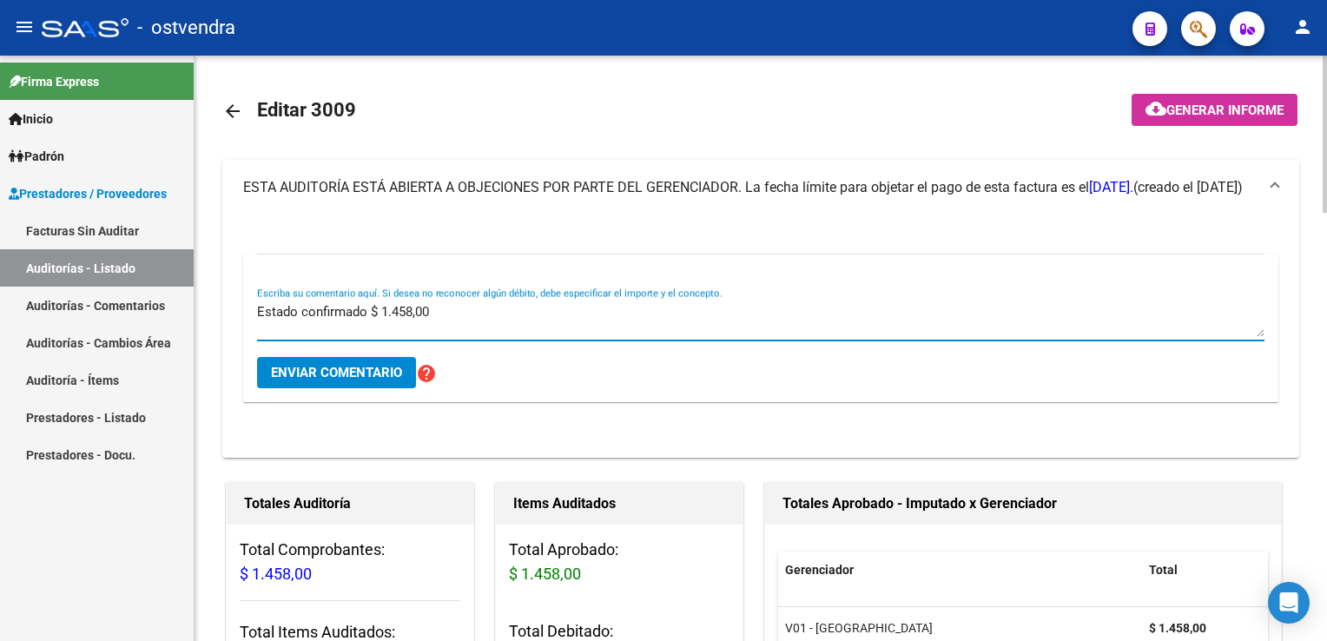
type textarea "Estado confirmado $ 1.458,00"
click at [360, 367] on span "Enviar comentario" at bounding box center [336, 373] width 131 height 16
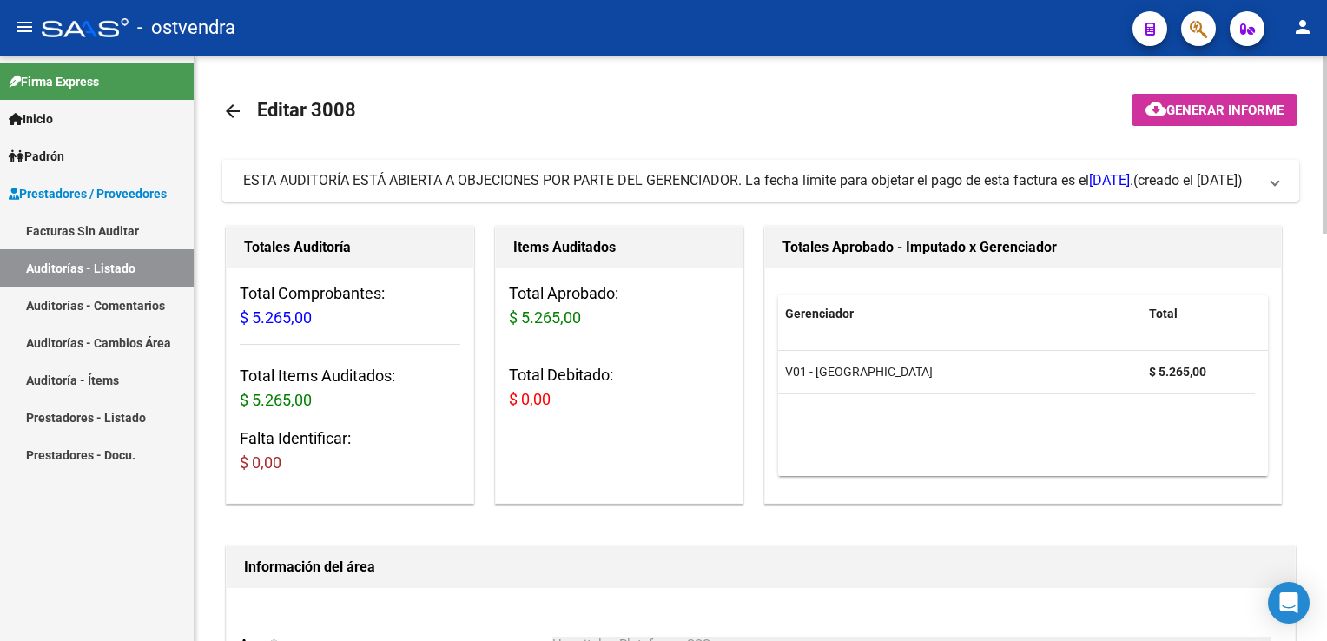
drag, startPoint x: 1268, startPoint y: 181, endPoint x: 1187, endPoint y: 222, distance: 91.3
click at [1268, 182] on span "ESTA AUDITORÍA ESTÁ ABIERTA A OBJECIONES POR PARTE DEL GERENCIADOR. La fecha lí…" at bounding box center [757, 180] width 1029 height 19
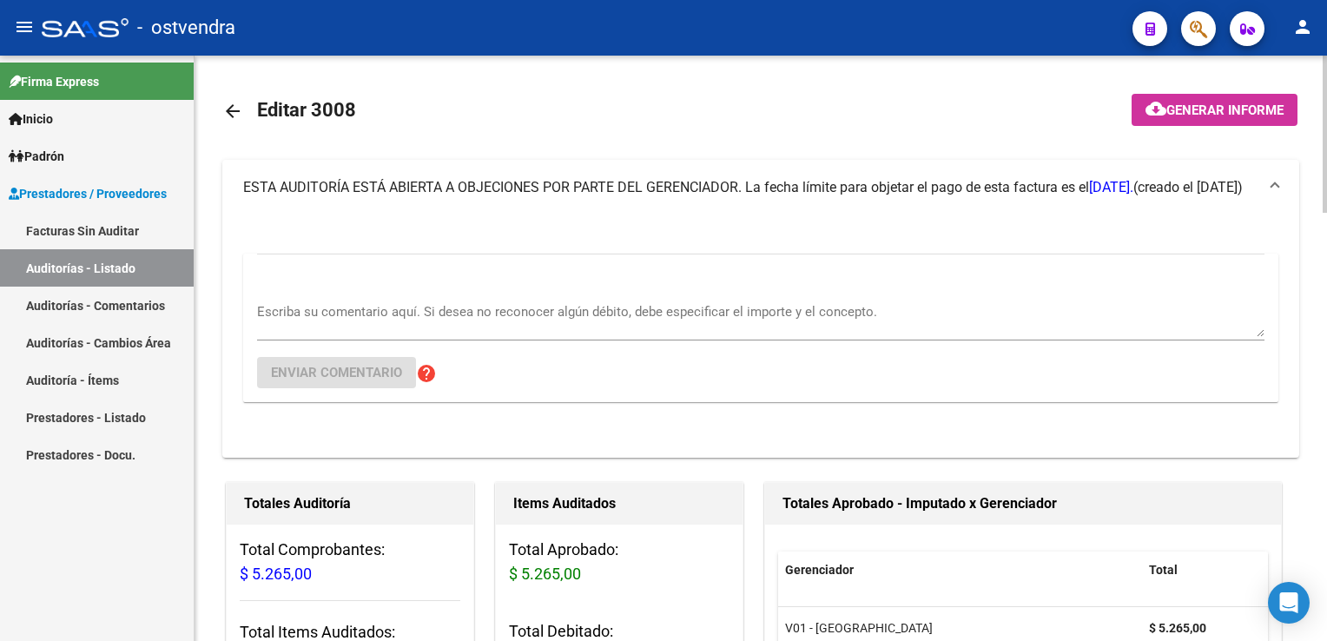
click at [451, 299] on div "Escriba su comentario aquí. Si desea no reconocer algún débito, debe especifica…" at bounding box center [761, 314] width 1008 height 53
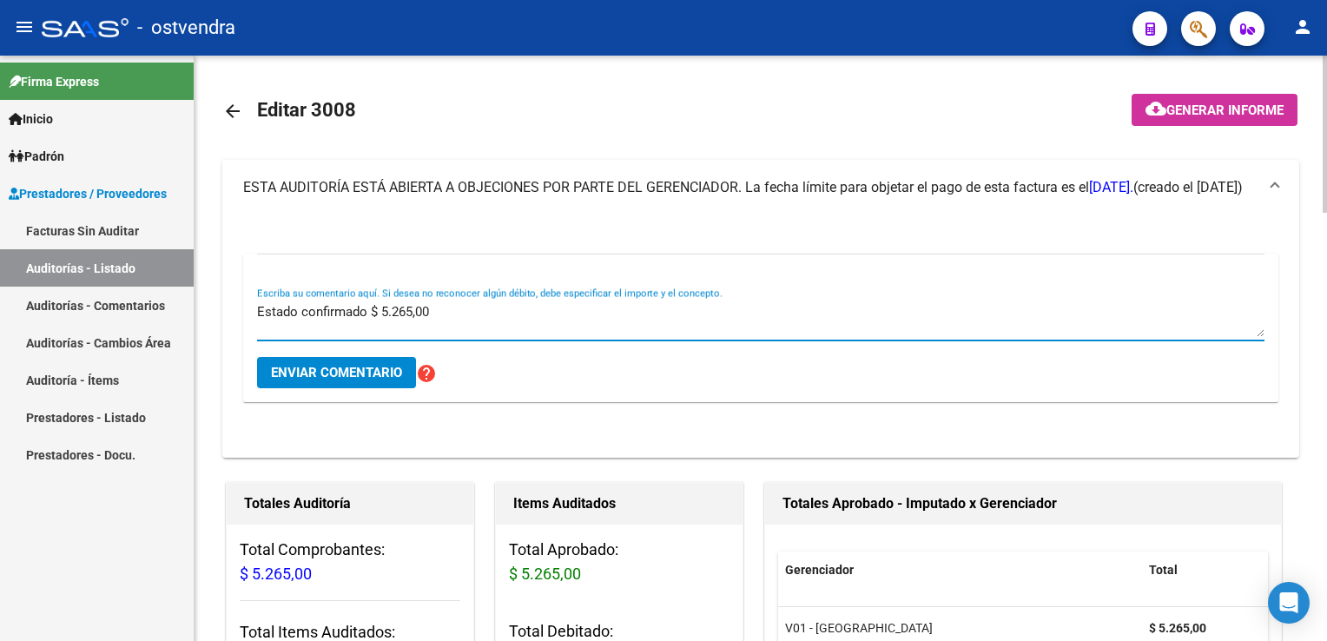
type textarea "Estado confirmado $ 5.265,00"
click at [379, 374] on span "Enviar comentario" at bounding box center [336, 373] width 131 height 16
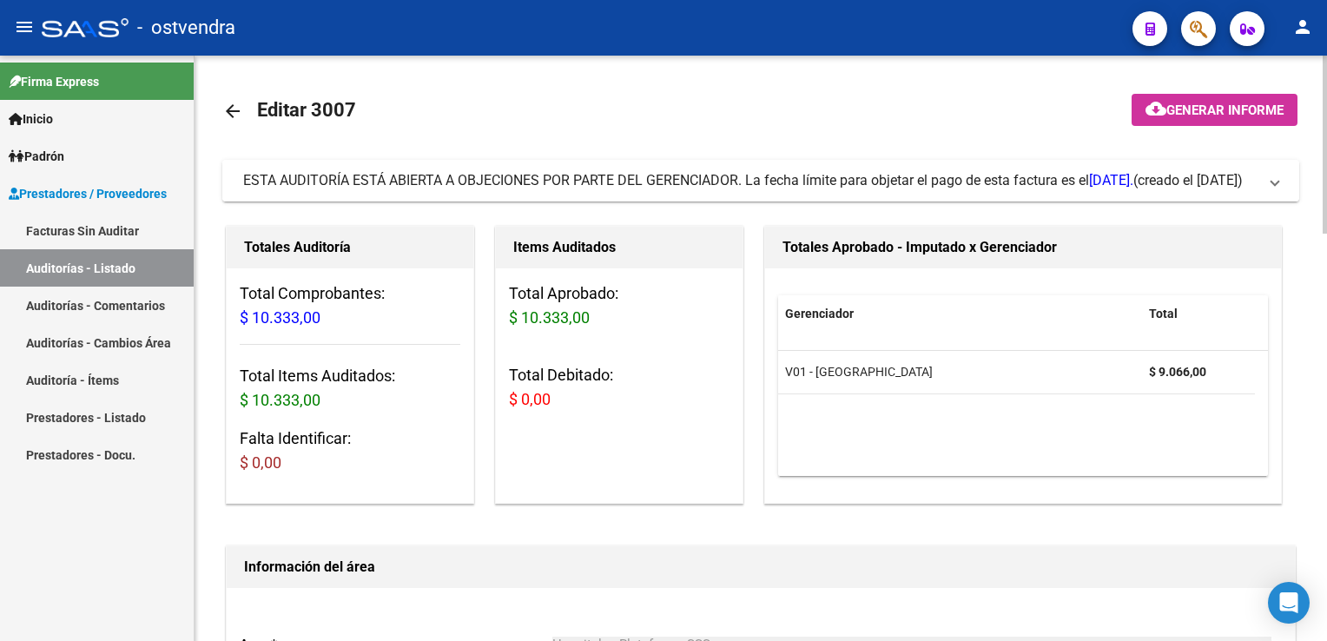
click at [1288, 183] on mat-expansion-panel-header "ESTA AUDITORÍA ESTÁ ABIERTA A OBJECIONES POR PARTE DEL GERENCIADOR. La fecha lí…" at bounding box center [760, 181] width 1077 height 42
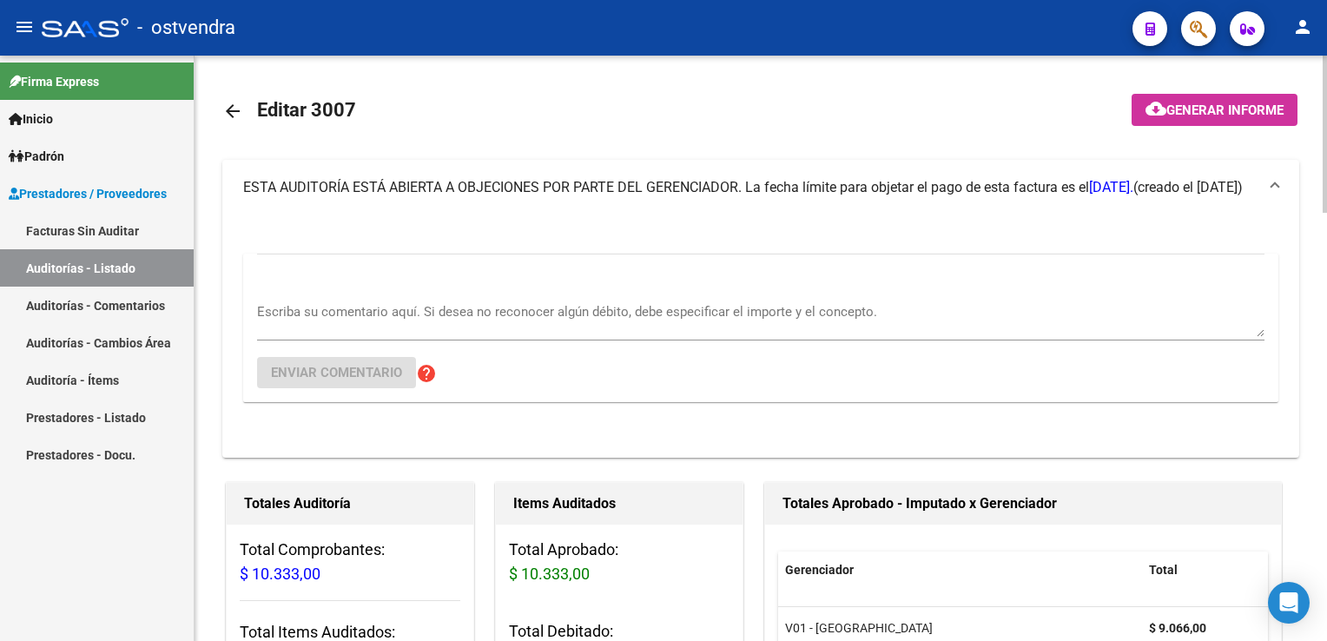
click at [490, 318] on textarea "Escriba su comentario aquí. Si desea no reconocer algún débito, debe especifica…" at bounding box center [761, 319] width 1008 height 35
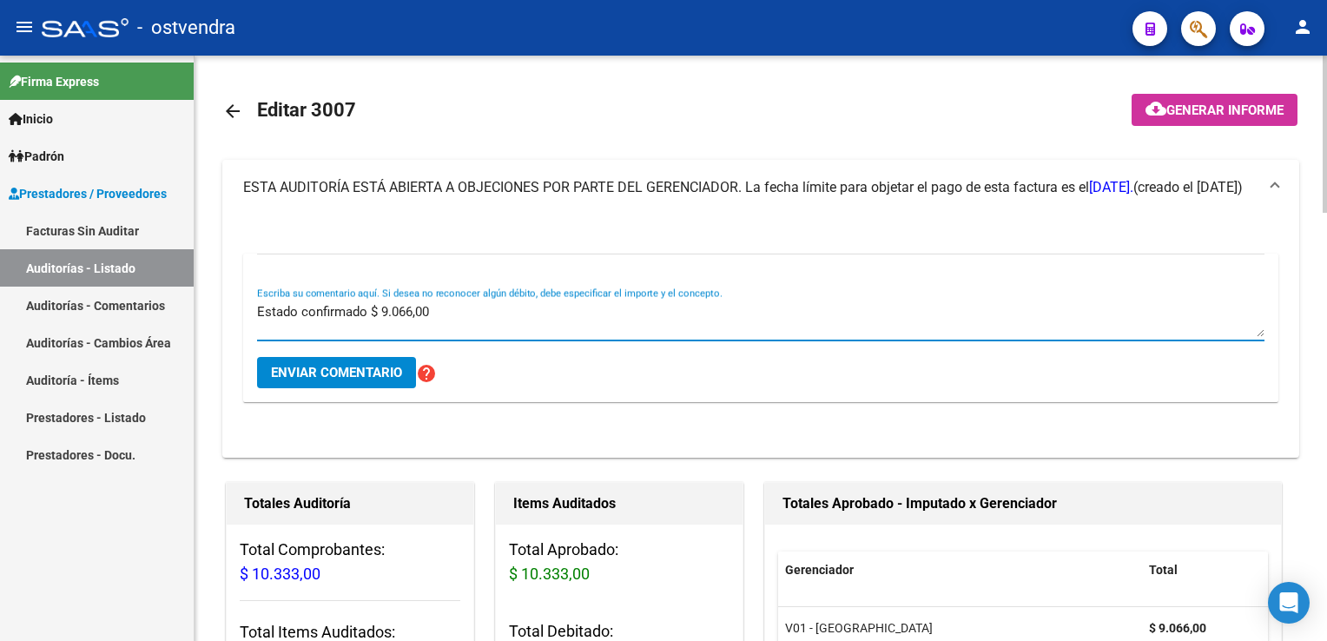
type textarea "Estado confirmado $ 9.066,00"
click at [374, 375] on span "Enviar comentario" at bounding box center [336, 373] width 131 height 16
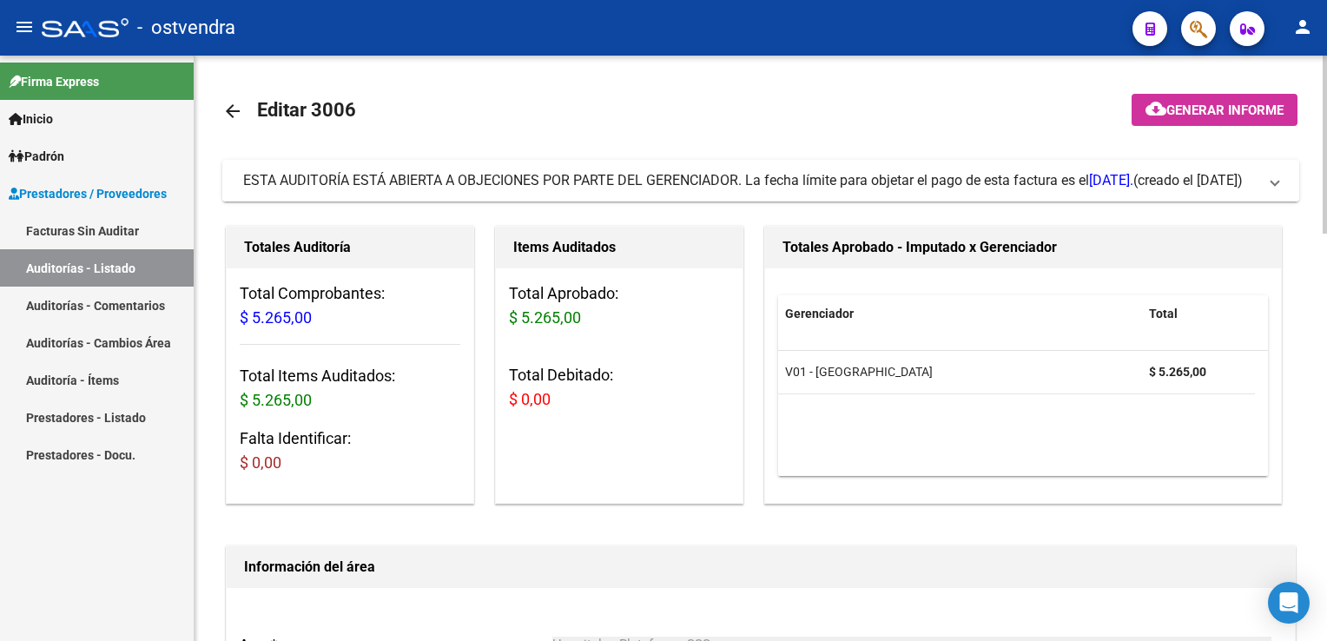
click at [1279, 192] on mat-expansion-panel-header "ESTA AUDITORÍA ESTÁ ABIERTA A OBJECIONES POR PARTE DEL GERENCIADOR. La fecha lí…" at bounding box center [760, 181] width 1077 height 42
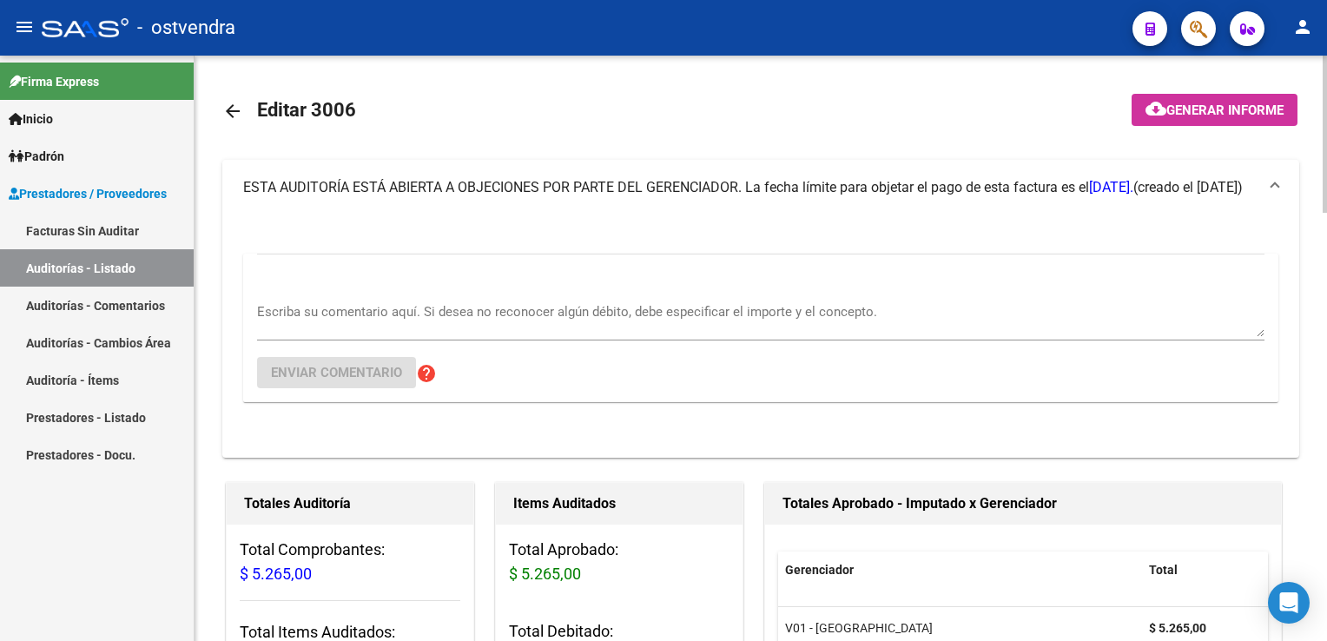
click at [525, 297] on div "Escriba su comentario aquí. Si desea no reconocer algún débito, debe especifica…" at bounding box center [761, 314] width 1008 height 53
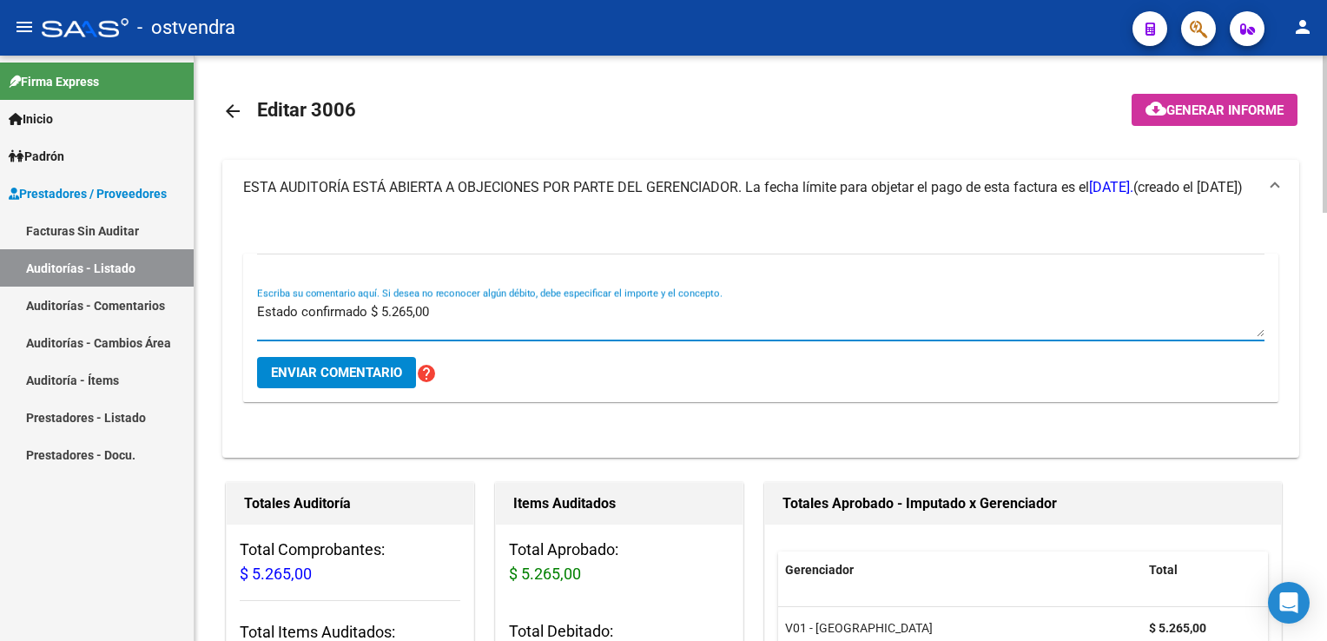
type textarea "Estado confirmado $ 5.265,00"
click at [357, 382] on button "Enviar comentario" at bounding box center [336, 372] width 159 height 31
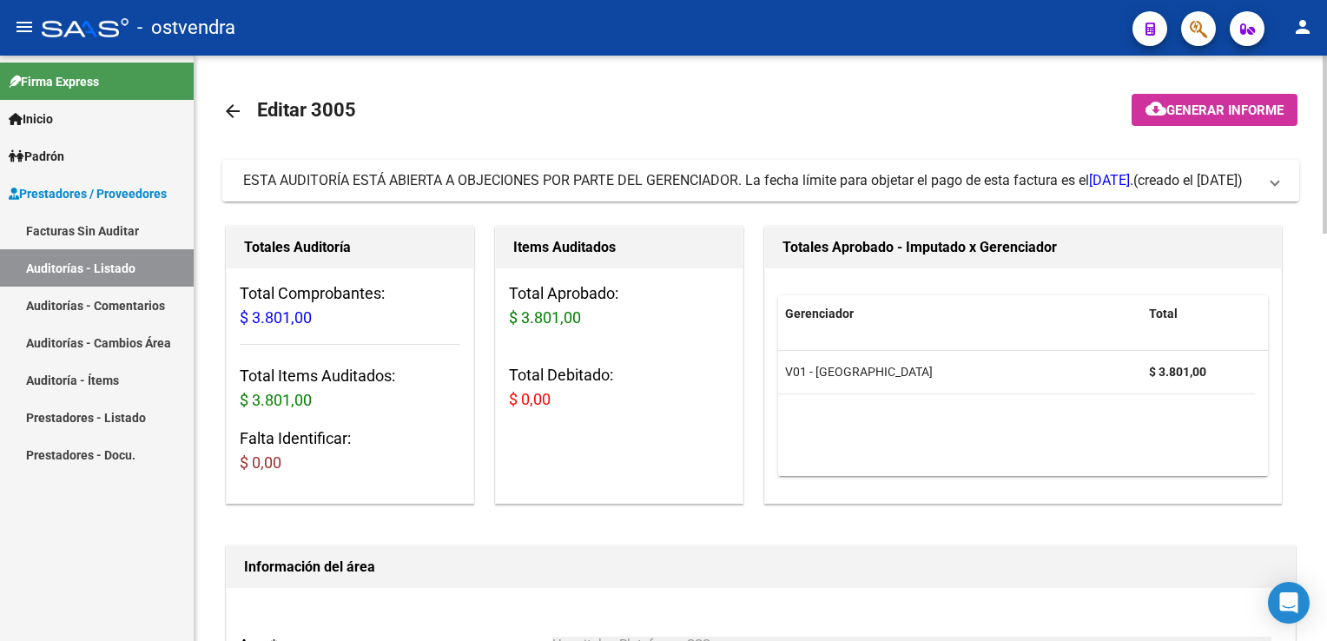
click at [1280, 190] on mat-expansion-panel-header "ESTA AUDITORÍA ESTÁ ABIERTA A OBJECIONES POR PARTE DEL GERENCIADOR. La fecha lí…" at bounding box center [760, 181] width 1077 height 42
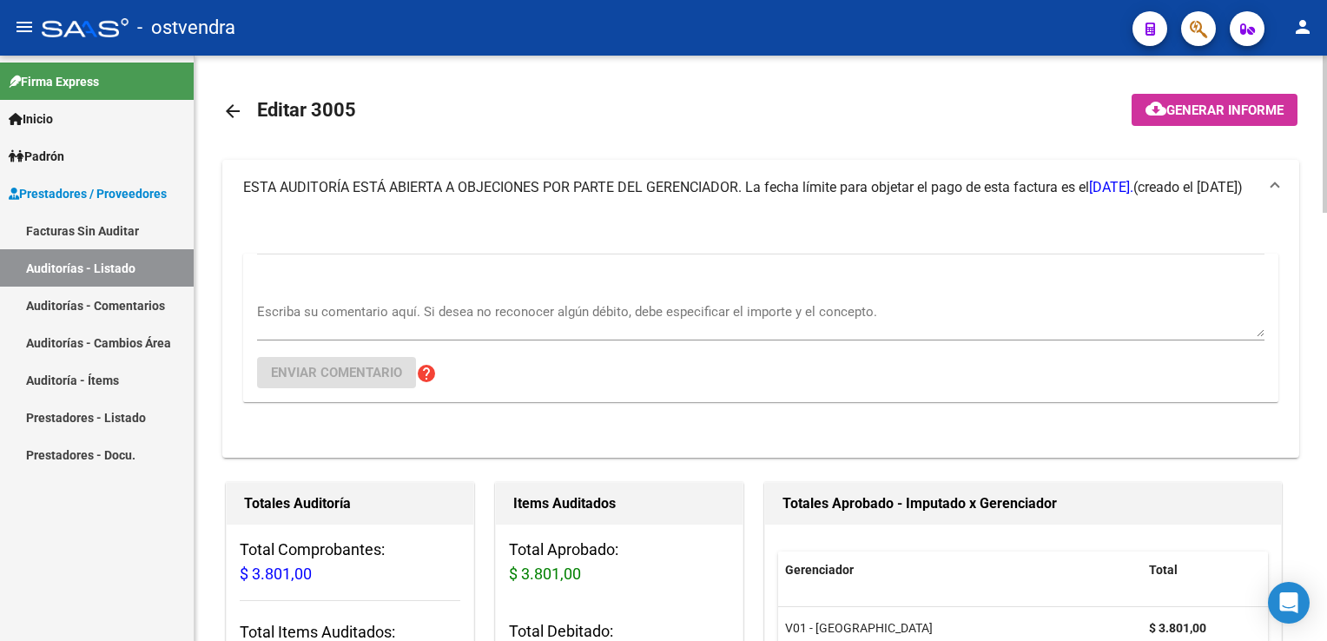
click at [678, 306] on textarea "Escriba su comentario aquí. Si desea no reconocer algún débito, debe especifica…" at bounding box center [761, 319] width 1008 height 35
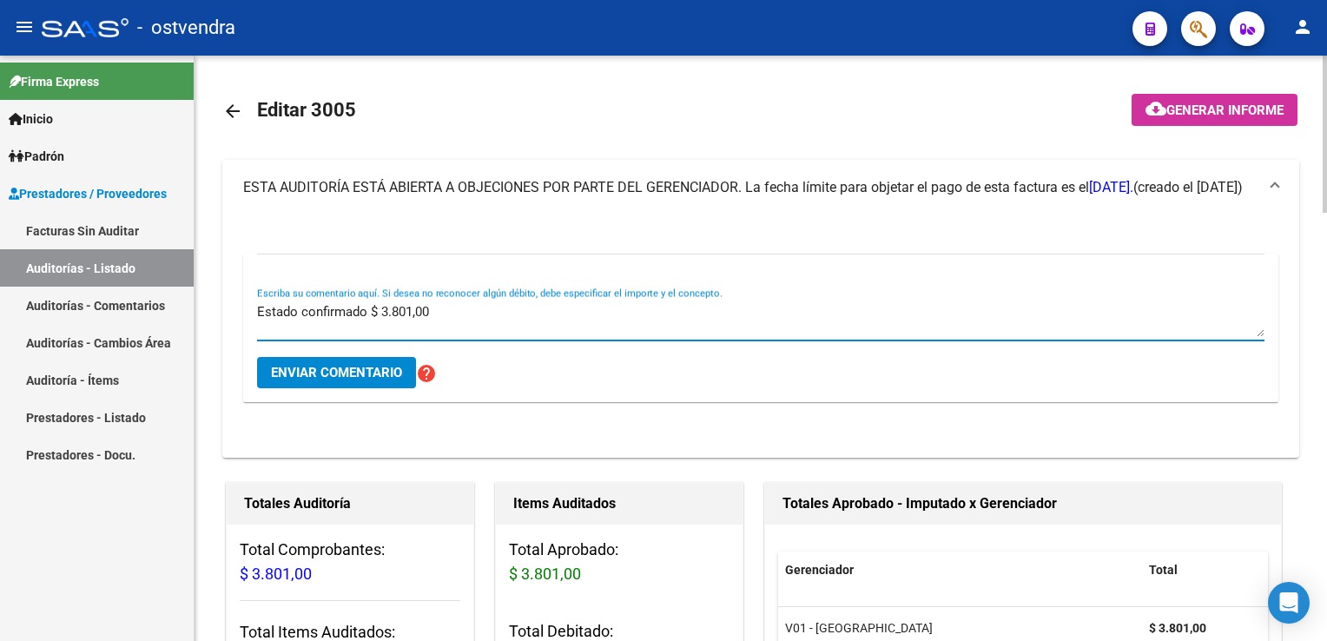
type textarea "Estado confirmado $ 3.801,00"
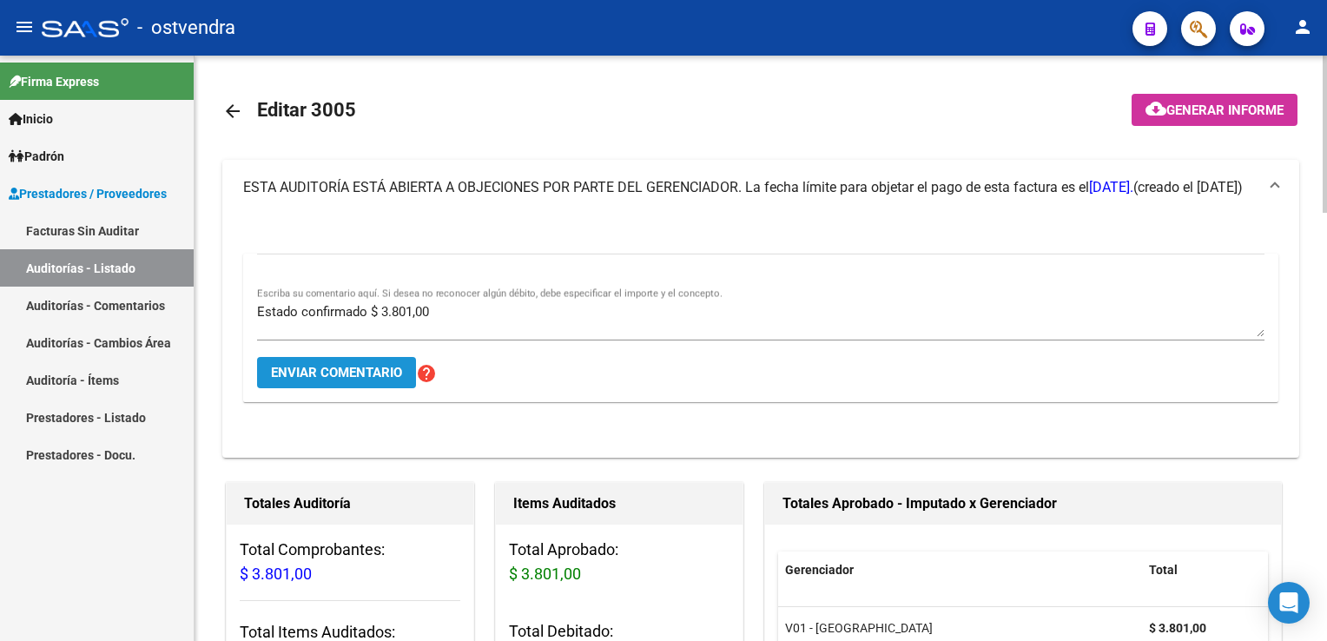
click at [352, 374] on span "Enviar comentario" at bounding box center [336, 373] width 131 height 16
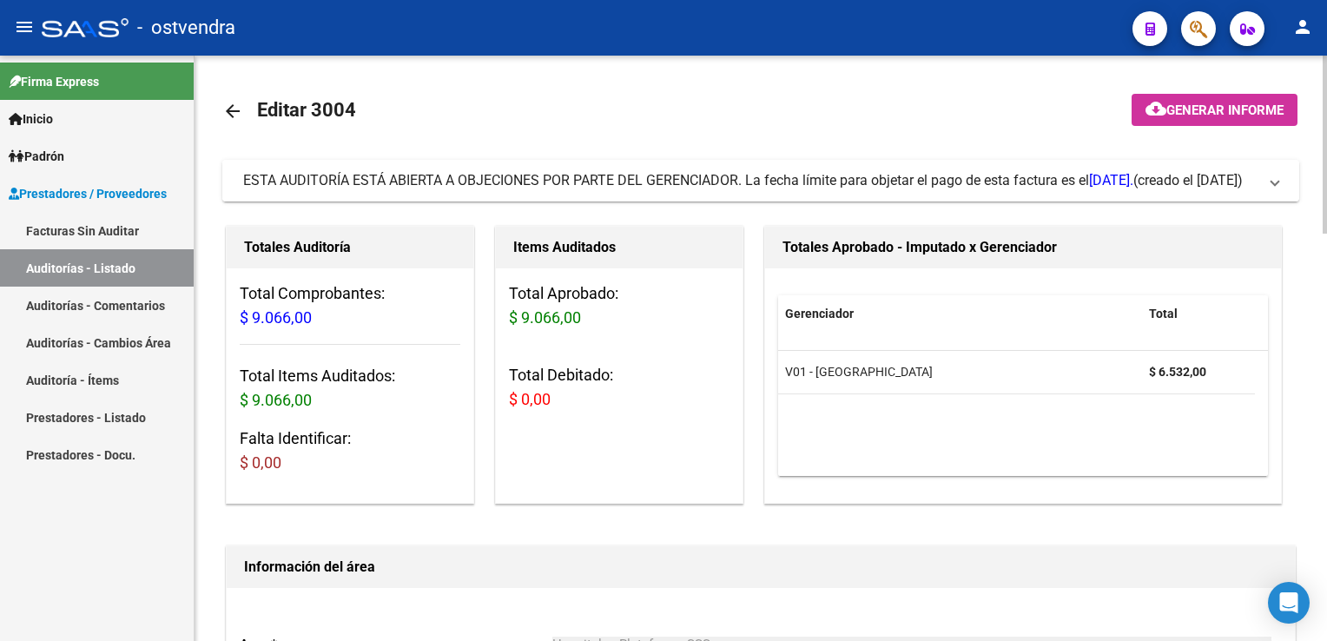
drag, startPoint x: 1274, startPoint y: 179, endPoint x: 935, endPoint y: 276, distance: 352.5
click at [1272, 182] on span at bounding box center [1275, 180] width 7 height 19
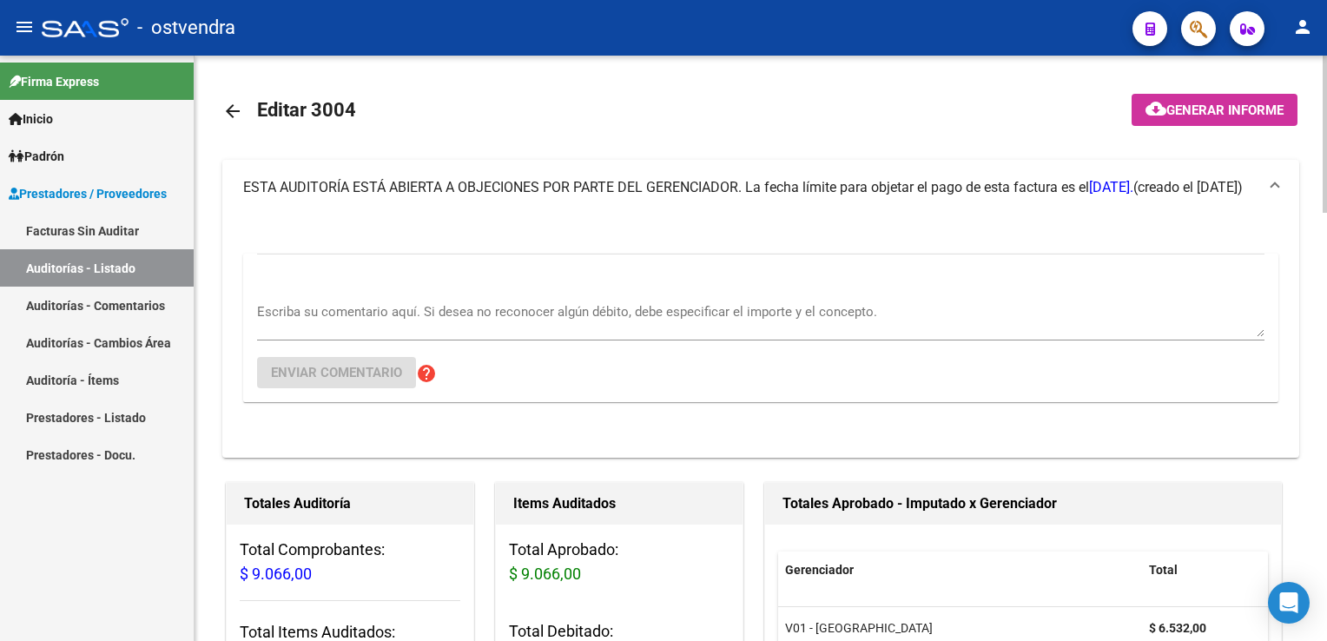
click at [430, 301] on div "Escriba su comentario aquí. Si desea no reconocer algún débito, debe especifica…" at bounding box center [761, 314] width 1008 height 53
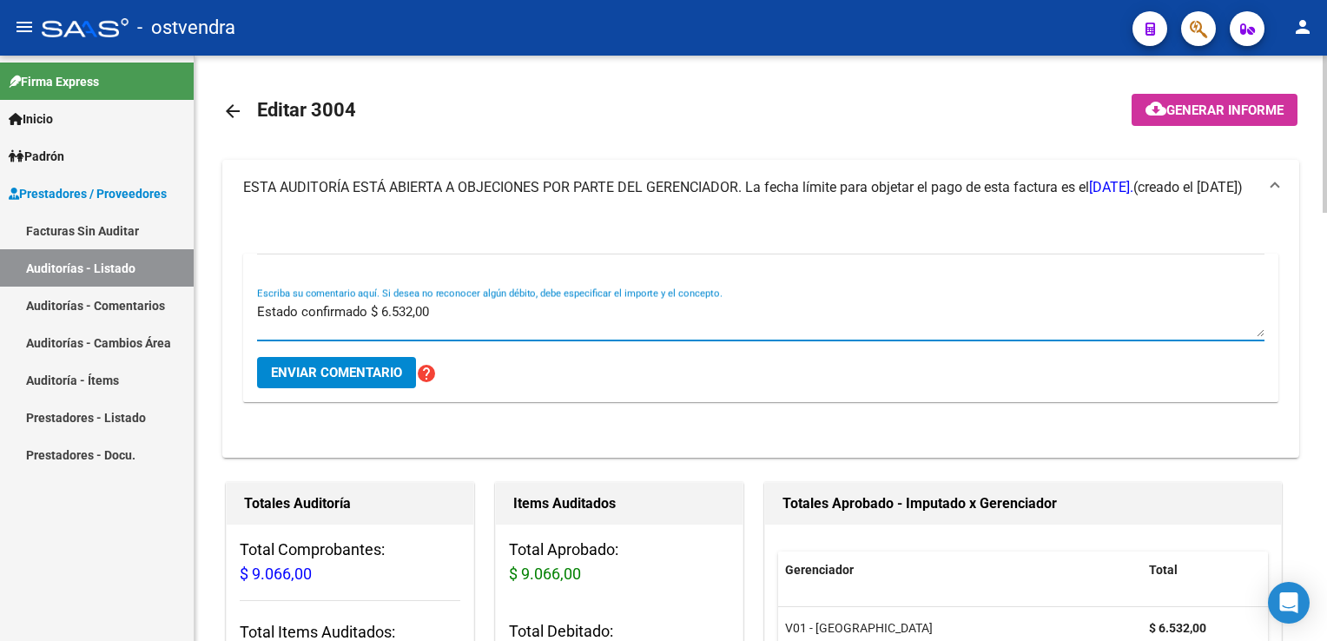
type textarea "Estado confirmado $ 6.532,00"
click at [331, 393] on div "Estado confirmado $ 6.532,00 Escriba su comentario aquí. Si desea no reconocer …" at bounding box center [761, 328] width 1008 height 149
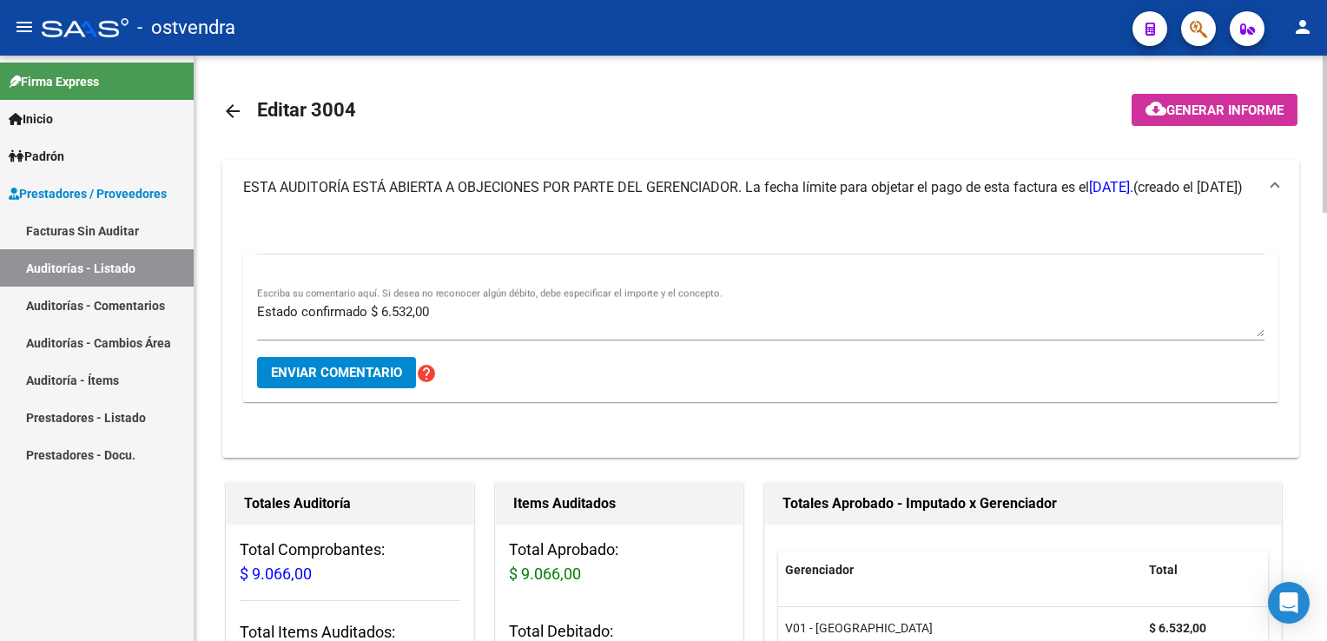
click at [335, 383] on button "Enviar comentario" at bounding box center [336, 372] width 159 height 31
